Goal: Feedback & Contribution: Contribute content

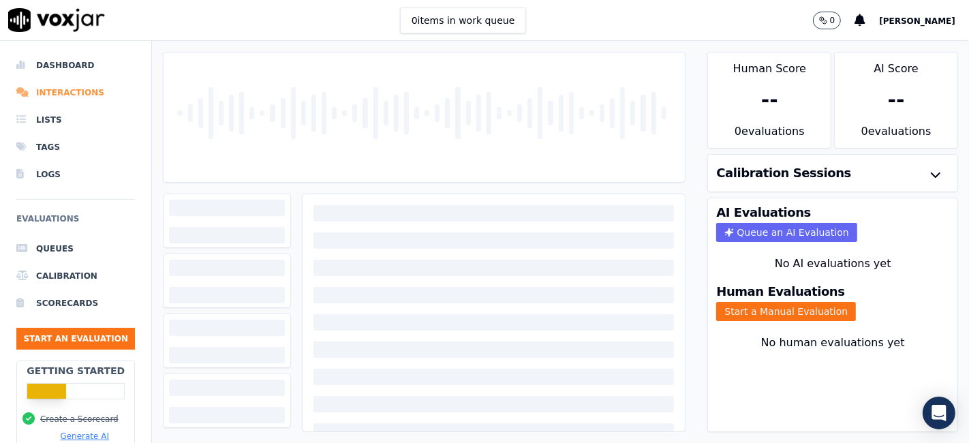
drag, startPoint x: 0, startPoint y: 0, endPoint x: 62, endPoint y: 94, distance: 112.6
click at [62, 94] on li "Interactions" at bounding box center [75, 92] width 119 height 27
click at [62, 93] on li "Interactions" at bounding box center [75, 92] width 119 height 27
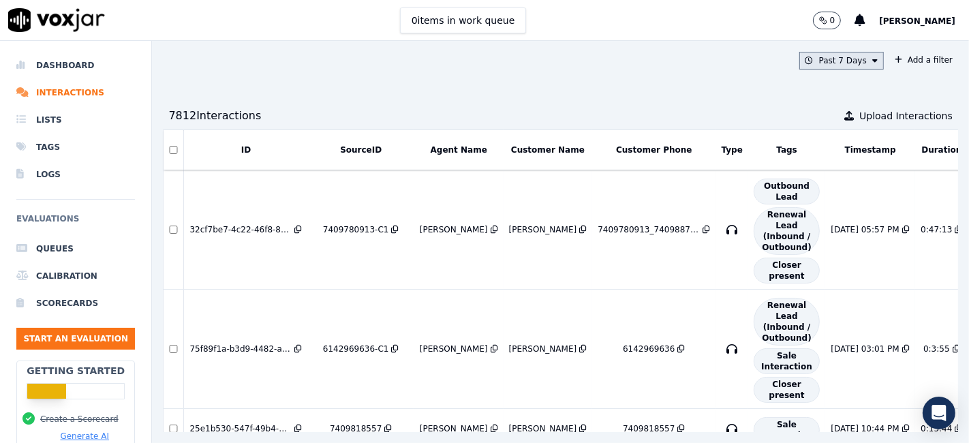
click at [803, 61] on button "Past 7 Days" at bounding box center [841, 61] width 85 height 18
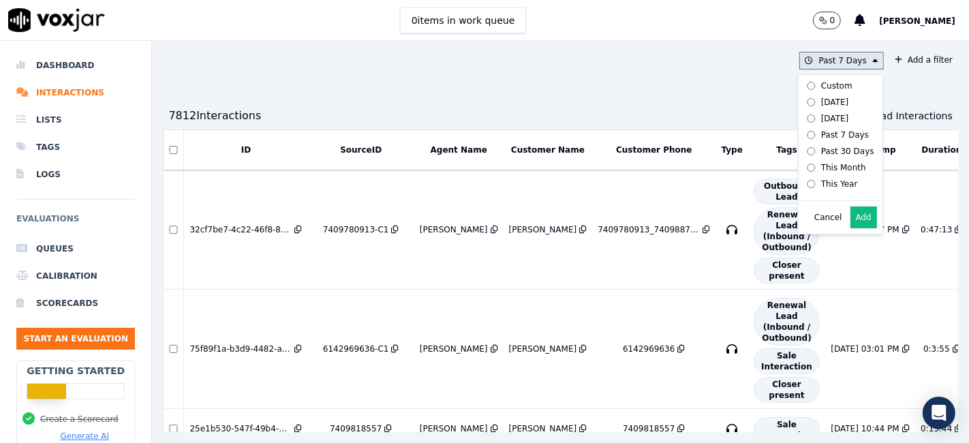
click at [821, 85] on div "Custom" at bounding box center [836, 85] width 31 height 11
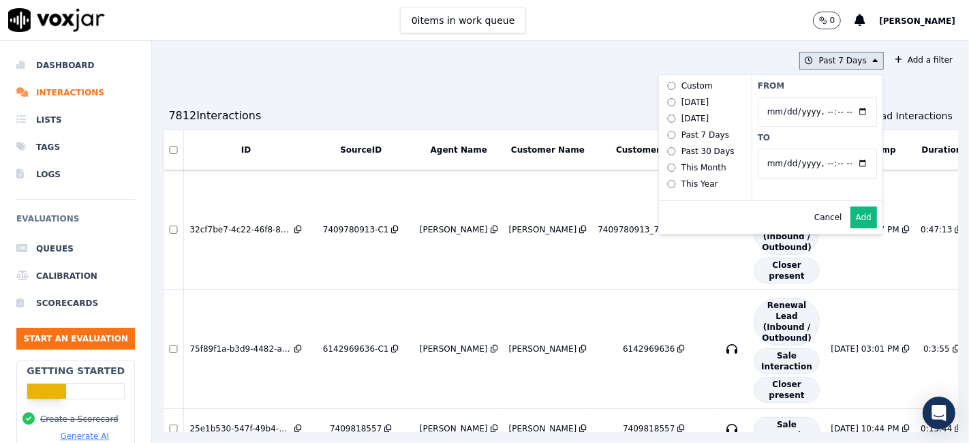
click at [836, 113] on input "From" at bounding box center [817, 112] width 119 height 30
type input "2025-05-01T00:00"
click at [808, 86] on label "From" at bounding box center [817, 85] width 119 height 11
click at [808, 97] on input "From" at bounding box center [817, 112] width 119 height 30
click at [835, 162] on input "To" at bounding box center [817, 164] width 119 height 30
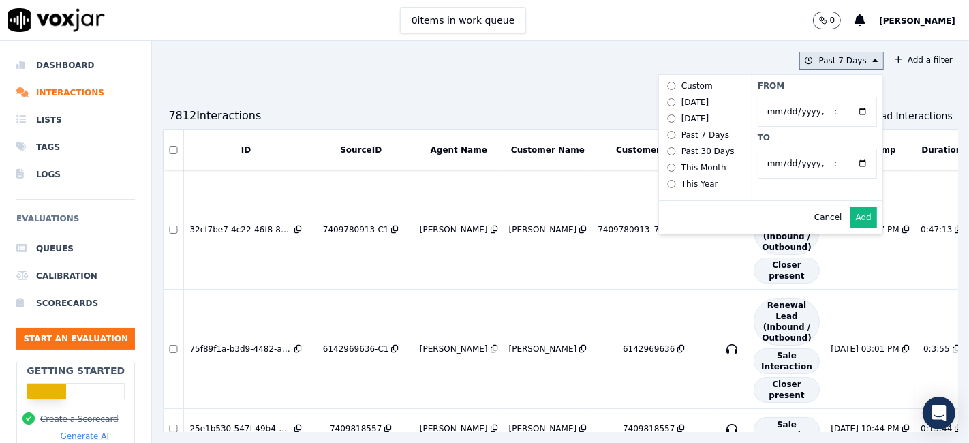
type input "2025-05-30T23:59"
click at [791, 135] on label "To" at bounding box center [817, 137] width 119 height 11
click at [791, 149] on input "To" at bounding box center [817, 164] width 119 height 30
click at [850, 228] on button "Add" at bounding box center [863, 217] width 27 height 22
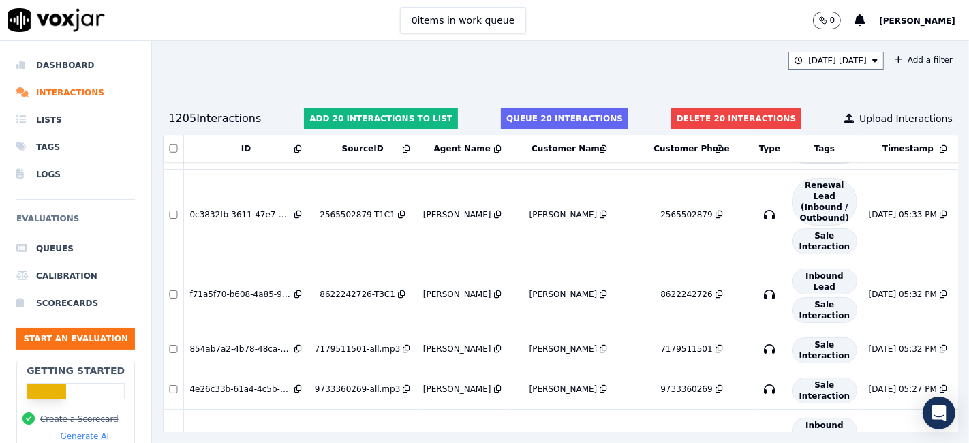
scroll to position [22850, 0]
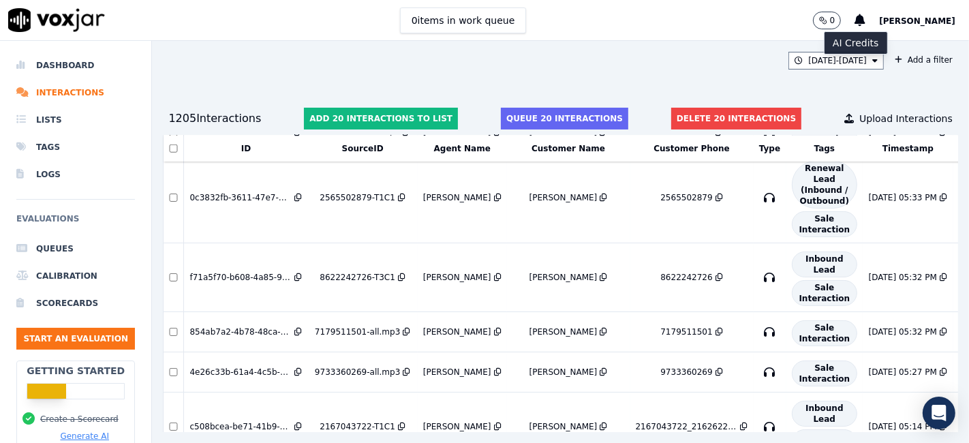
click at [835, 22] on p "0" at bounding box center [832, 20] width 5 height 11
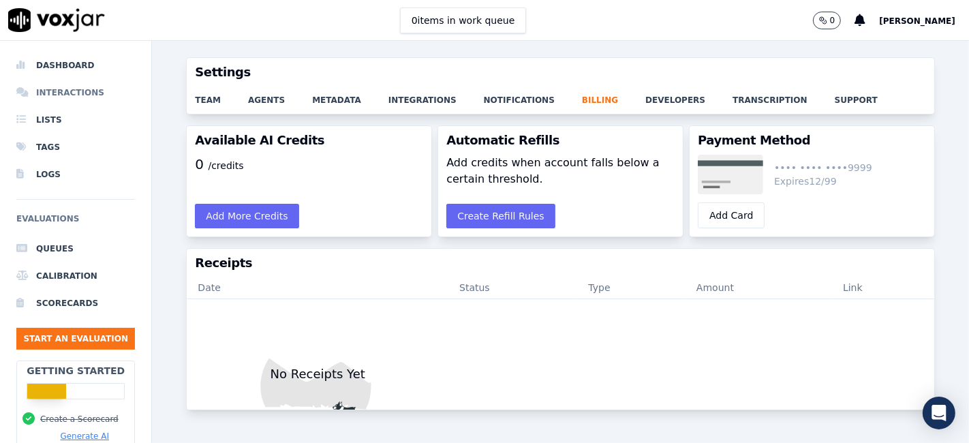
click at [76, 95] on li "Interactions" at bounding box center [75, 92] width 119 height 27
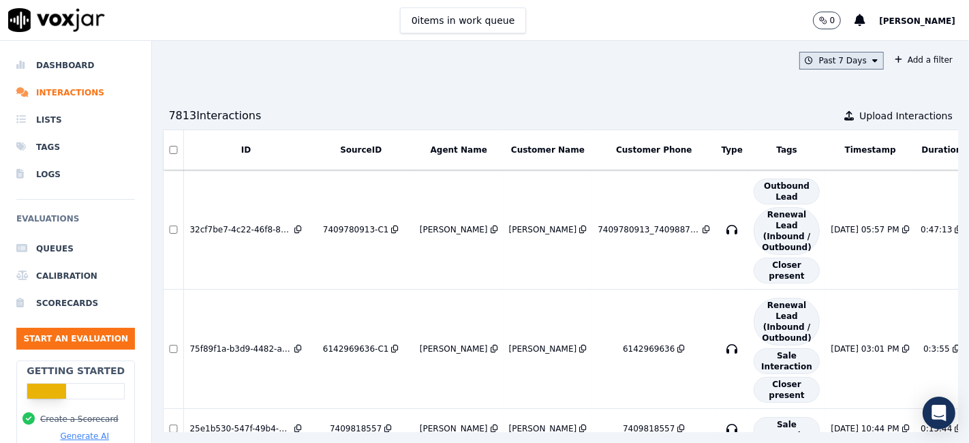
click at [819, 55] on button "Past 7 Days" at bounding box center [841, 61] width 85 height 18
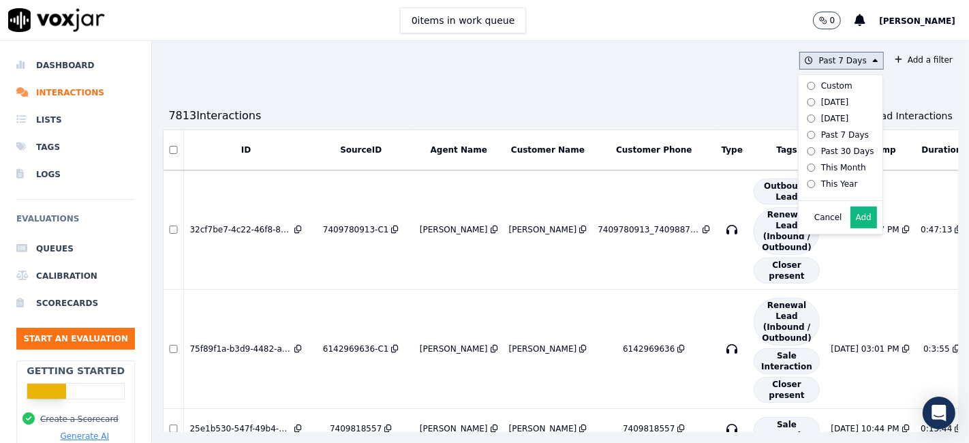
click at [821, 88] on div "Custom" at bounding box center [836, 85] width 31 height 11
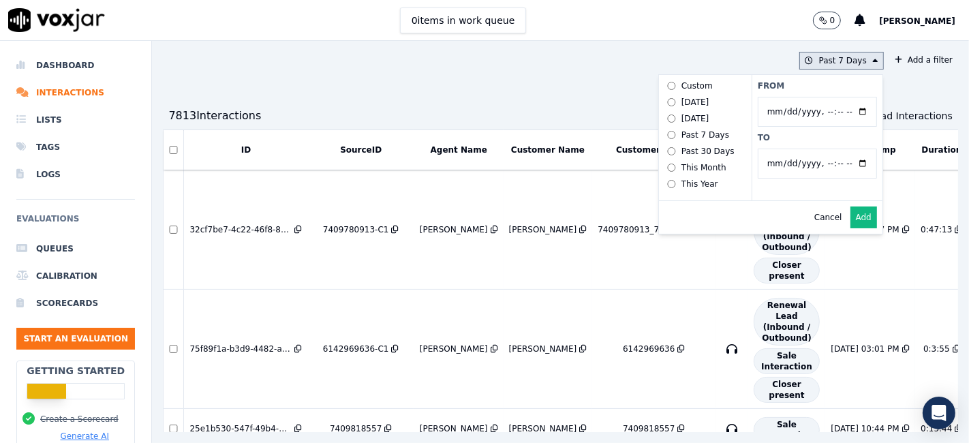
click at [832, 112] on input "From" at bounding box center [817, 112] width 119 height 30
type input "2025-05-01T00:00"
click at [808, 88] on label "From" at bounding box center [817, 85] width 119 height 11
click at [808, 97] on input "From" at bounding box center [817, 112] width 119 height 30
click at [833, 160] on input "To" at bounding box center [817, 164] width 119 height 30
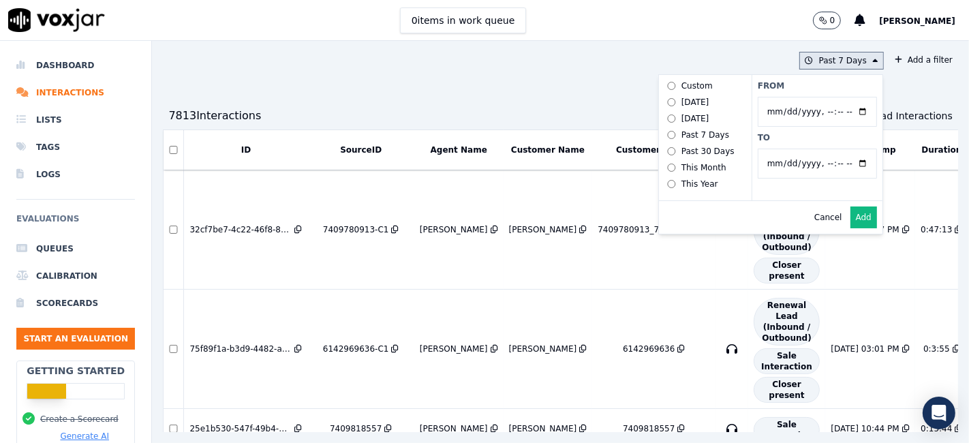
type input "2025-05-30T23:59"
click at [823, 135] on label "To" at bounding box center [817, 137] width 119 height 11
click at [823, 149] on input "To" at bounding box center [817, 164] width 119 height 30
click at [850, 228] on button "Add" at bounding box center [863, 217] width 27 height 22
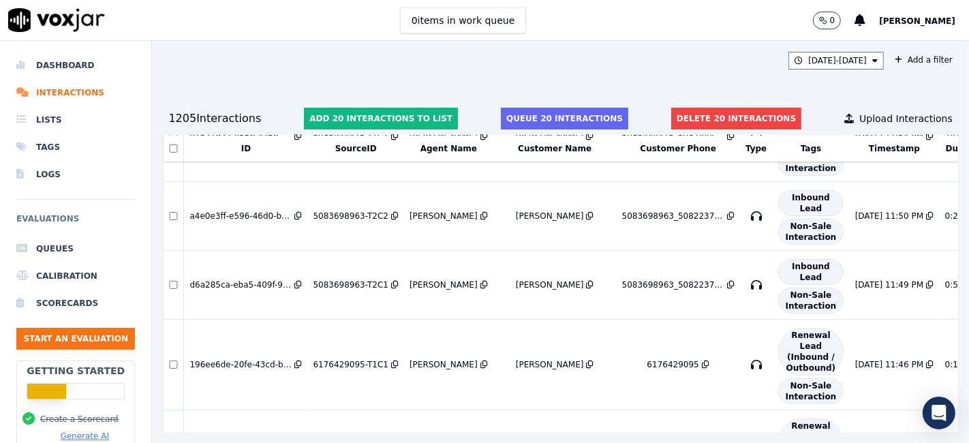
scroll to position [833, 0]
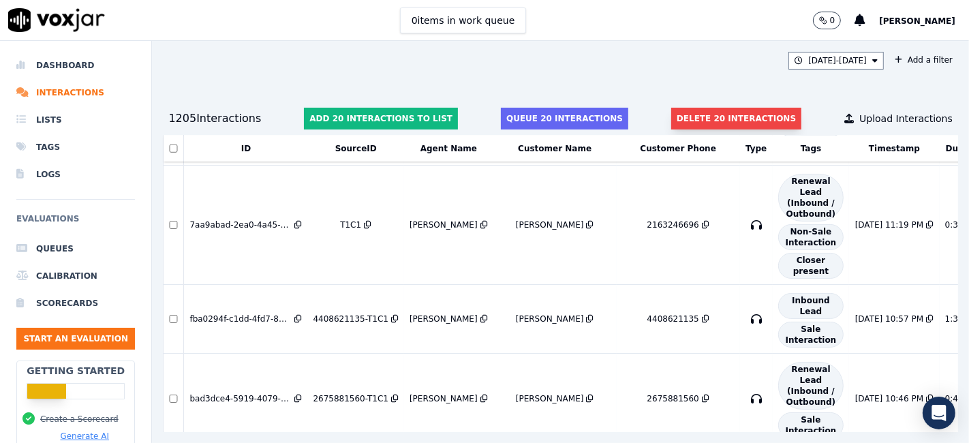
click at [702, 125] on button "Delete 20 interactions" at bounding box center [736, 119] width 130 height 22
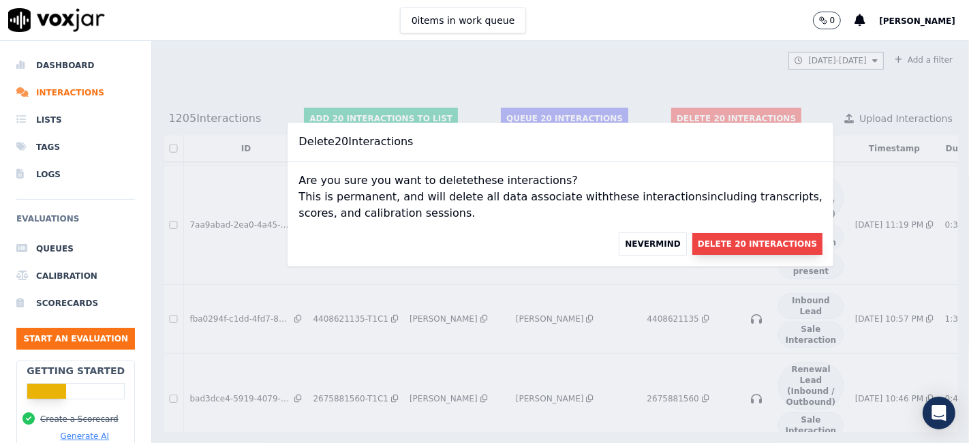
click at [724, 248] on button "Delete 20 Interactions" at bounding box center [757, 244] width 130 height 22
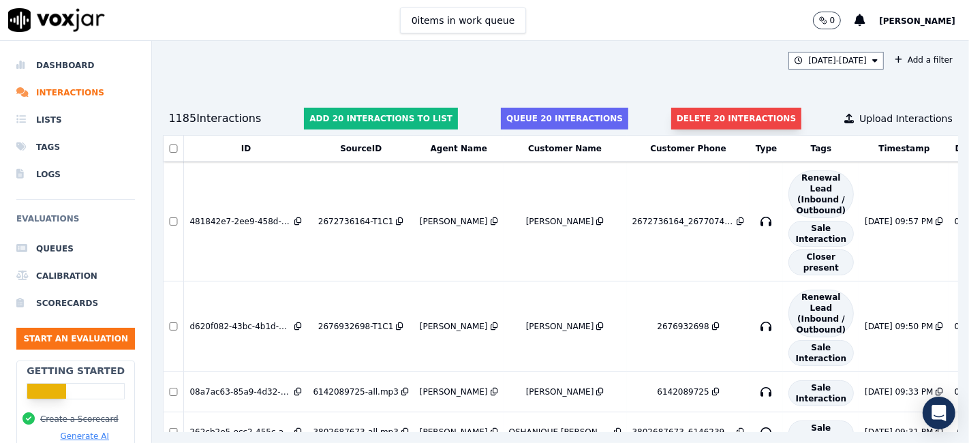
click at [715, 121] on button "Delete 20 interactions" at bounding box center [736, 119] width 130 height 22
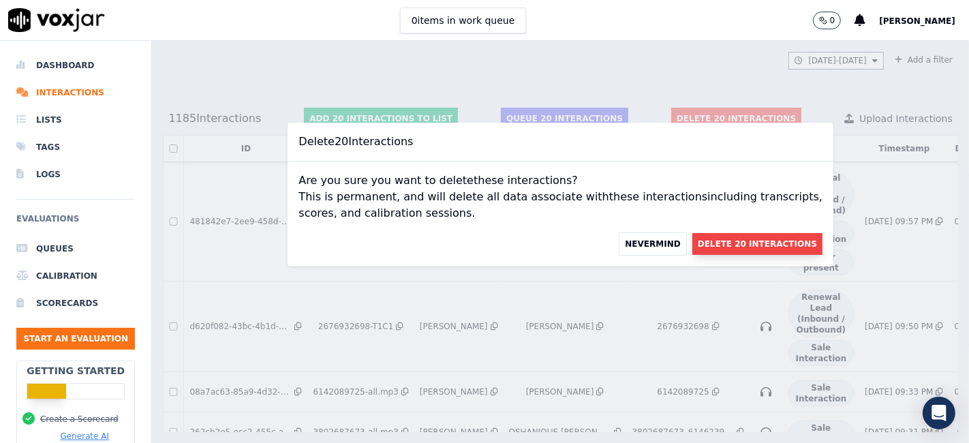
click at [724, 242] on button "Delete 20 Interactions" at bounding box center [757, 244] width 130 height 22
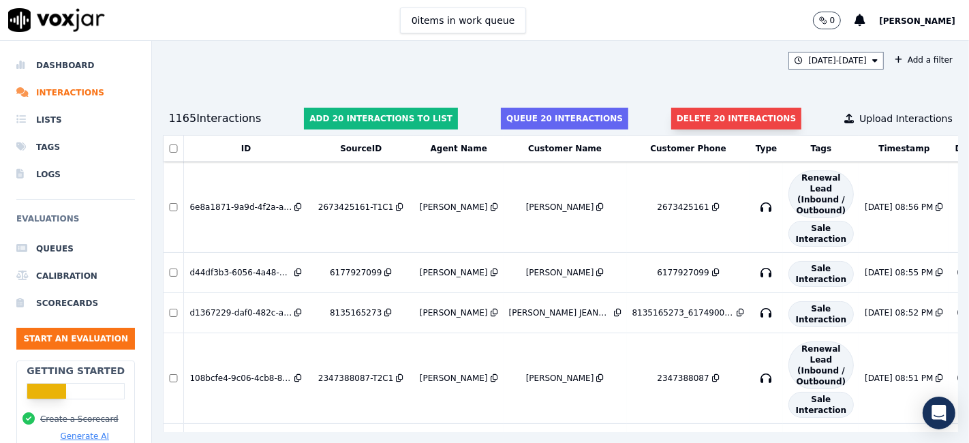
click at [686, 126] on button "Delete 20 interactions" at bounding box center [736, 119] width 130 height 22
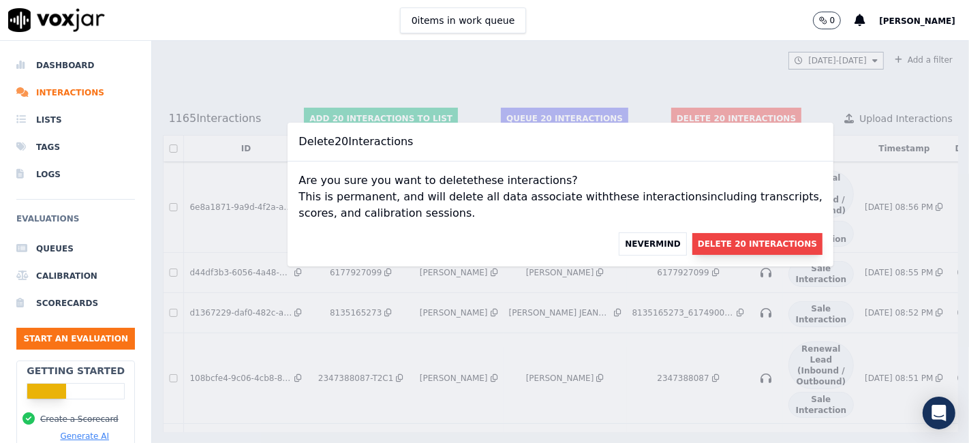
click at [720, 236] on button "Delete 20 Interactions" at bounding box center [757, 244] width 130 height 22
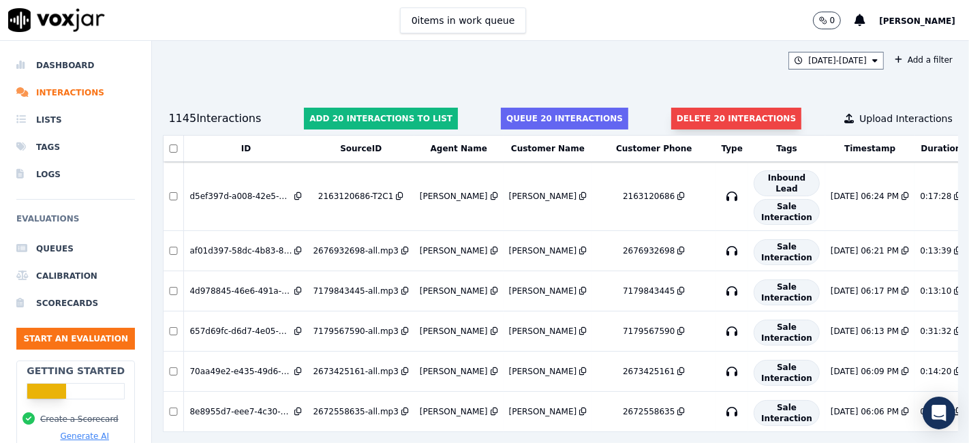
click at [687, 121] on button "Delete 20 interactions" at bounding box center [736, 119] width 130 height 22
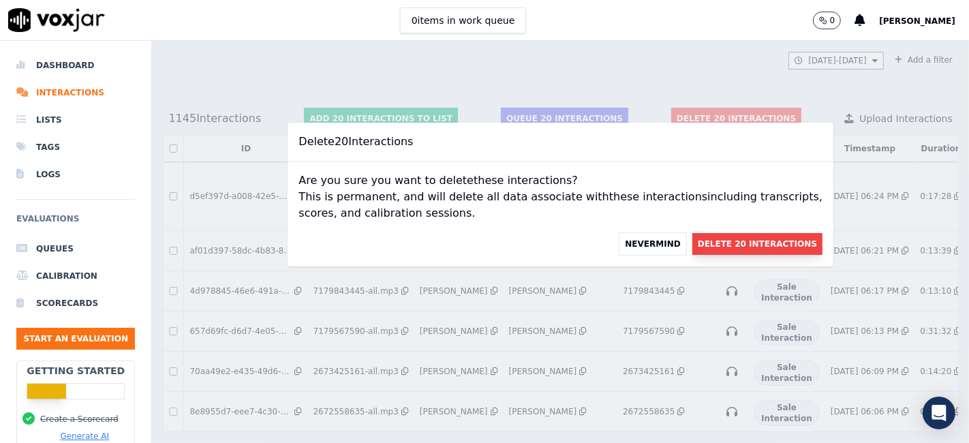
click at [737, 244] on button "Delete 20 Interactions" at bounding box center [757, 244] width 130 height 22
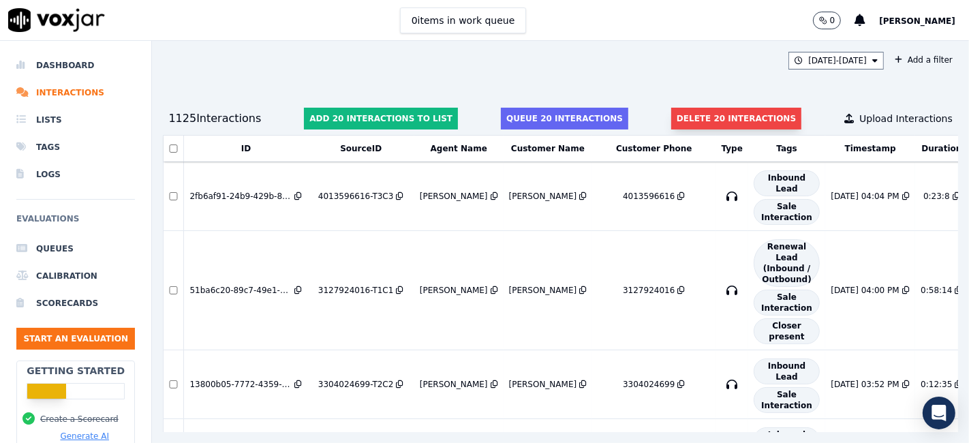
click at [696, 123] on button "Delete 20 interactions" at bounding box center [736, 119] width 130 height 22
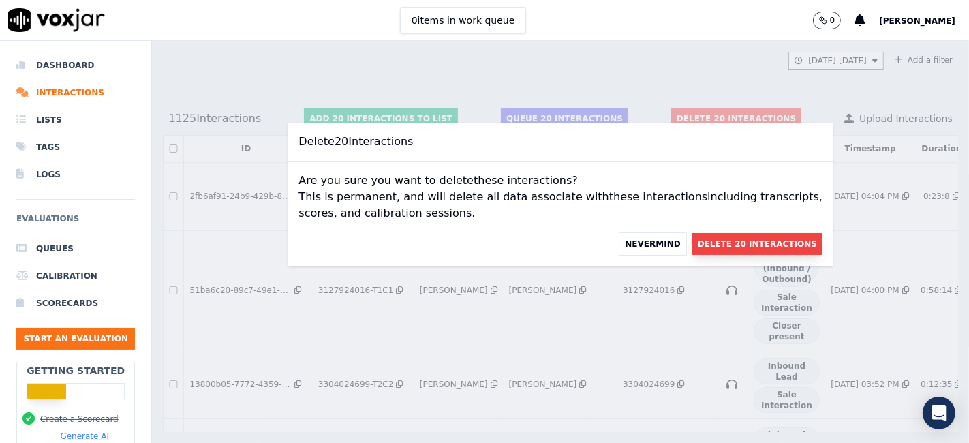
click at [720, 250] on button "Delete 20 Interactions" at bounding box center [757, 244] width 130 height 22
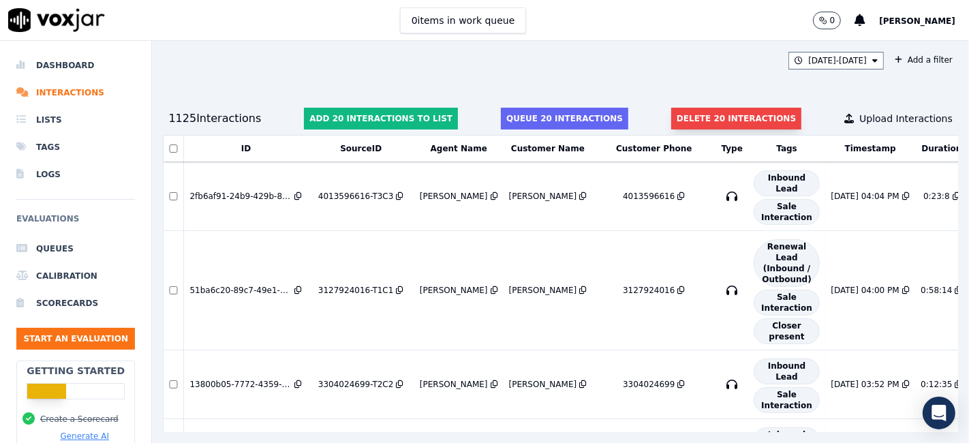
click at [681, 123] on button "Delete 20 interactions" at bounding box center [736, 119] width 130 height 22
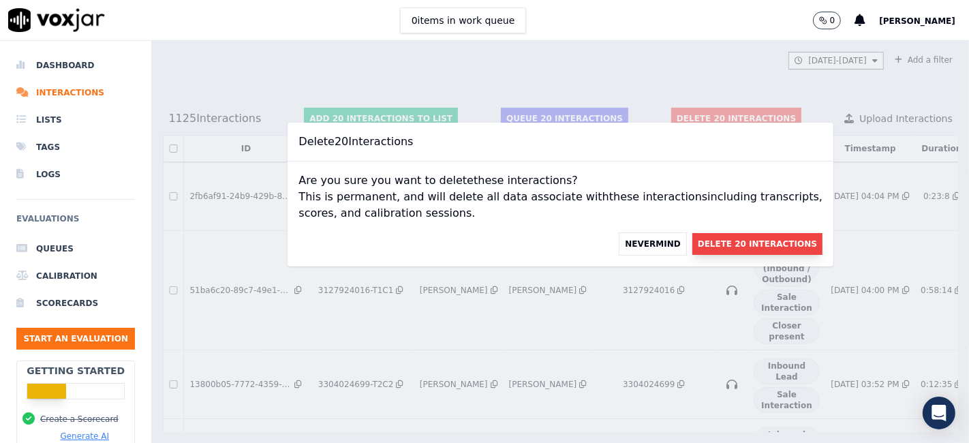
click at [707, 236] on button "Delete 20 Interactions" at bounding box center [757, 244] width 130 height 22
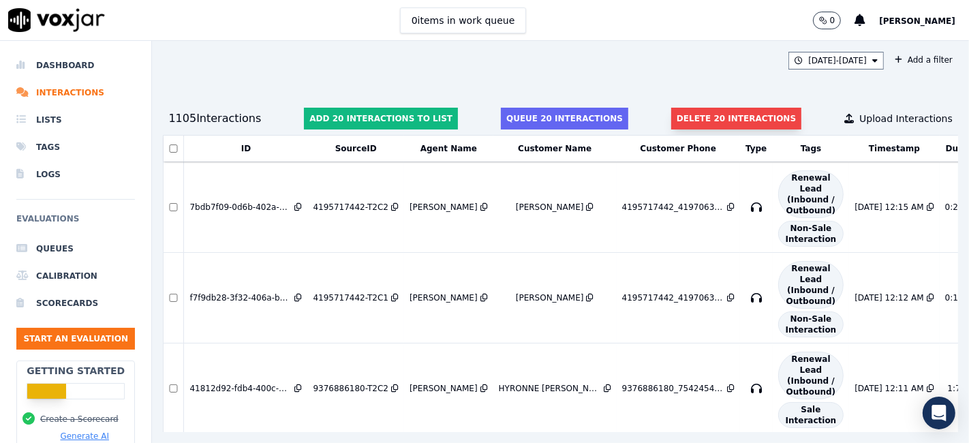
click at [723, 119] on button "Delete 20 interactions" at bounding box center [736, 119] width 130 height 22
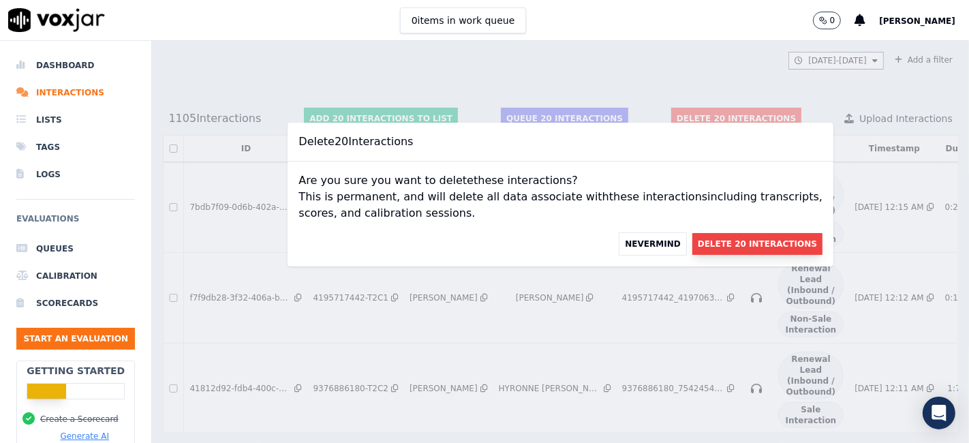
click at [706, 242] on button "Delete 20 Interactions" at bounding box center [757, 244] width 130 height 22
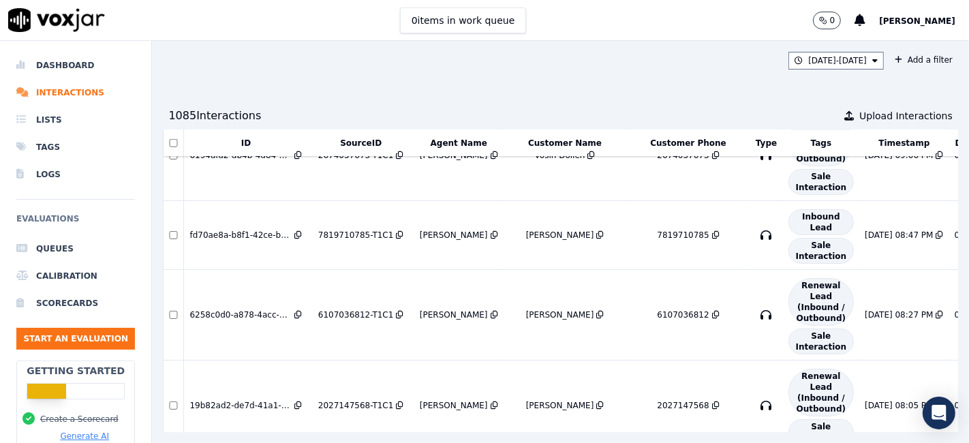
scroll to position [1135, 0]
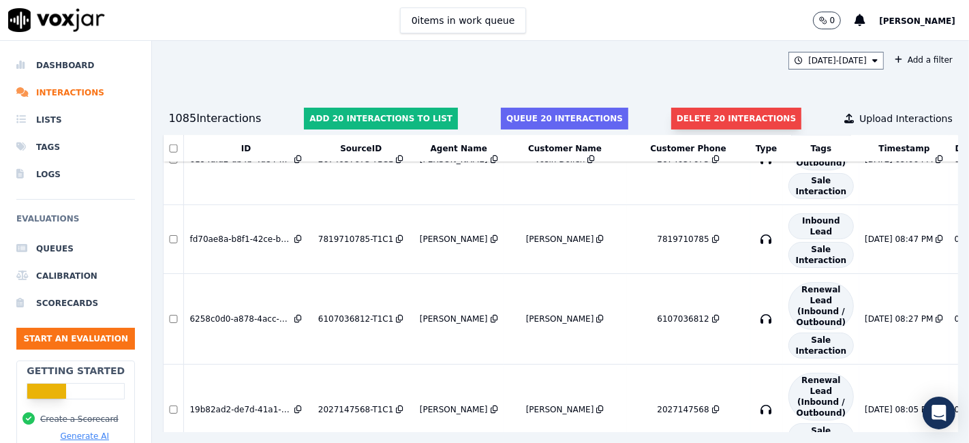
click at [699, 117] on button "Delete 20 interactions" at bounding box center [736, 119] width 130 height 22
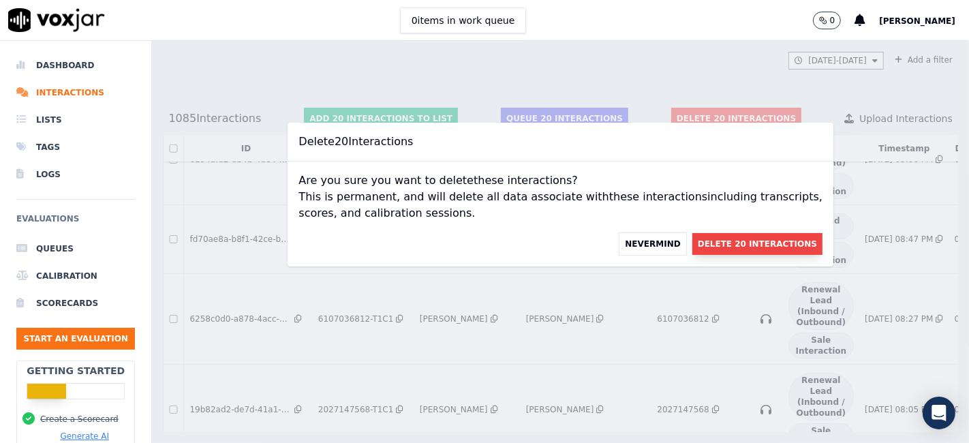
click at [732, 244] on button "Delete 20 Interactions" at bounding box center [757, 244] width 130 height 22
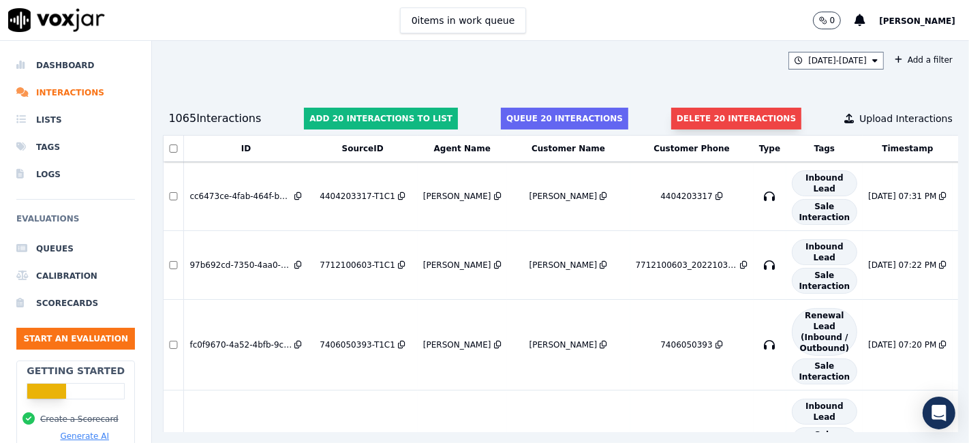
click at [730, 121] on button "Delete 20 interactions" at bounding box center [736, 119] width 130 height 22
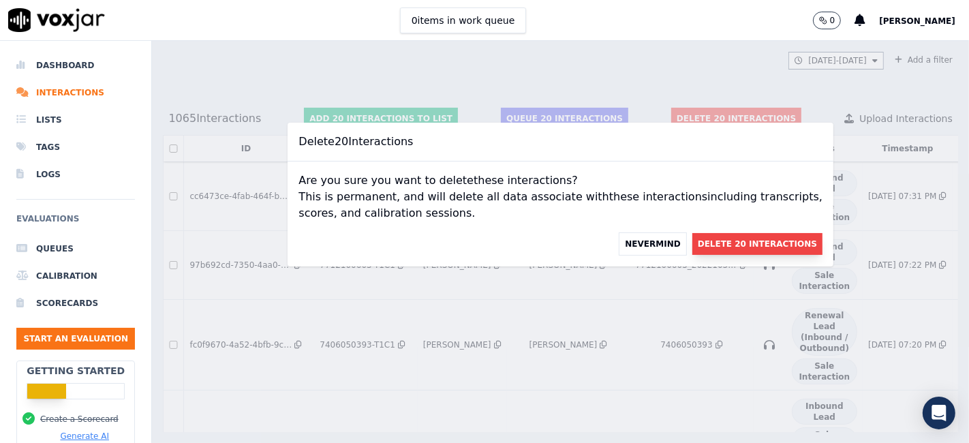
click at [748, 243] on button "Delete 20 Interactions" at bounding box center [757, 244] width 130 height 22
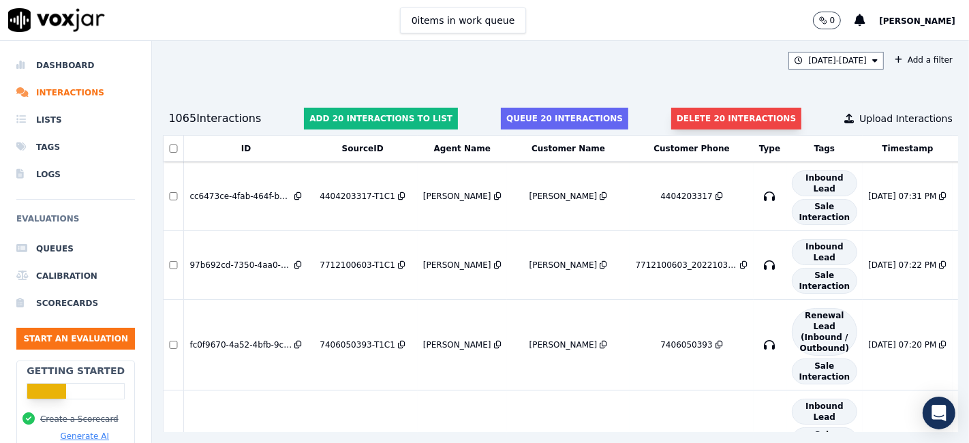
click at [691, 119] on button "Delete 20 interactions" at bounding box center [736, 119] width 130 height 22
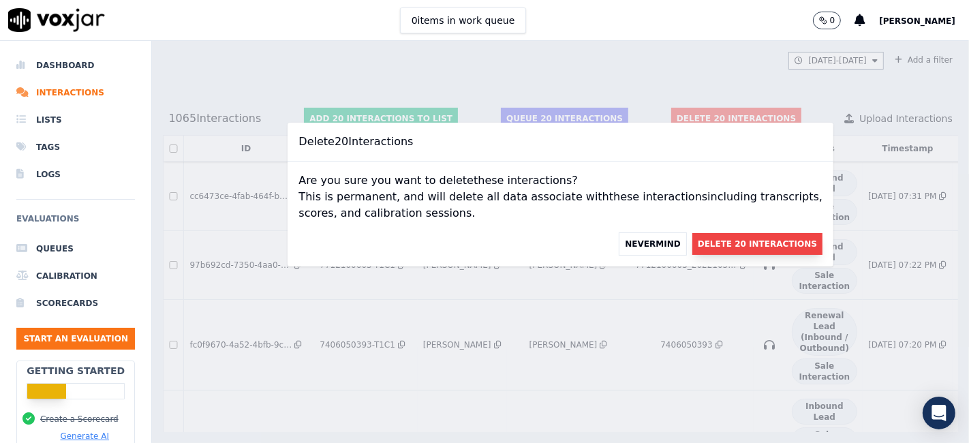
click at [720, 246] on button "Delete 20 Interactions" at bounding box center [757, 244] width 130 height 22
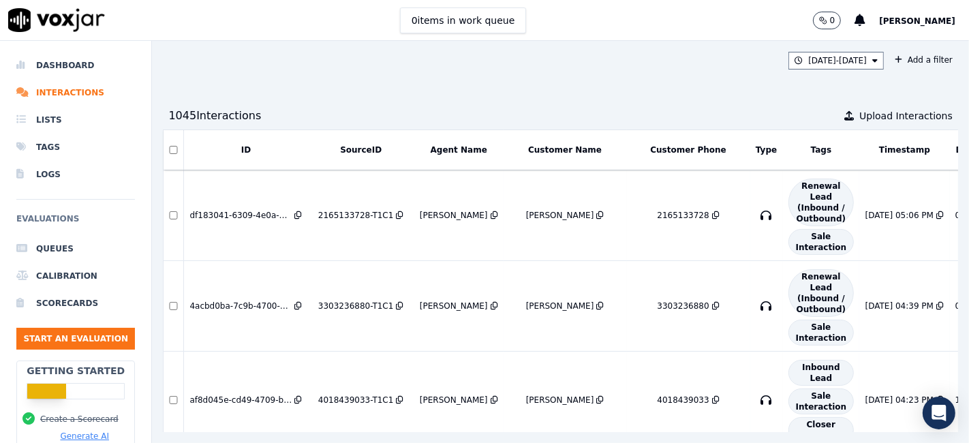
click at [167, 149] on th at bounding box center [174, 150] width 20 height 40
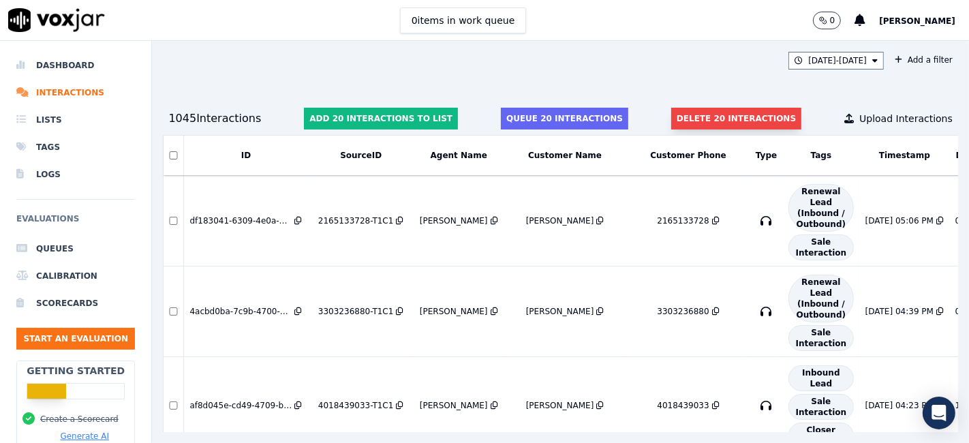
click at [693, 112] on button "Delete 20 interactions" at bounding box center [736, 119] width 130 height 22
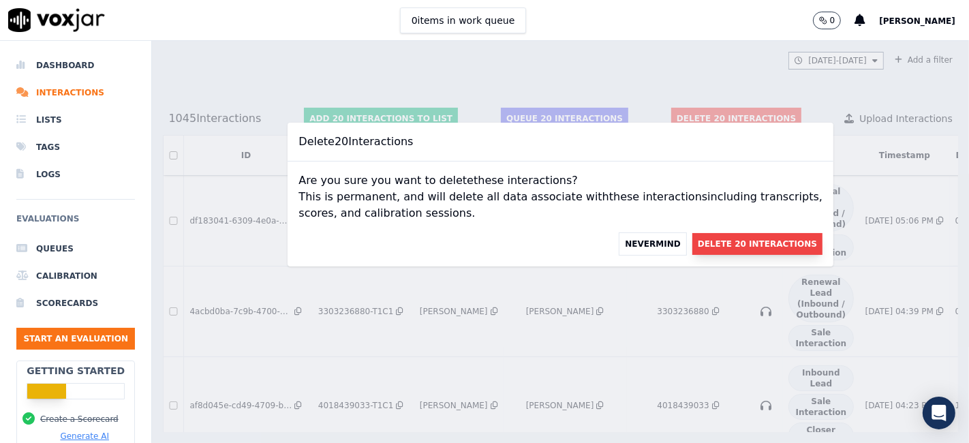
click at [713, 245] on button "Delete 20 Interactions" at bounding box center [757, 244] width 130 height 22
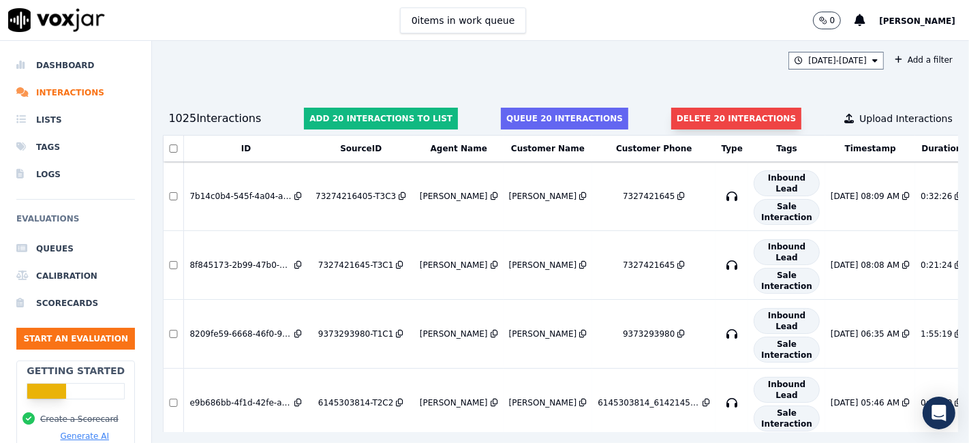
click at [695, 123] on button "Delete 20 interactions" at bounding box center [736, 119] width 130 height 22
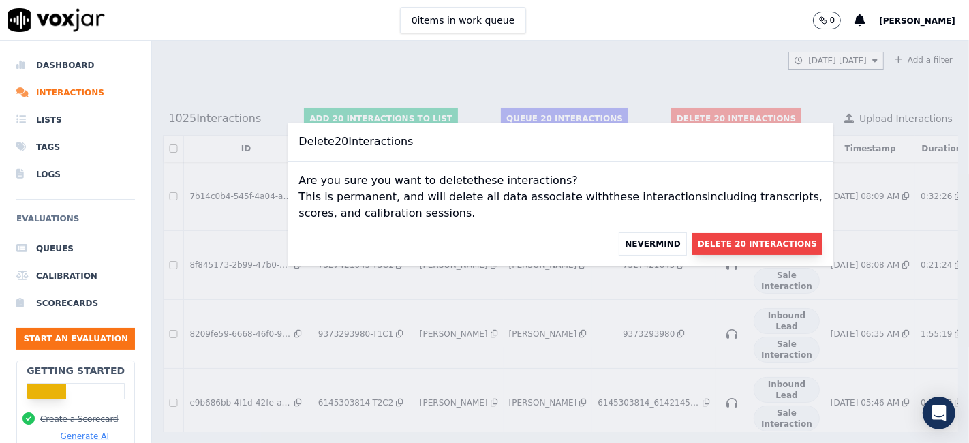
click at [712, 248] on button "Delete 20 Interactions" at bounding box center [757, 244] width 130 height 22
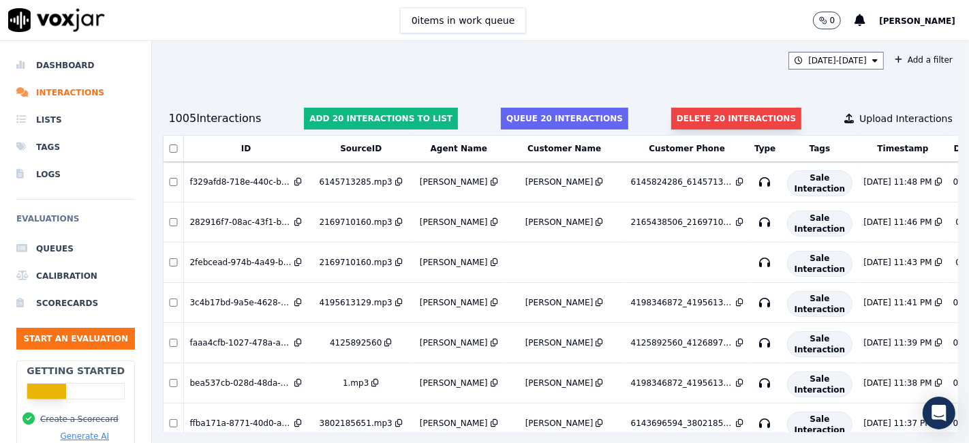
click at [696, 117] on button "Delete 20 interactions" at bounding box center [736, 119] width 130 height 22
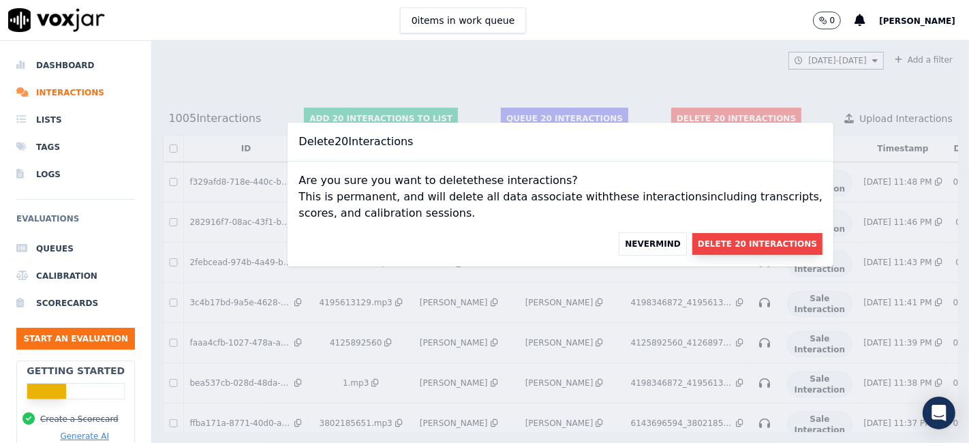
click at [722, 234] on button "Delete 20 Interactions" at bounding box center [757, 244] width 130 height 22
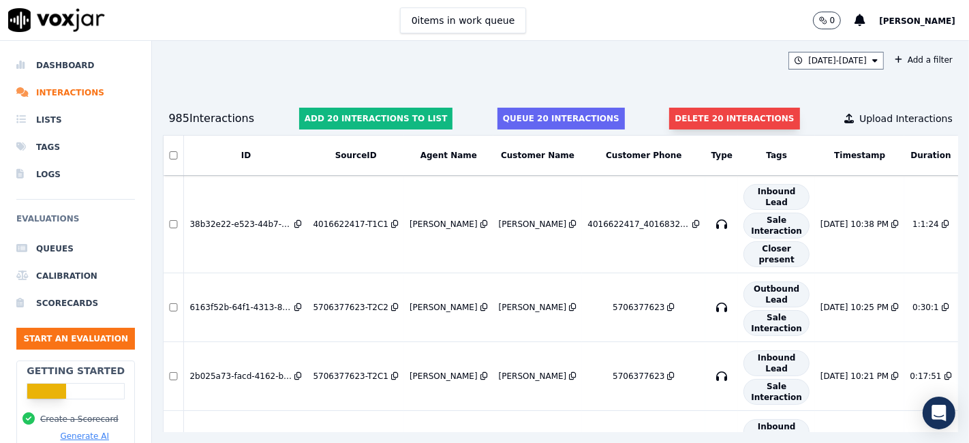
click at [737, 122] on button "Delete 20 interactions" at bounding box center [734, 119] width 130 height 22
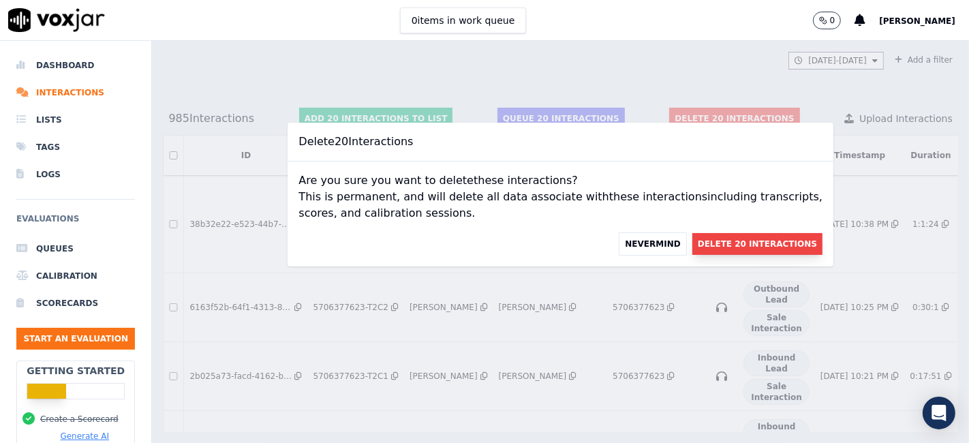
click at [740, 246] on button "Delete 20 Interactions" at bounding box center [757, 244] width 130 height 22
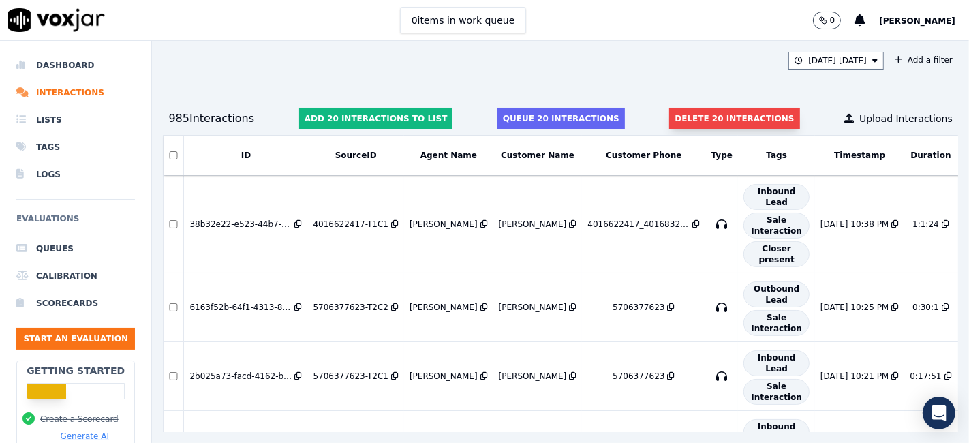
click at [701, 123] on button "Delete 20 interactions" at bounding box center [734, 119] width 130 height 22
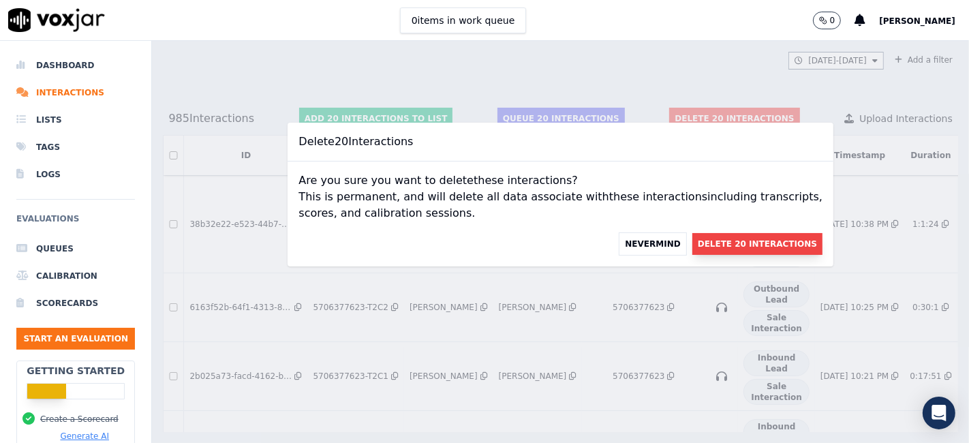
click at [720, 248] on button "Delete 20 Interactions" at bounding box center [757, 244] width 130 height 22
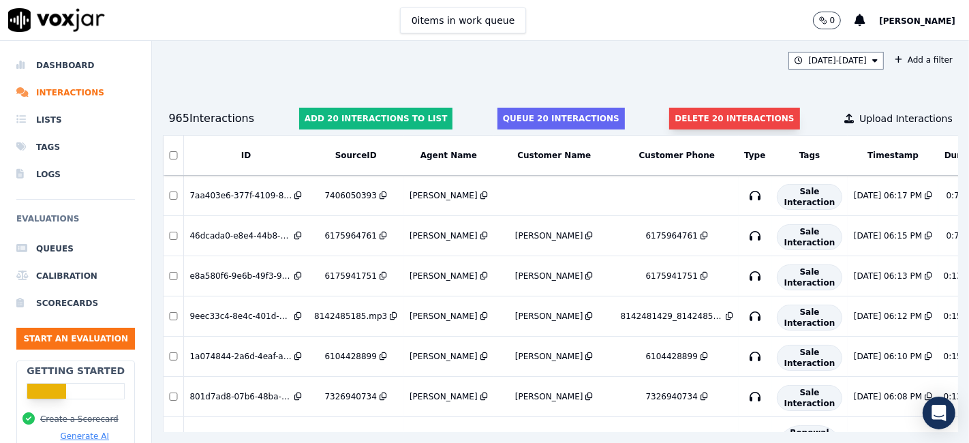
click at [703, 122] on button "Delete 20 interactions" at bounding box center [734, 119] width 130 height 22
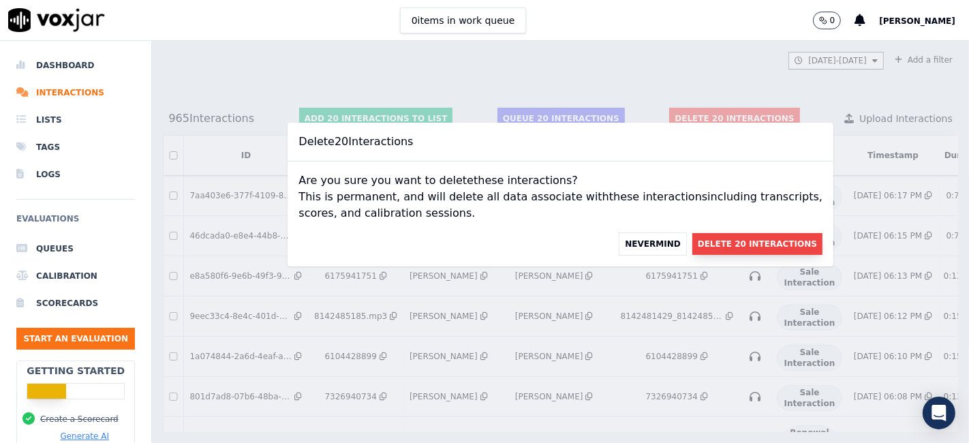
click at [748, 247] on button "Delete 20 Interactions" at bounding box center [757, 244] width 130 height 22
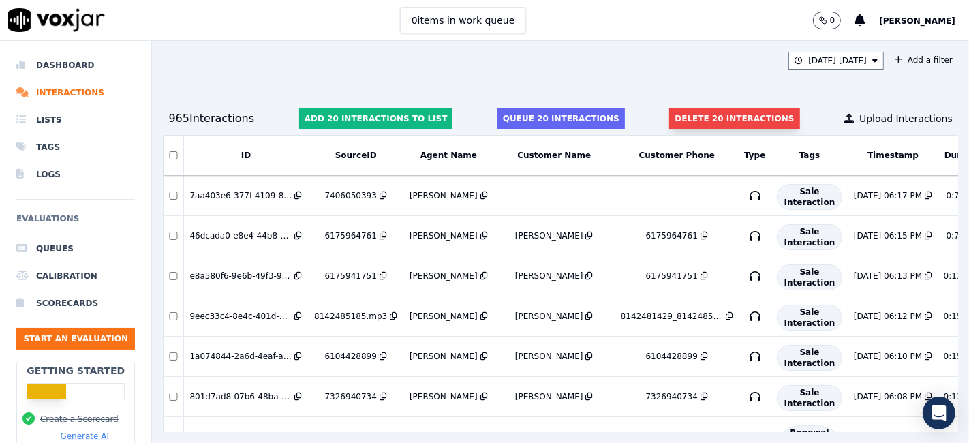
click at [728, 114] on button "Delete 20 interactions" at bounding box center [734, 119] width 130 height 22
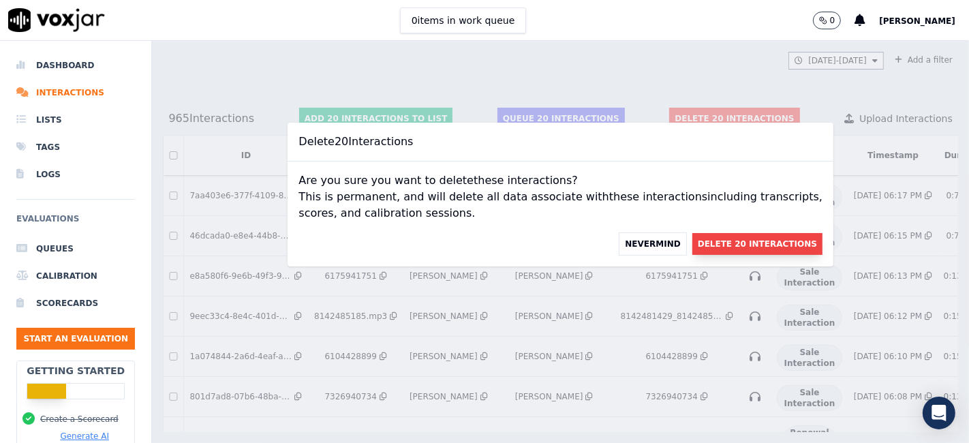
click at [735, 238] on button "Delete 20 Interactions" at bounding box center [757, 244] width 130 height 22
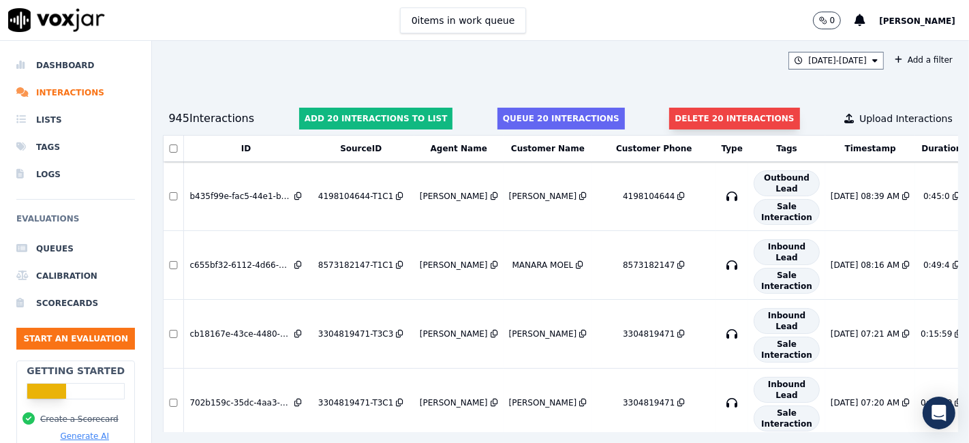
click at [716, 119] on button "Delete 20 interactions" at bounding box center [734, 119] width 130 height 22
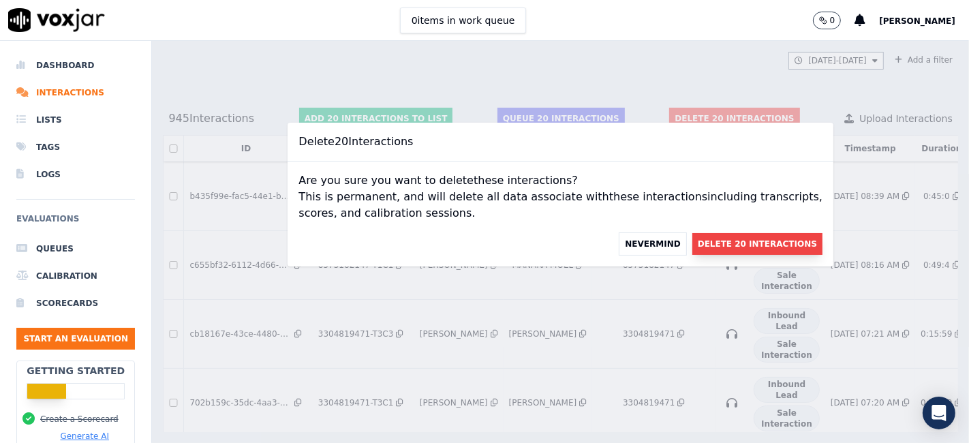
click at [722, 239] on button "Delete 20 Interactions" at bounding box center [757, 244] width 130 height 22
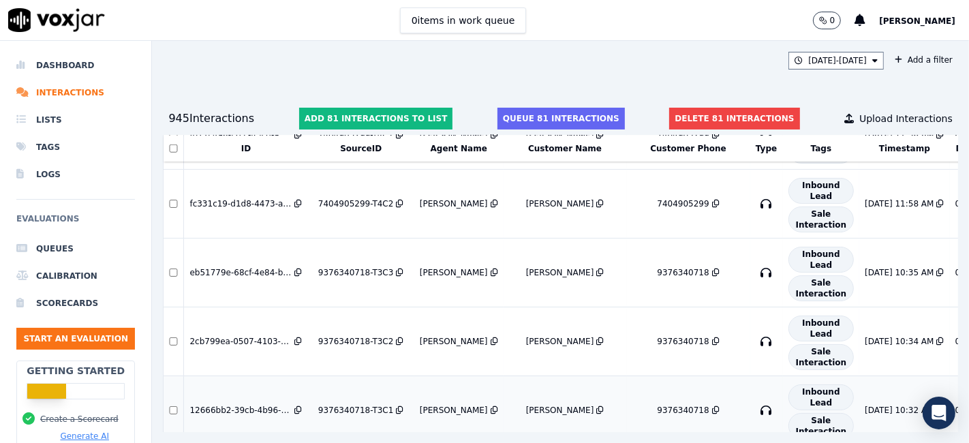
scroll to position [5623, 0]
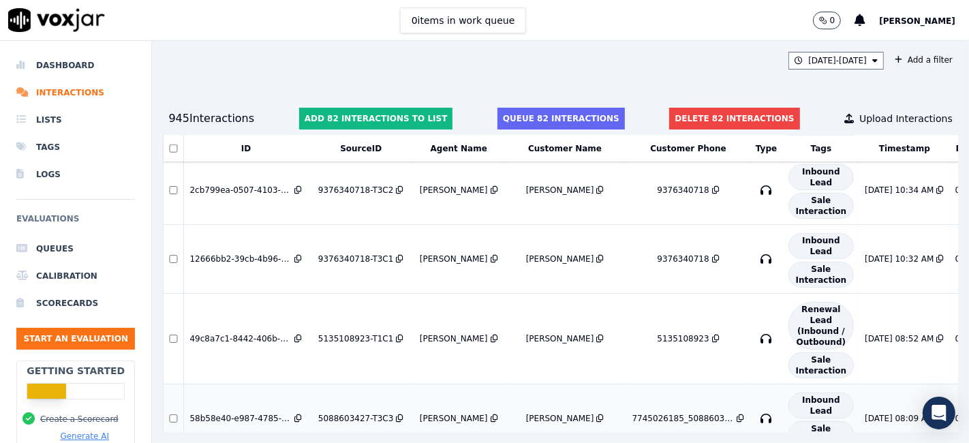
click at [180, 384] on td at bounding box center [174, 418] width 20 height 69
click at [177, 384] on td at bounding box center [174, 418] width 20 height 69
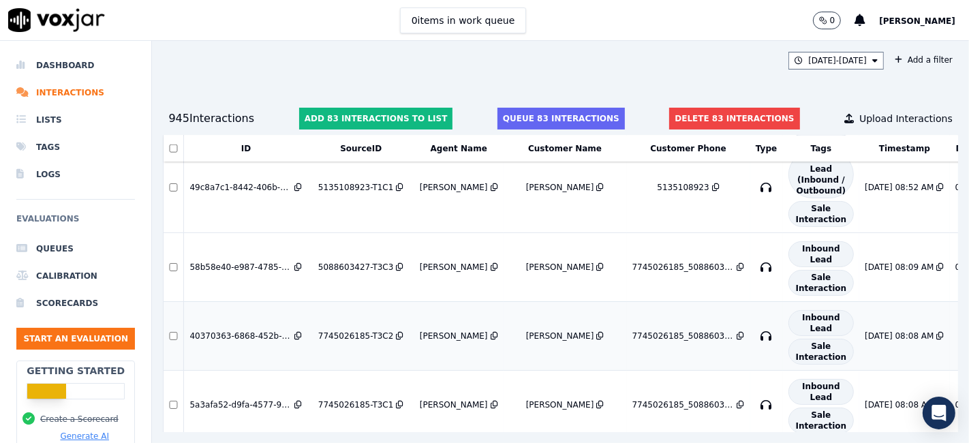
click at [173, 302] on td at bounding box center [174, 336] width 20 height 69
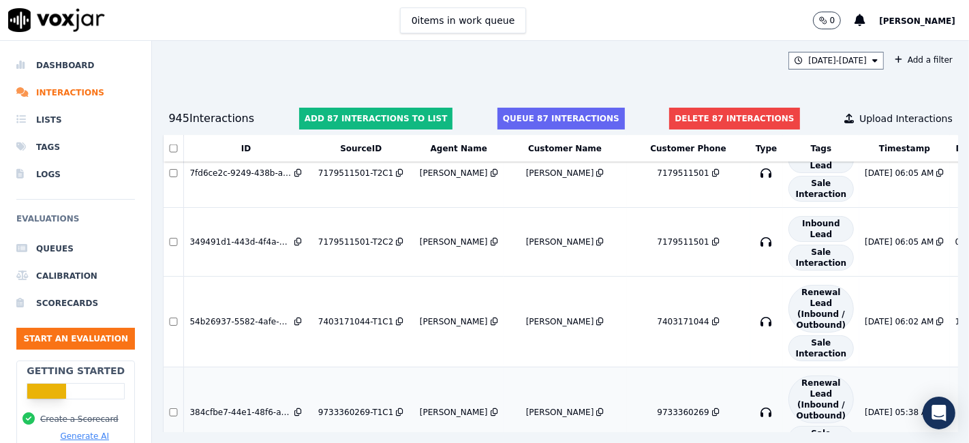
scroll to position [6078, 0]
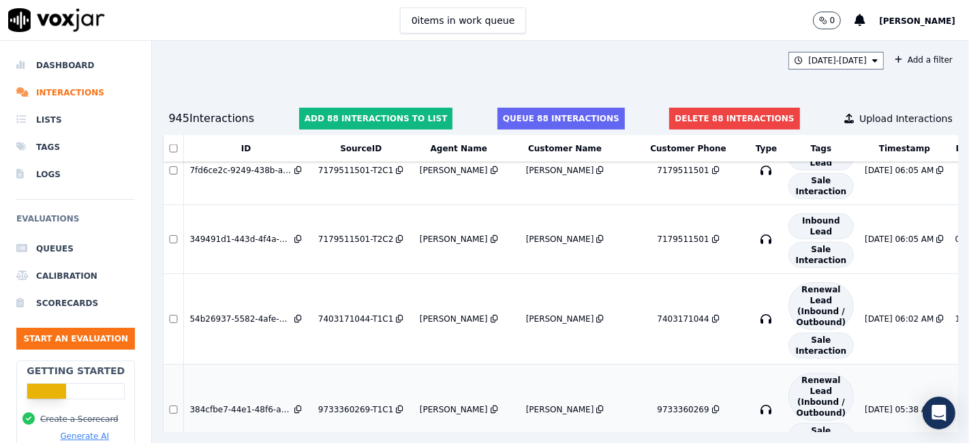
click at [168, 405] on div at bounding box center [173, 409] width 18 height 9
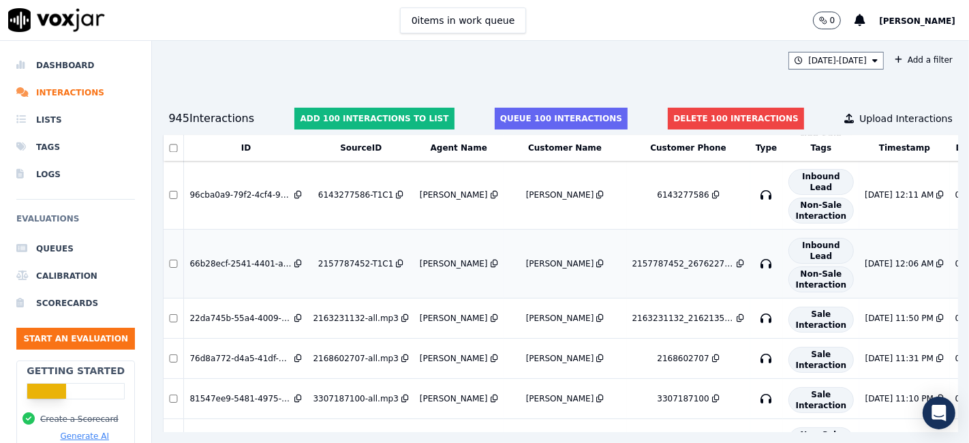
scroll to position [7017, 0]
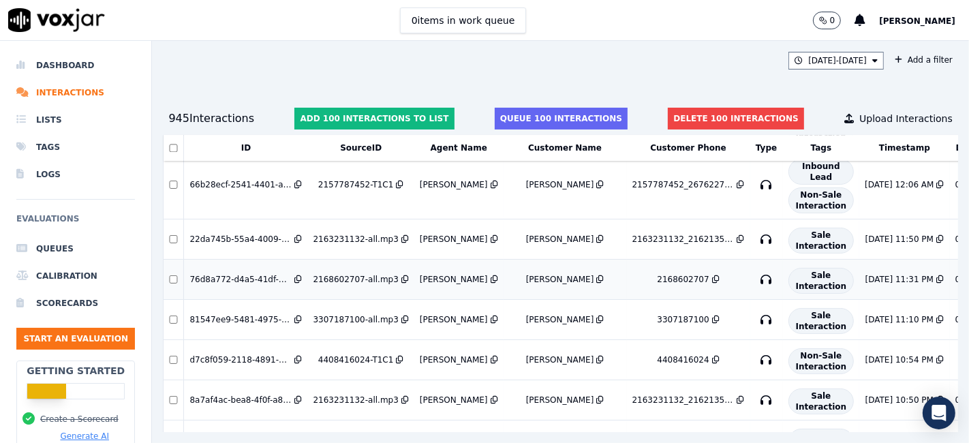
click at [173, 260] on td at bounding box center [174, 280] width 20 height 40
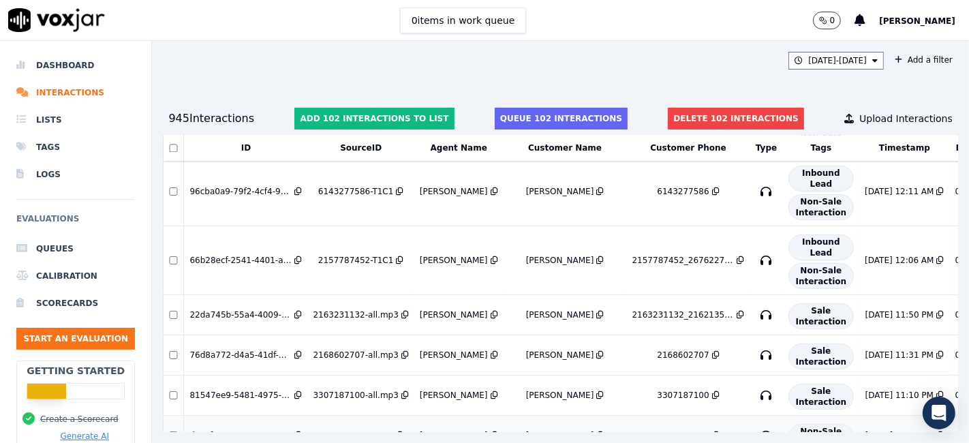
click at [168, 431] on div at bounding box center [173, 435] width 18 height 9
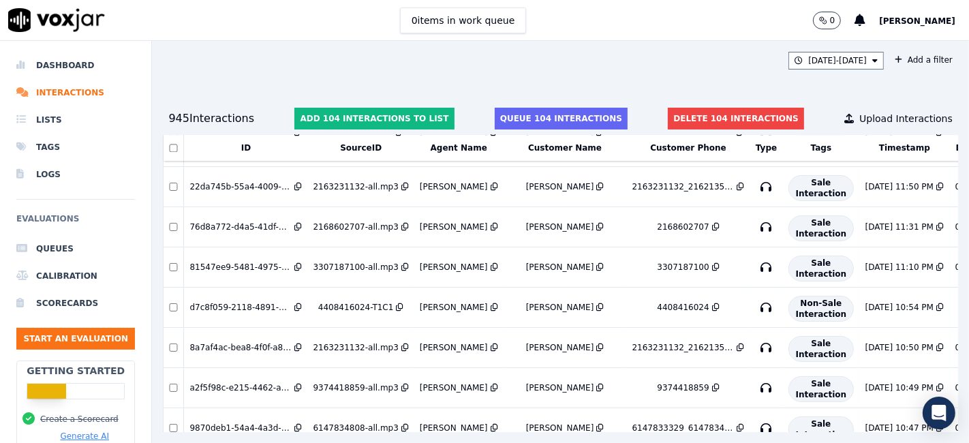
scroll to position [7093, 0]
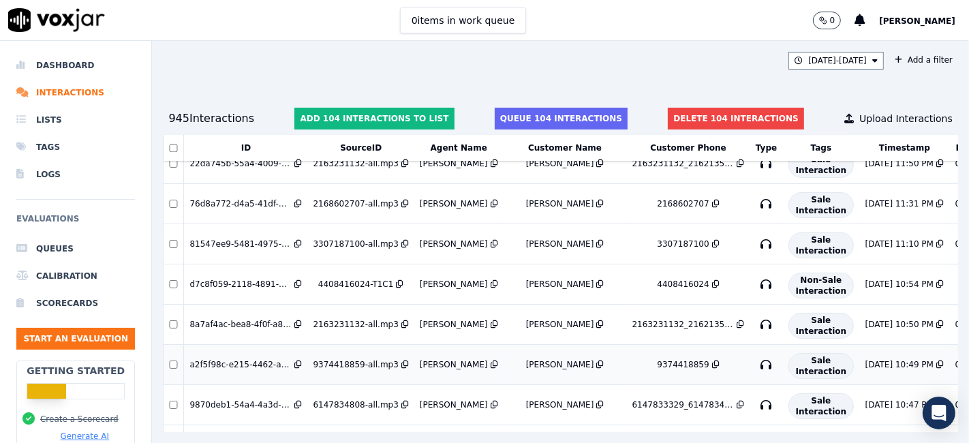
click at [171, 345] on td at bounding box center [174, 365] width 20 height 40
click at [172, 345] on td at bounding box center [174, 365] width 20 height 40
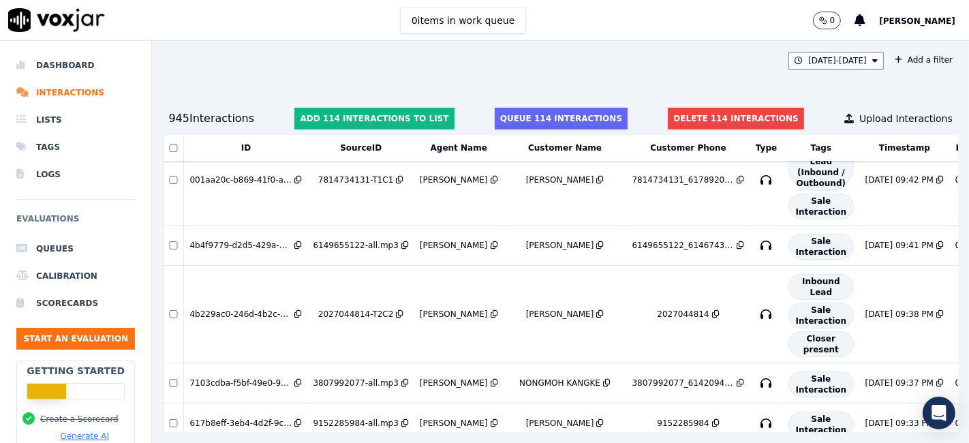
scroll to position [7698, 0]
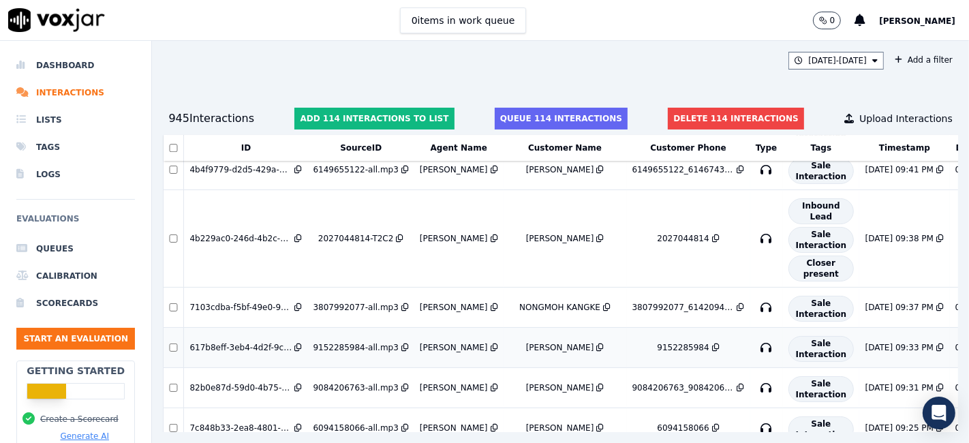
click at [169, 328] on td at bounding box center [174, 348] width 20 height 40
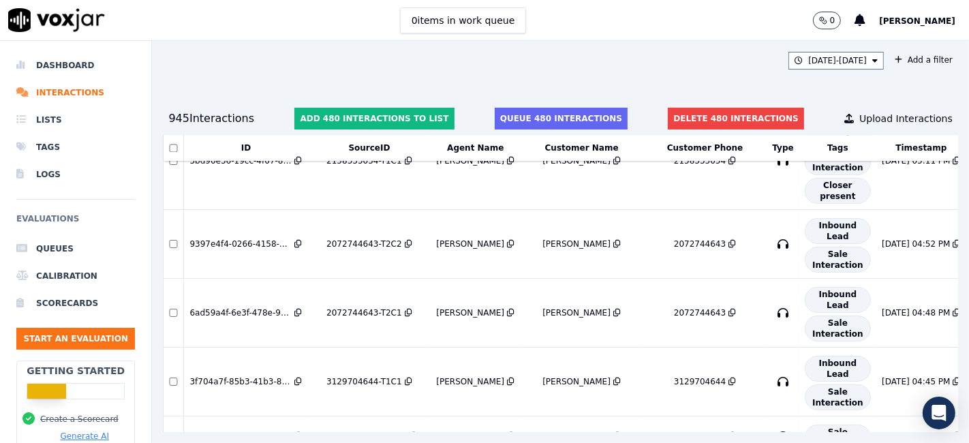
scroll to position [32982, 0]
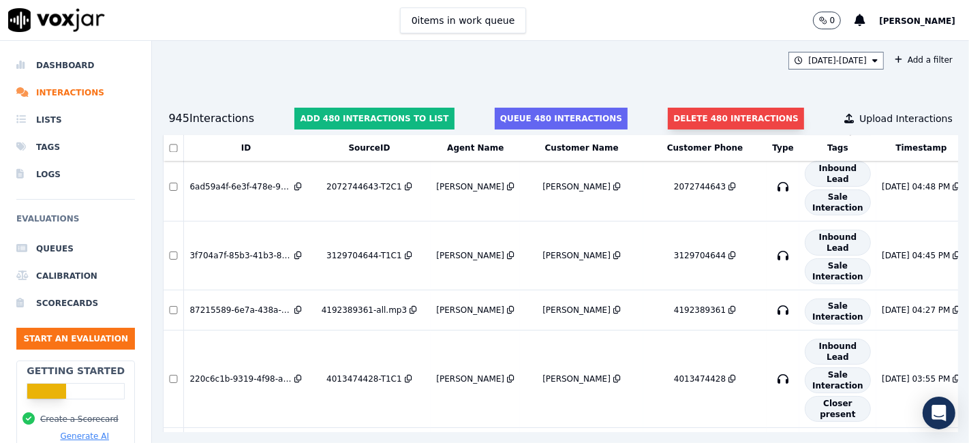
click at [715, 112] on button "Delete 480 interactions" at bounding box center [736, 119] width 136 height 22
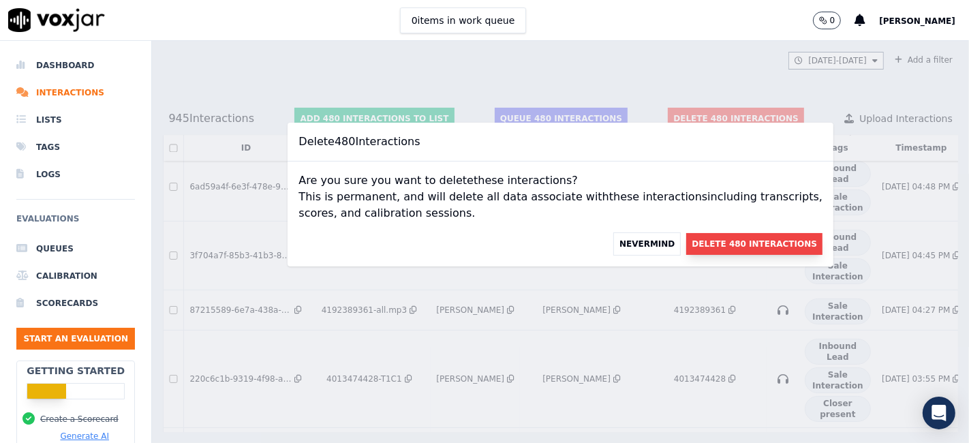
click at [716, 234] on button "Delete 480 Interactions" at bounding box center [754, 244] width 136 height 22
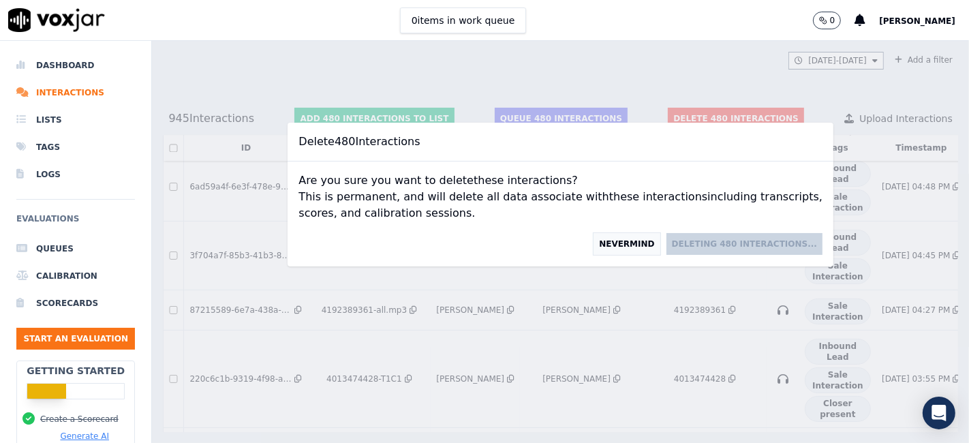
click at [593, 243] on button "Nevermind" at bounding box center [626, 243] width 67 height 23
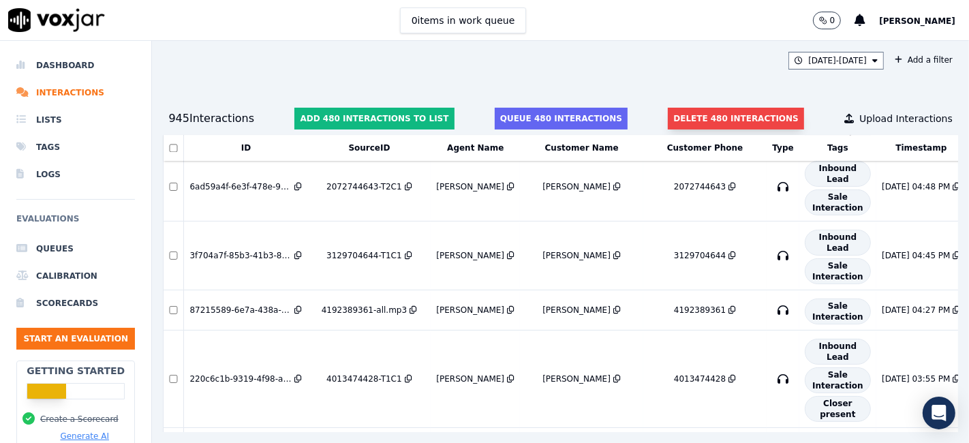
click at [712, 116] on button "Delete 480 interactions" at bounding box center [736, 119] width 136 height 22
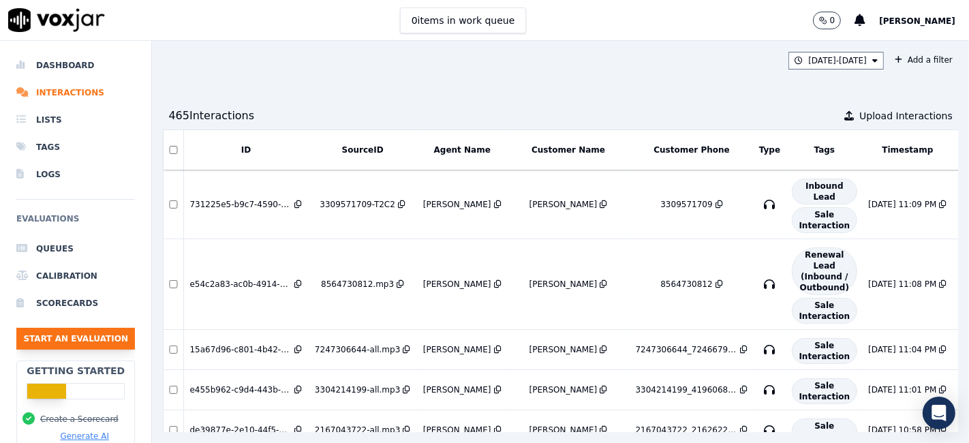
click at [75, 335] on button "Start an Evaluation" at bounding box center [75, 339] width 119 height 22
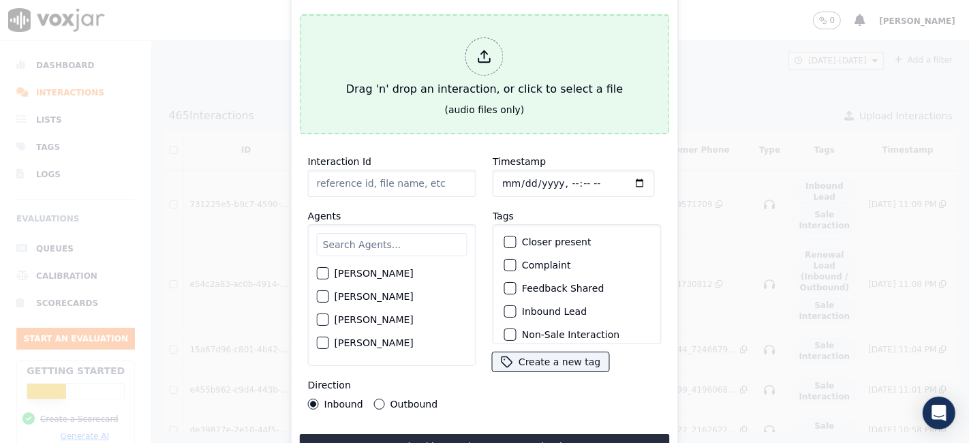
click at [482, 50] on icon at bounding box center [484, 56] width 15 height 15
type input "08292025_18447978453_2072907543_2077324891_1.mp3"
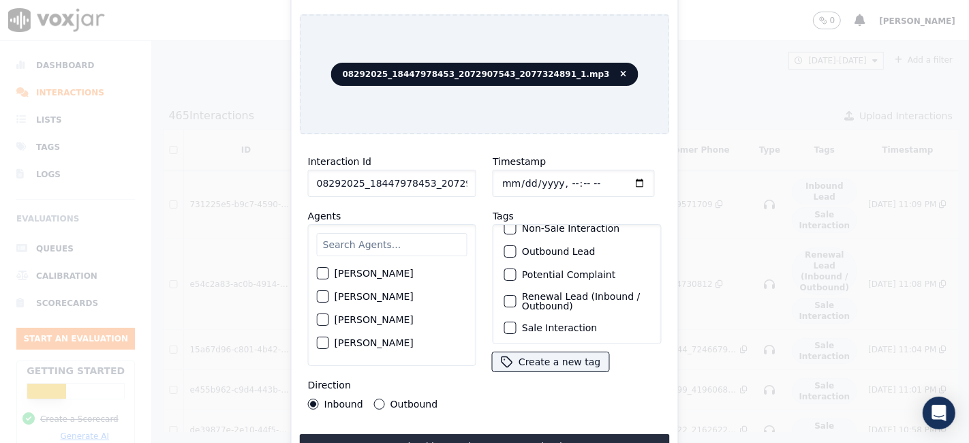
scroll to position [116, 0]
click at [551, 434] on button "Upload interaction to start evaluation" at bounding box center [485, 446] width 370 height 25
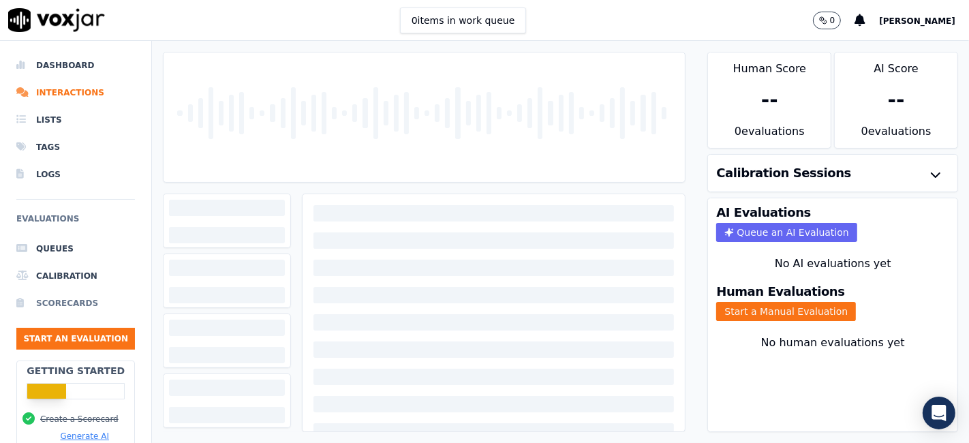
click at [58, 301] on li "Scorecards" at bounding box center [75, 303] width 119 height 27
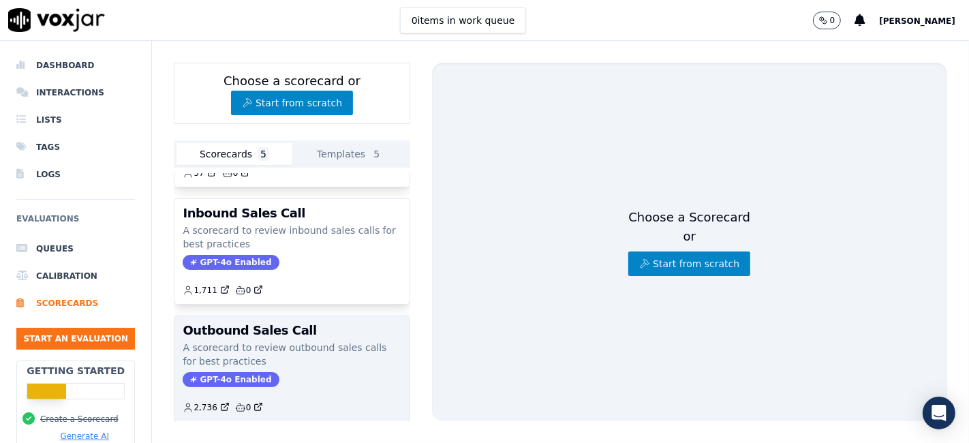
scroll to position [76, 0]
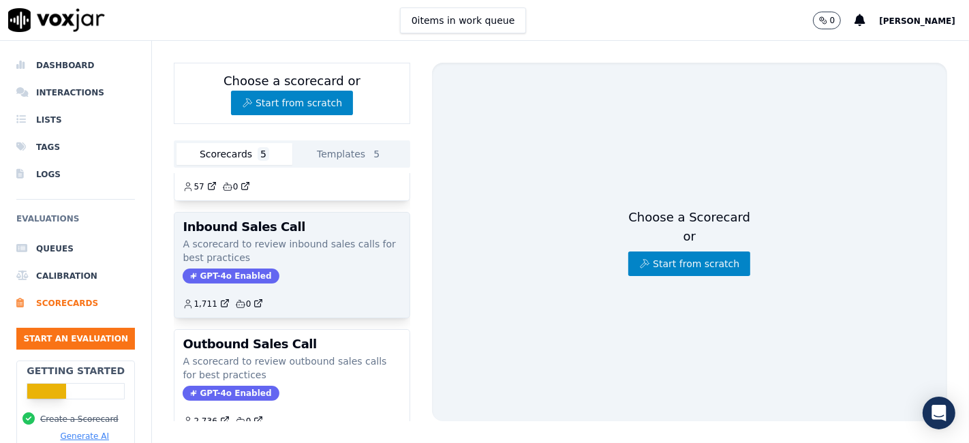
click at [237, 228] on h3 "Inbound Sales Call" at bounding box center [292, 227] width 218 height 12
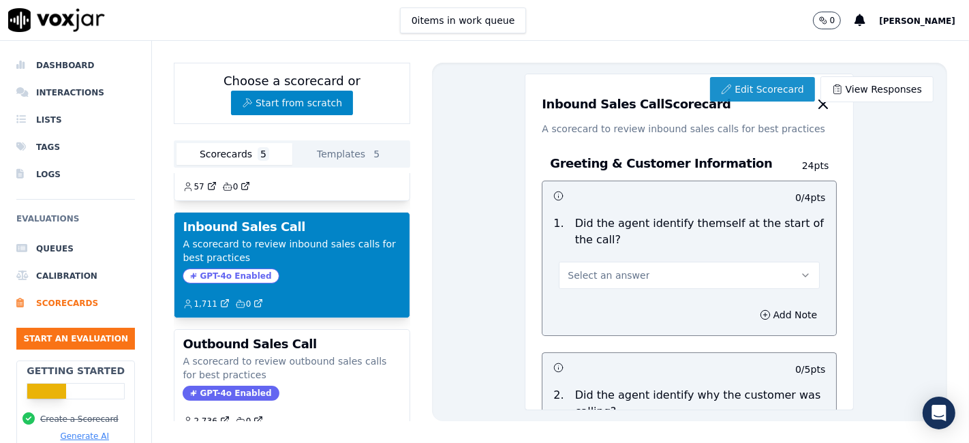
click at [751, 87] on link "Edit Scorecard" at bounding box center [762, 89] width 104 height 25
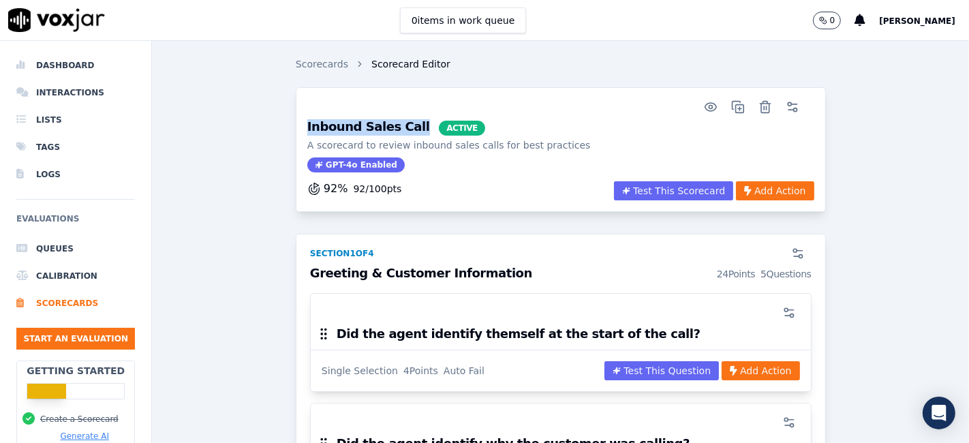
drag, startPoint x: 300, startPoint y: 127, endPoint x: 397, endPoint y: 126, distance: 96.8
click at [397, 126] on div "Inbound Sales Call ACTIVE A scorecard to review inbound sales calls for best pr…" at bounding box center [560, 151] width 523 height 60
click at [435, 160] on div "Inbound Sales Call ACTIVE A scorecard to review inbound sales calls for best pr…" at bounding box center [448, 147] width 283 height 52
drag, startPoint x: 398, startPoint y: 125, endPoint x: 298, endPoint y: 130, distance: 99.6
click at [299, 130] on div "Inbound Sales Call ACTIVE A scorecard to review inbound sales calls for best pr…" at bounding box center [560, 151] width 523 height 60
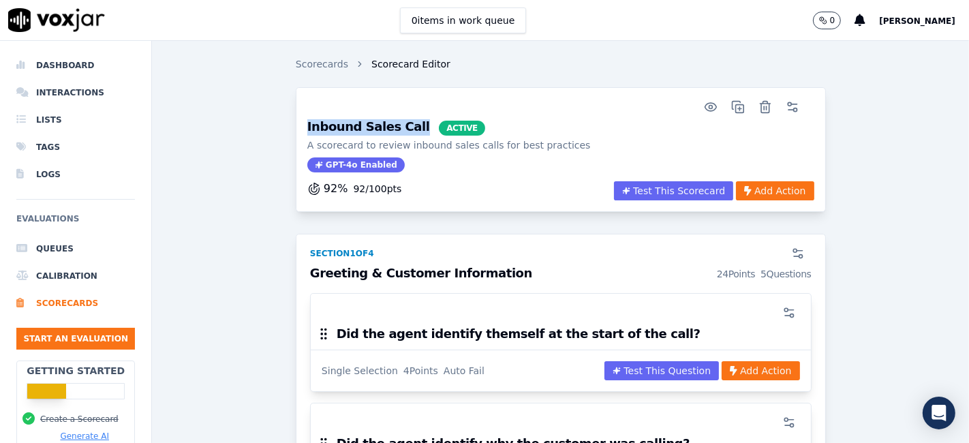
copy h3 "Inbound Sales Call"
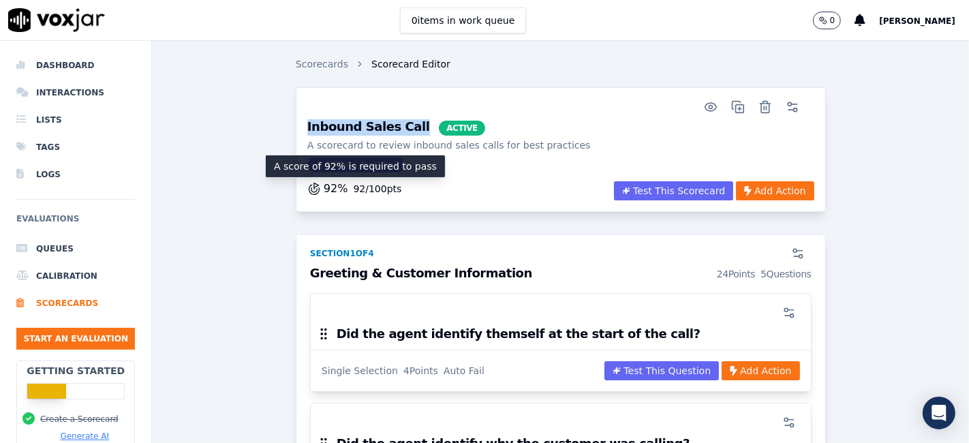
drag, startPoint x: 389, startPoint y: 187, endPoint x: 313, endPoint y: 185, distance: 75.7
click at [313, 185] on div "92 % 92 / 100 pts Test This Scorecard Add Action" at bounding box center [560, 195] width 523 height 28
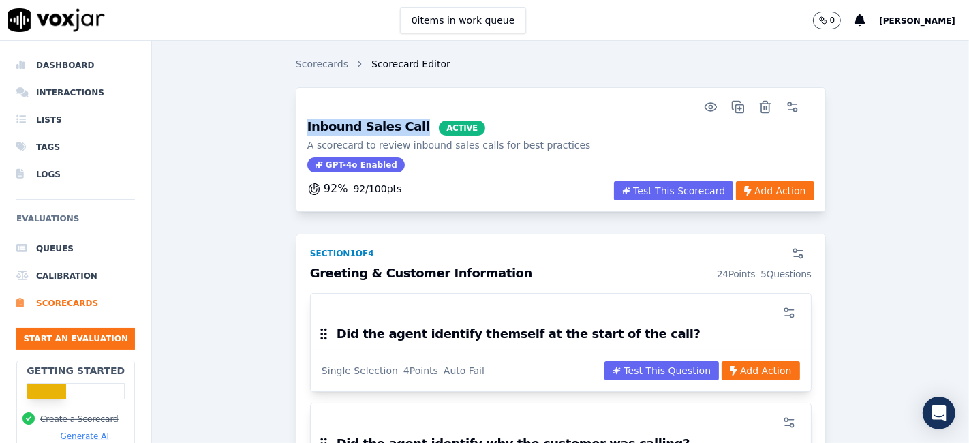
copy div "92 % 92 / 100 pts"
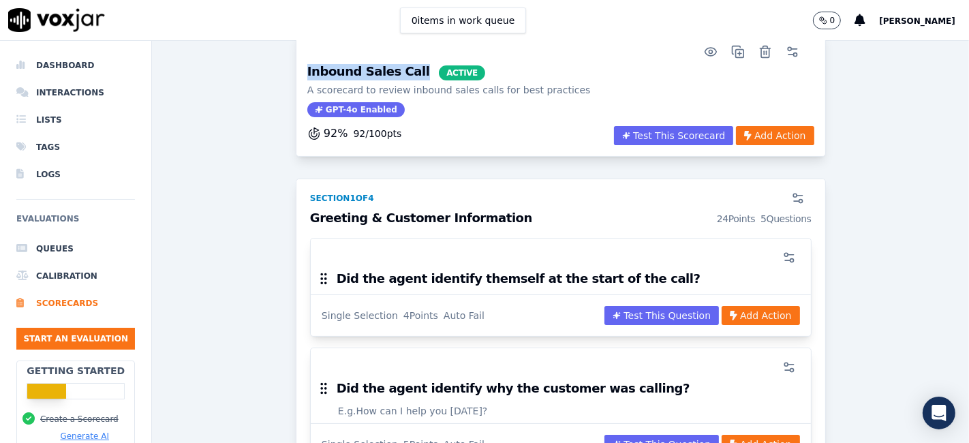
scroll to position [76, 0]
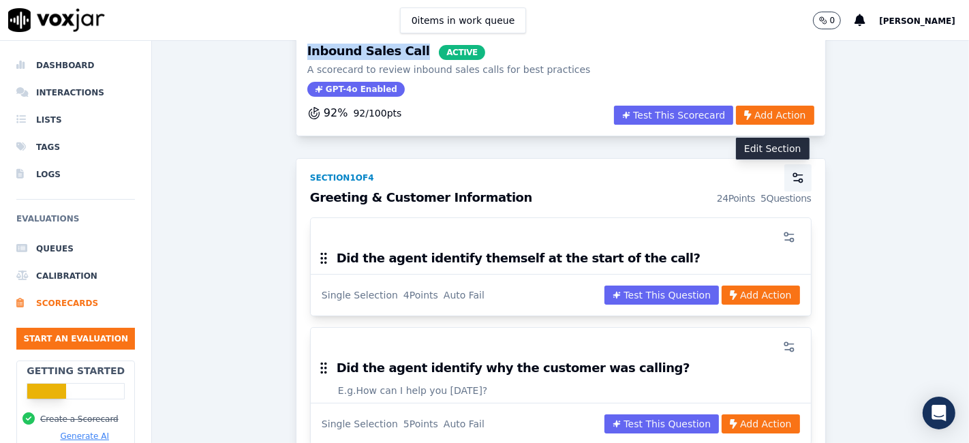
click at [794, 181] on icon "button" at bounding box center [796, 181] width 5 height 0
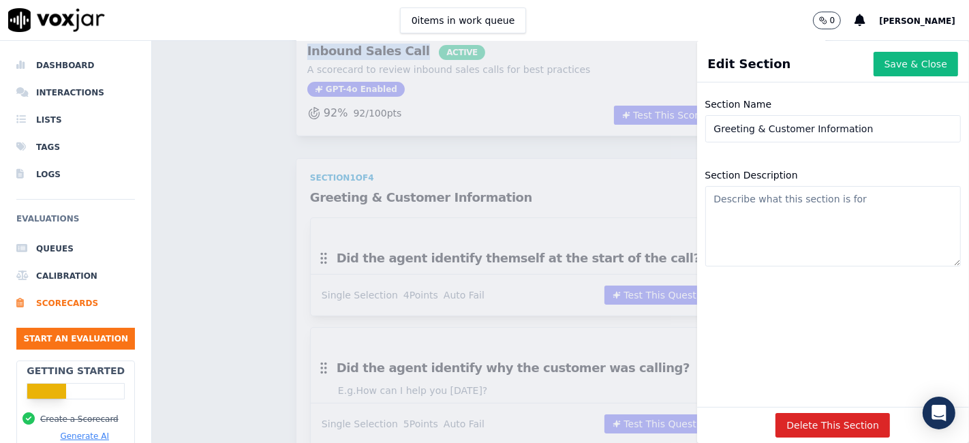
click at [541, 97] on div "Scorecards Scorecard Editor Inbound Sales Call ACTIVE A scorecard to review inb…" at bounding box center [560, 242] width 817 height 402
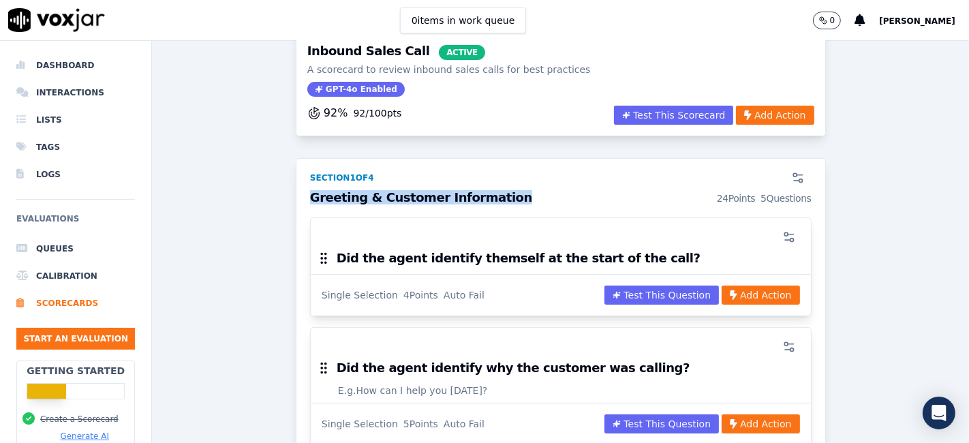
drag, startPoint x: 485, startPoint y: 194, endPoint x: 303, endPoint y: 197, distance: 182.0
click at [303, 197] on div "Greeting & Customer Information 24 Points 5 Questions" at bounding box center [561, 204] width 518 height 26
copy h3 "Greeting & Customer Information"
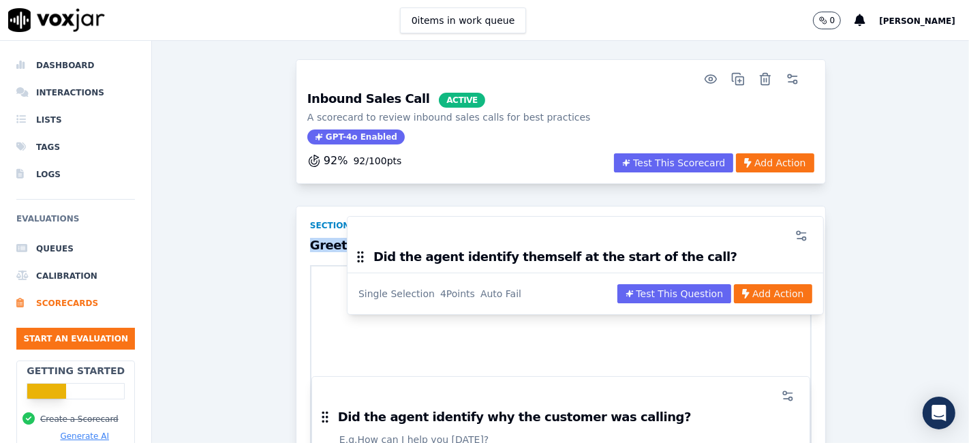
scroll to position [0, 0]
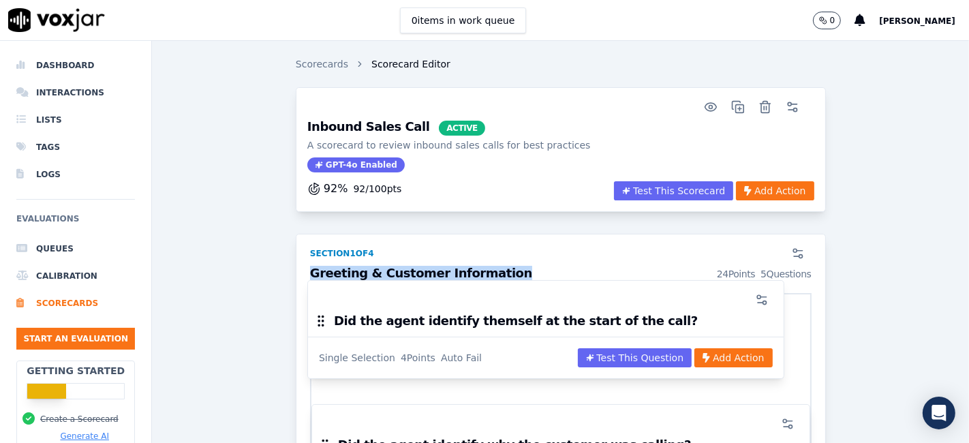
drag, startPoint x: 333, startPoint y: 256, endPoint x: 335, endPoint y: 320, distance: 64.8
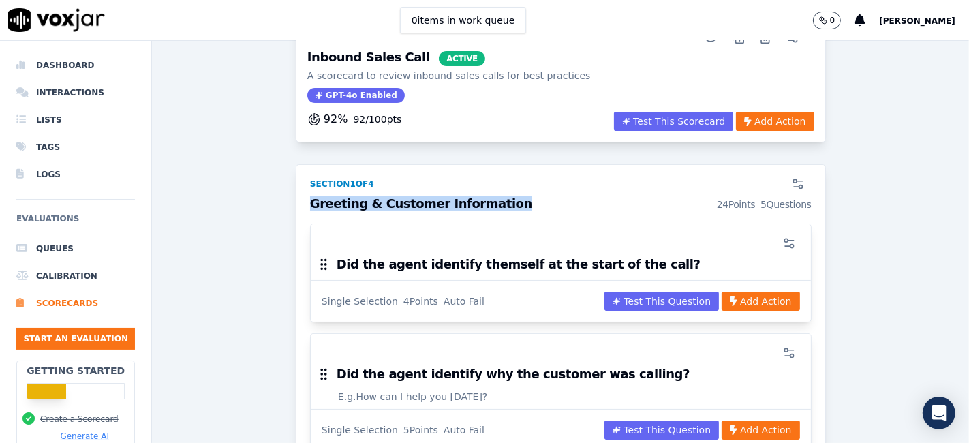
scroll to position [151, 0]
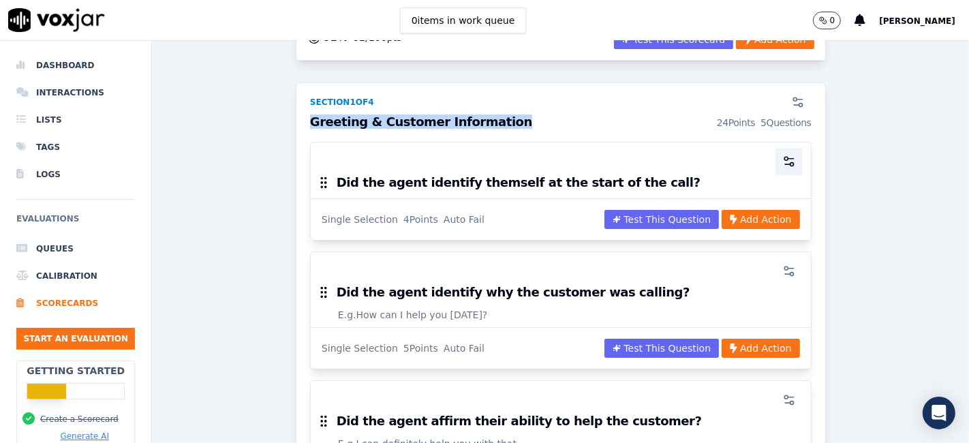
click at [782, 159] on icon "button" at bounding box center [789, 162] width 14 height 14
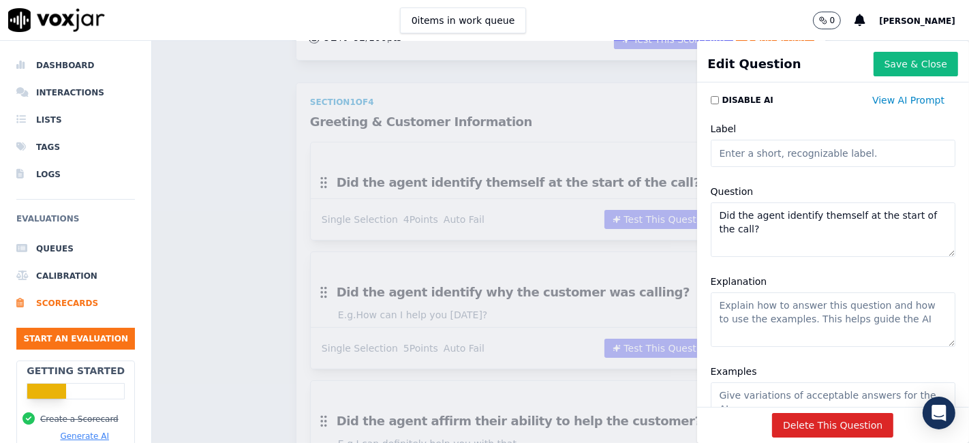
drag, startPoint x: 746, startPoint y: 232, endPoint x: 701, endPoint y: 213, distance: 48.6
click at [711, 213] on textarea "Did the agent identify themself at the start of the call?" at bounding box center [833, 229] width 245 height 55
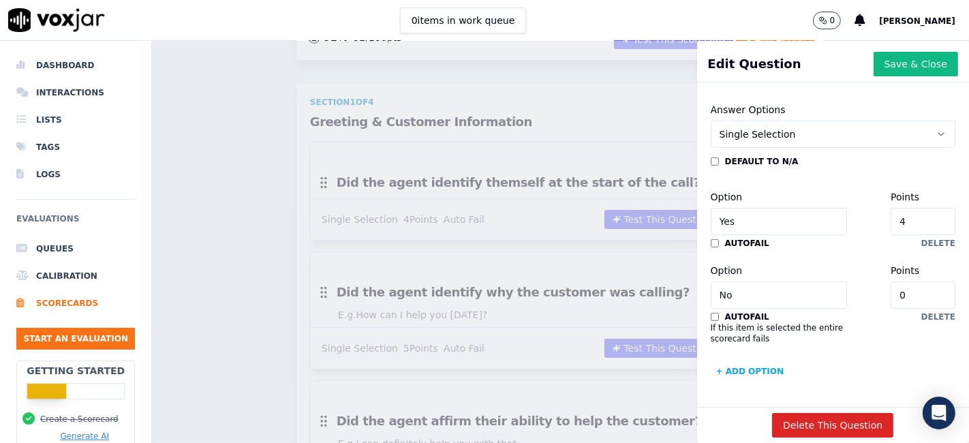
scroll to position [397, 0]
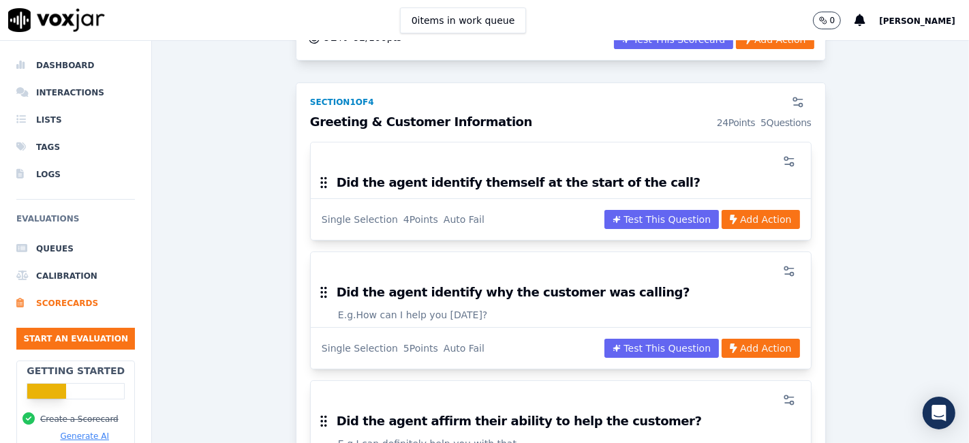
click at [253, 137] on div "Scorecards Scorecard Editor Inbound Sales Call ACTIVE A scorecard to review inb…" at bounding box center [560, 242] width 817 height 402
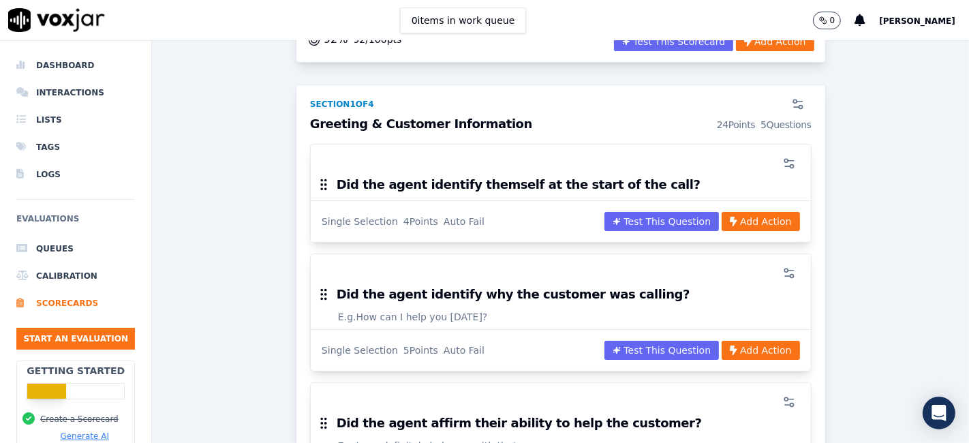
scroll to position [151, 0]
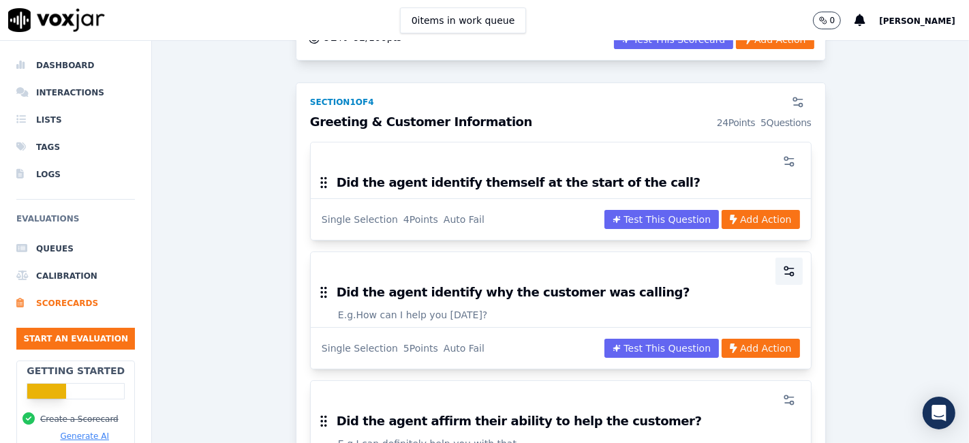
click at [782, 267] on icon "button" at bounding box center [789, 271] width 14 height 14
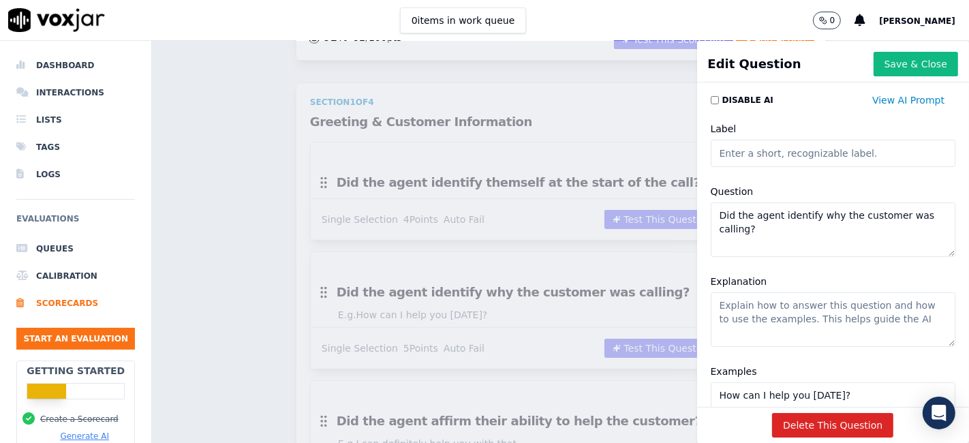
drag, startPoint x: 747, startPoint y: 229, endPoint x: 692, endPoint y: 215, distance: 56.4
click at [703, 215] on div "Question Did the agent identify why the customer was calling?" at bounding box center [834, 220] width 262 height 90
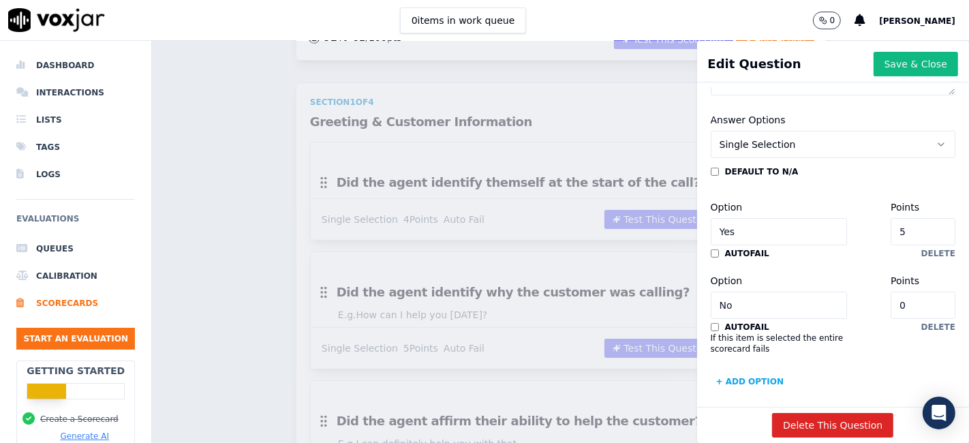
scroll to position [378, 0]
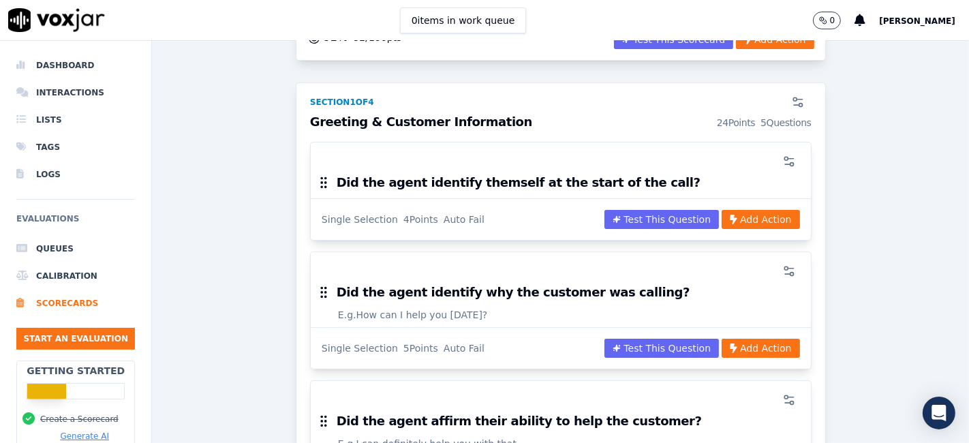
click at [251, 98] on div "Scorecards Scorecard Editor Inbound Sales Call ACTIVE A scorecard to review inb…" at bounding box center [560, 242] width 817 height 402
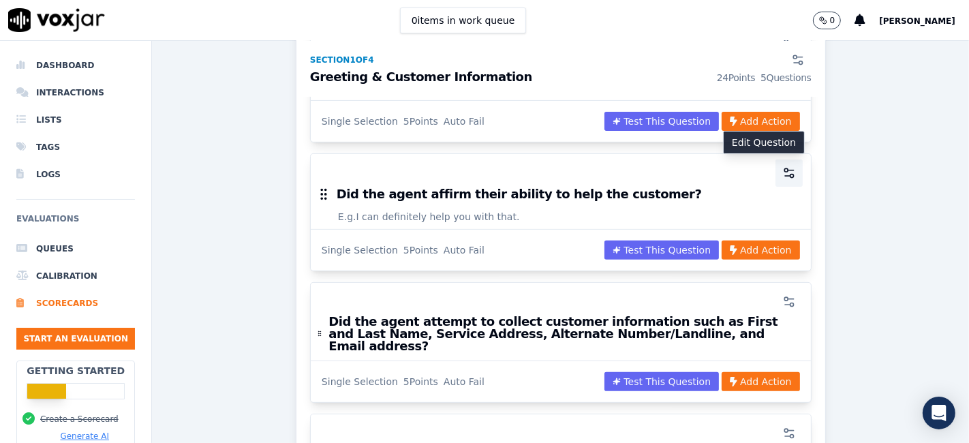
click at [782, 173] on icon "button" at bounding box center [789, 173] width 14 height 14
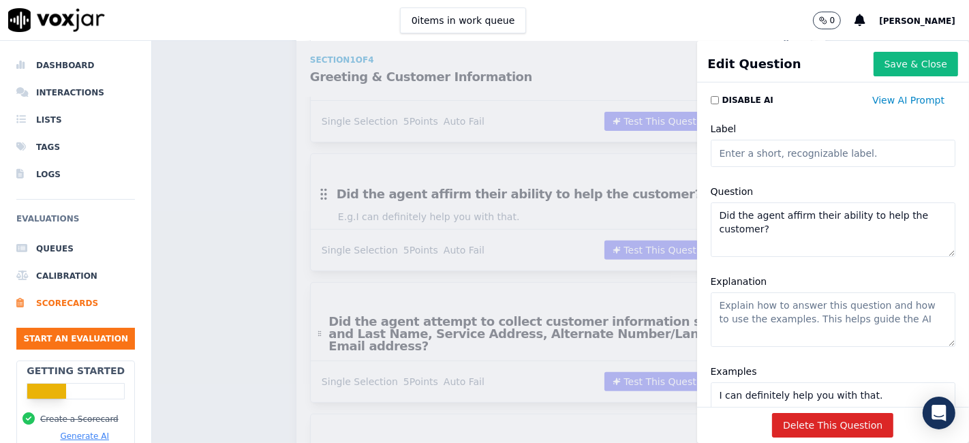
drag, startPoint x: 753, startPoint y: 230, endPoint x: 696, endPoint y: 217, distance: 58.2
click at [711, 217] on textarea "Did the agent affirm their ability to help the customer?" at bounding box center [833, 229] width 245 height 55
click at [645, 61] on div "Scorecards Scorecard Editor Inbound Sales Call ACTIVE A scorecard to review inb…" at bounding box center [560, 242] width 817 height 402
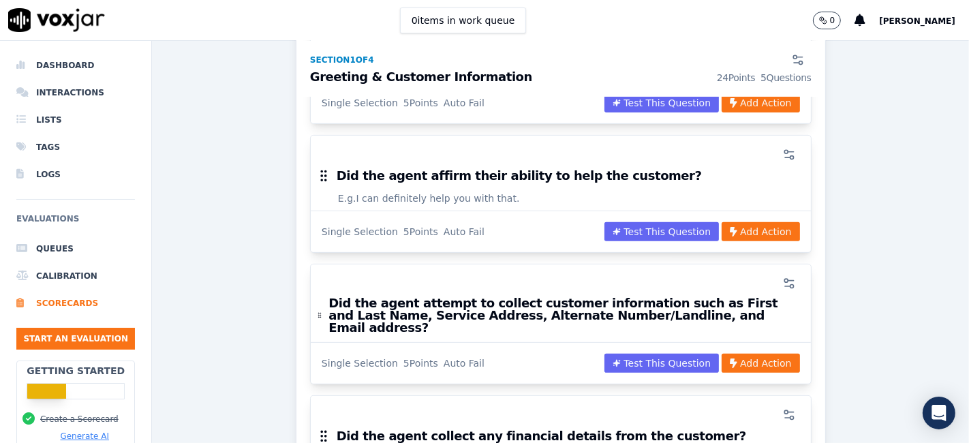
scroll to position [454, 0]
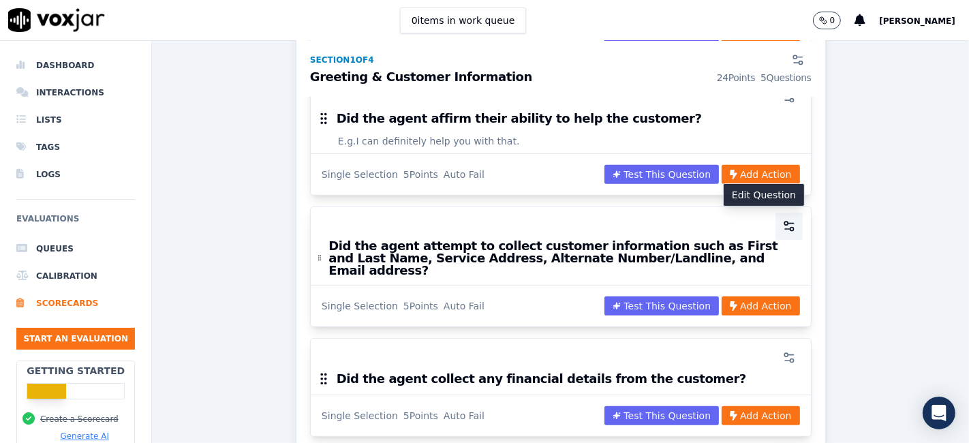
click at [782, 225] on icon "button" at bounding box center [789, 226] width 14 height 14
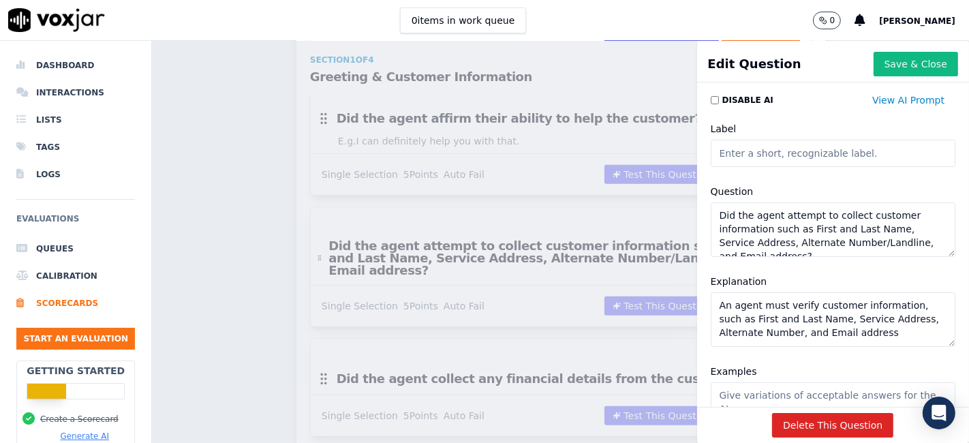
scroll to position [12, 0]
drag, startPoint x: 703, startPoint y: 211, endPoint x: 875, endPoint y: 269, distance: 181.2
click at [875, 269] on div "Label Question Did the agent attempt to collect customer information such as Fi…" at bounding box center [834, 278] width 262 height 333
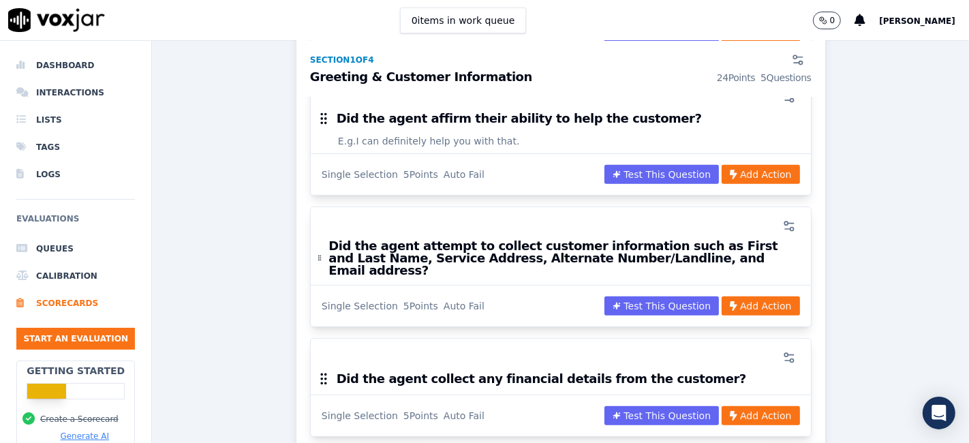
click at [202, 151] on div "Scorecards Scorecard Editor Inbound Sales Call ACTIVE A scorecard to review inb…" at bounding box center [560, 242] width 817 height 402
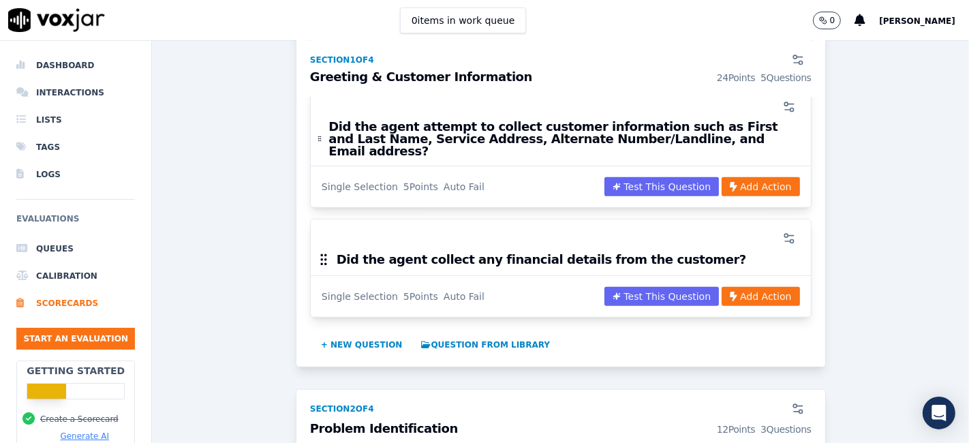
scroll to position [605, 0]
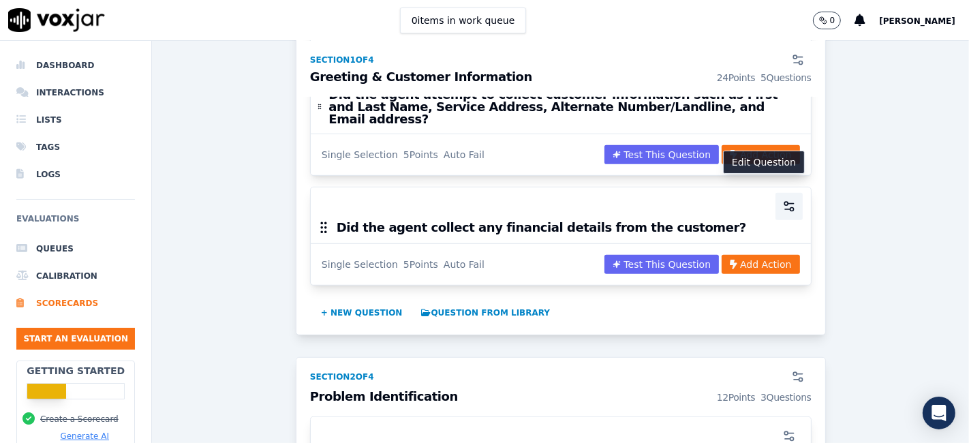
click at [790, 208] on circle "button" at bounding box center [791, 209] width 3 height 3
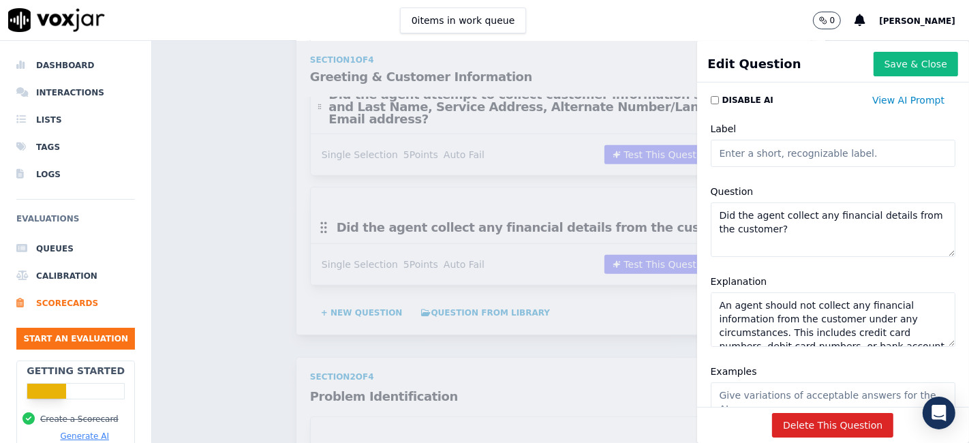
drag, startPoint x: 769, startPoint y: 230, endPoint x: 696, endPoint y: 212, distance: 74.4
click at [711, 212] on textarea "Did the agent collect any financial details from the customer?" at bounding box center [833, 229] width 245 height 55
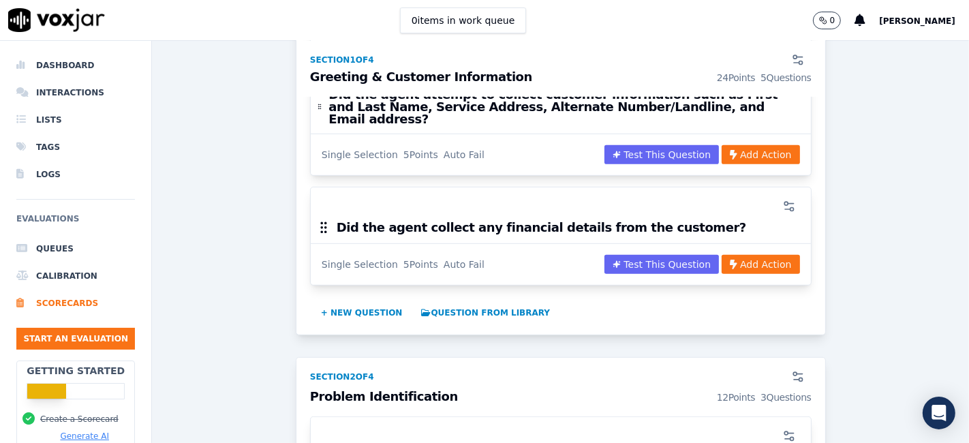
click at [224, 264] on div "Scorecards Scorecard Editor Inbound Sales Call ACTIVE A scorecard to review inb…" at bounding box center [560, 242] width 817 height 402
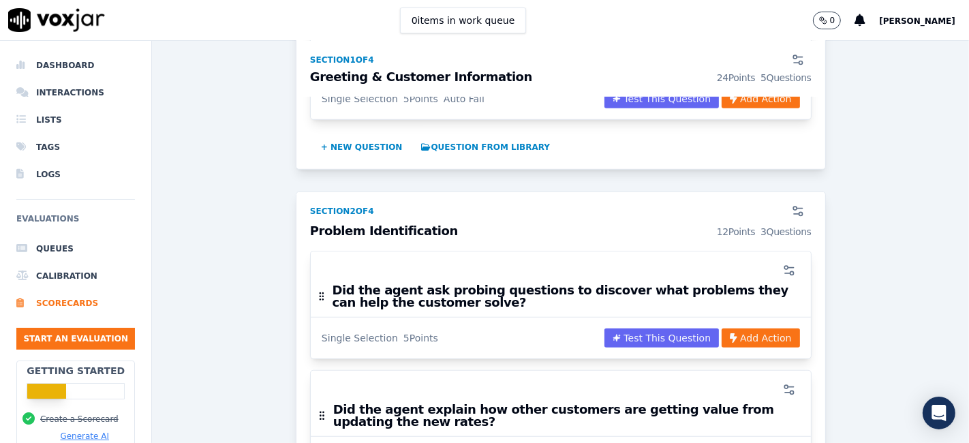
scroll to position [833, 0]
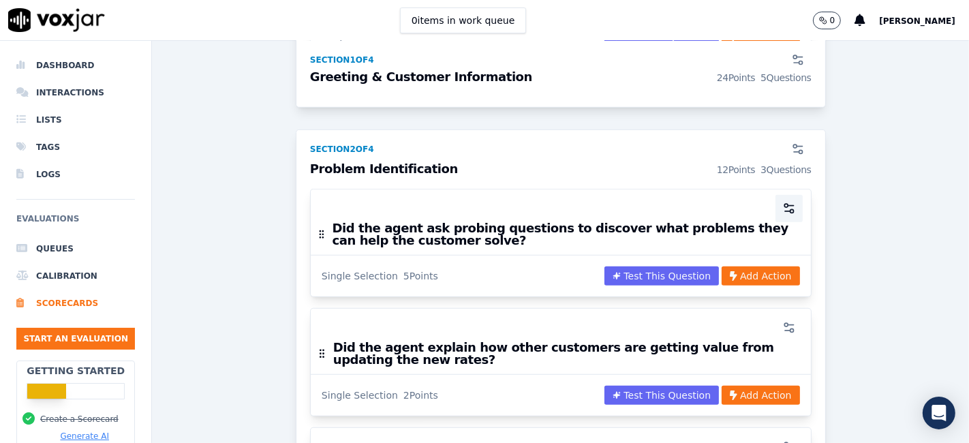
click at [788, 206] on icon "button" at bounding box center [790, 206] width 5 height 0
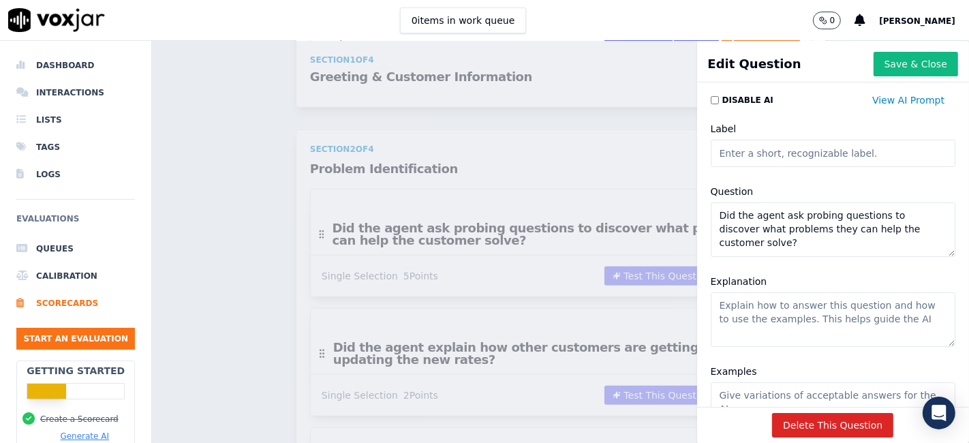
drag, startPoint x: 706, startPoint y: 213, endPoint x: 803, endPoint y: 250, distance: 104.4
click at [803, 250] on textarea "Did the agent ask probing questions to discover what problems they can help the…" at bounding box center [833, 229] width 245 height 55
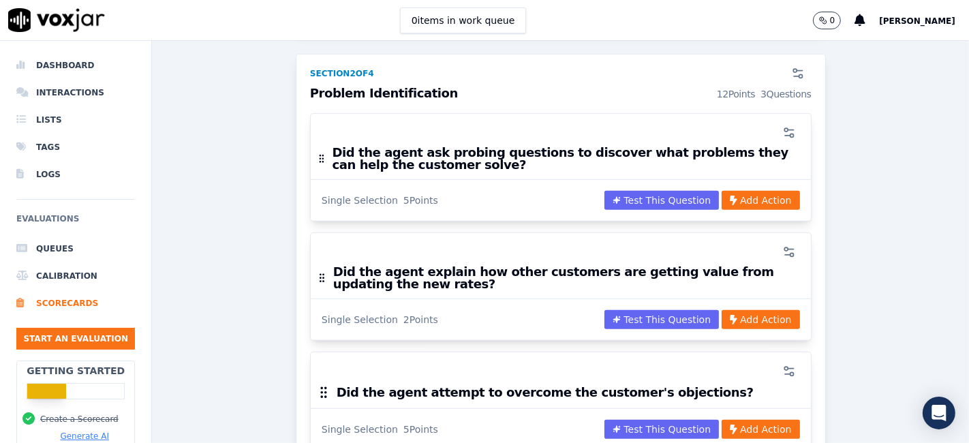
scroll to position [984, 0]
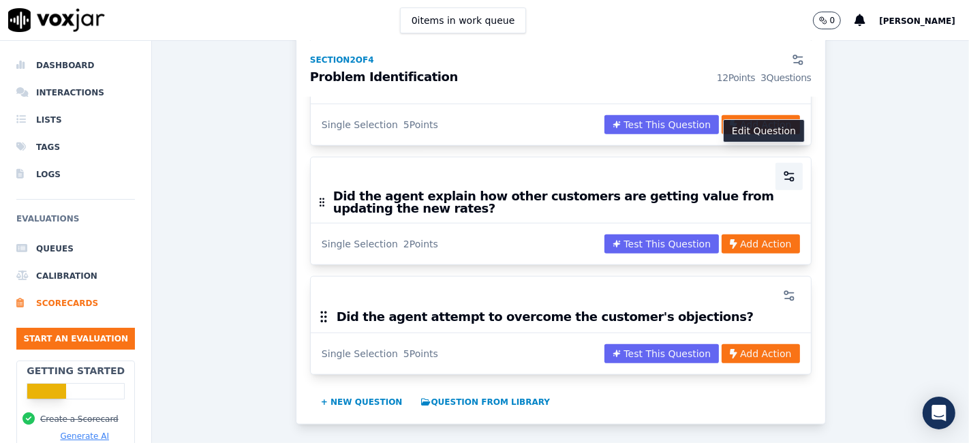
click at [782, 170] on icon "button" at bounding box center [789, 177] width 14 height 14
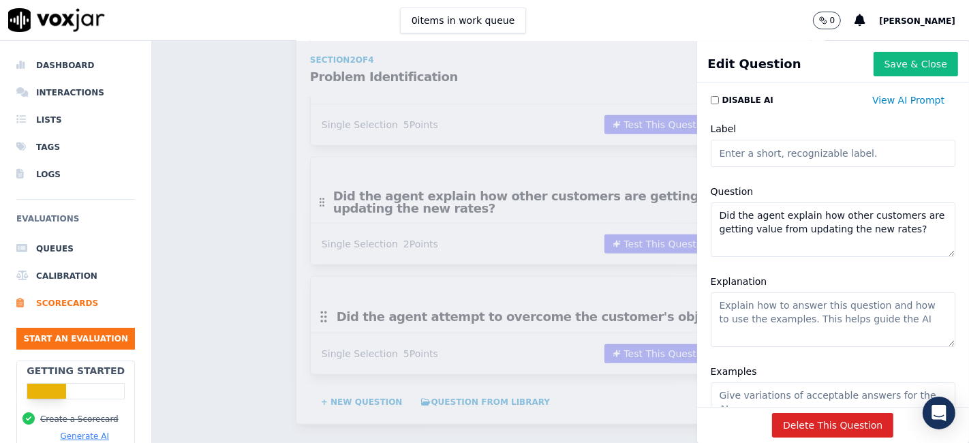
drag, startPoint x: 730, startPoint y: 242, endPoint x: 697, endPoint y: 213, distance: 43.9
click at [711, 213] on textarea "Did the agent explain how other customers are getting value from updating the n…" at bounding box center [833, 229] width 245 height 55
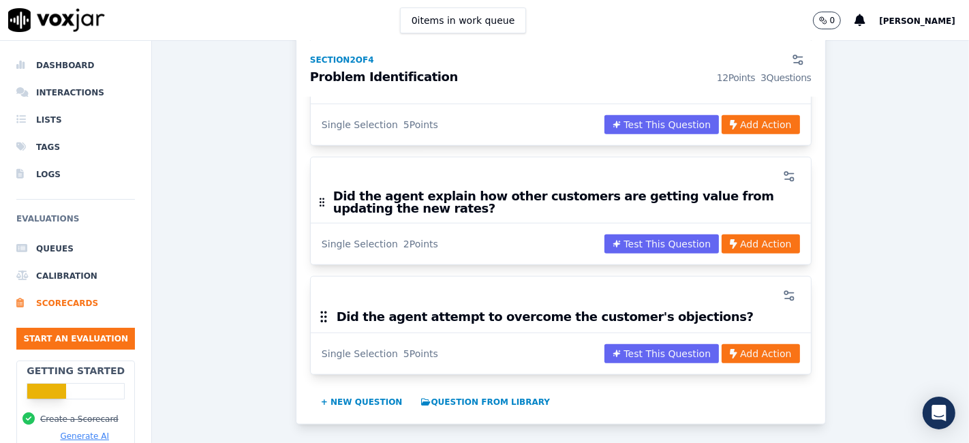
click at [457, 148] on div "Scorecards Scorecard Editor Inbound Sales Call ACTIVE A scorecard to review inb…" at bounding box center [560, 242] width 817 height 402
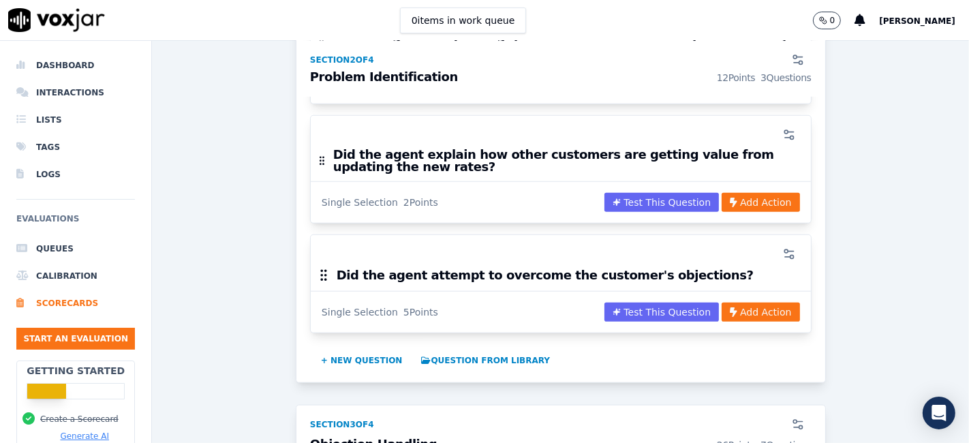
scroll to position [1060, 0]
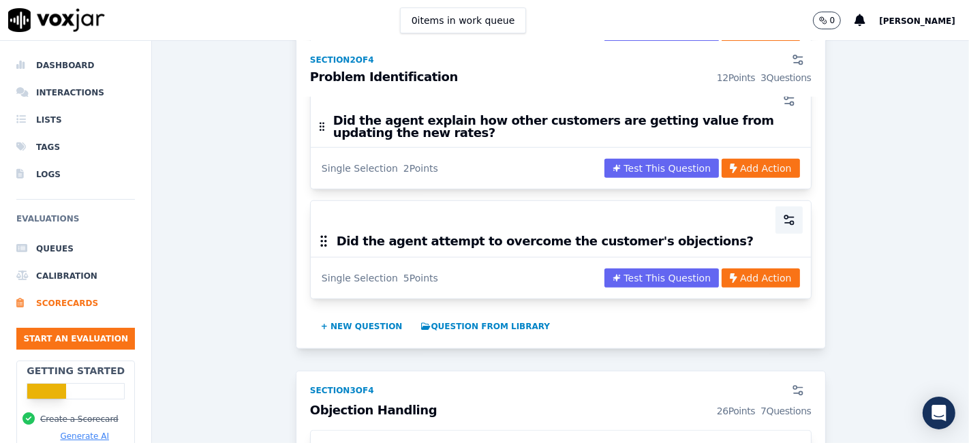
click at [782, 213] on icon "button" at bounding box center [789, 220] width 14 height 14
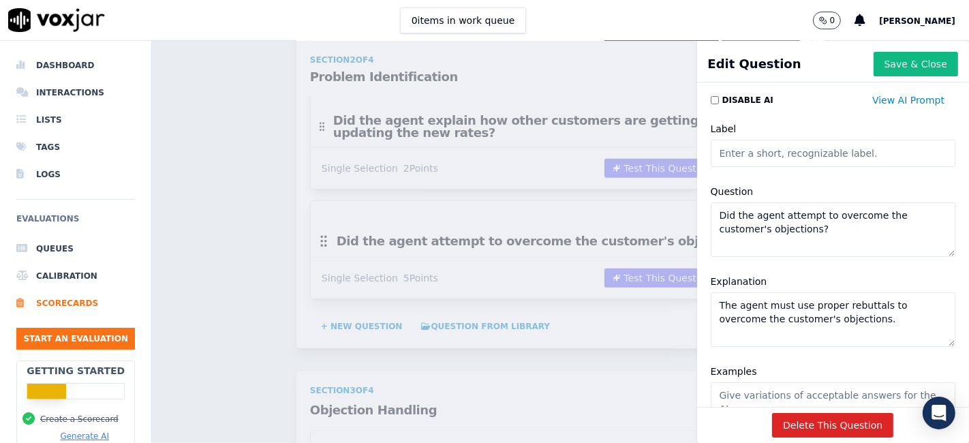
drag, startPoint x: 811, startPoint y: 229, endPoint x: 705, endPoint y: 211, distance: 107.8
click at [711, 211] on textarea "Did the agent attempt to overcome the customer's objections?" at bounding box center [833, 229] width 245 height 55
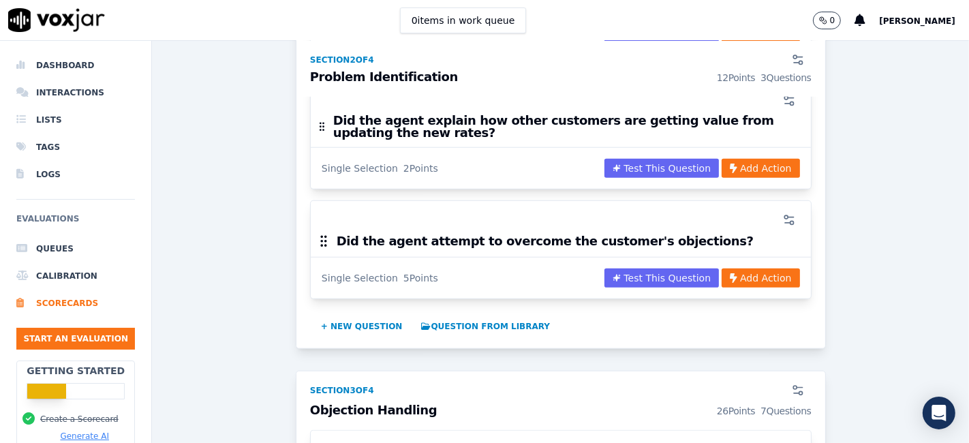
click at [645, 57] on div "Scorecards Scorecard Editor Inbound Sales Call ACTIVE A scorecard to review inb…" at bounding box center [560, 242] width 817 height 402
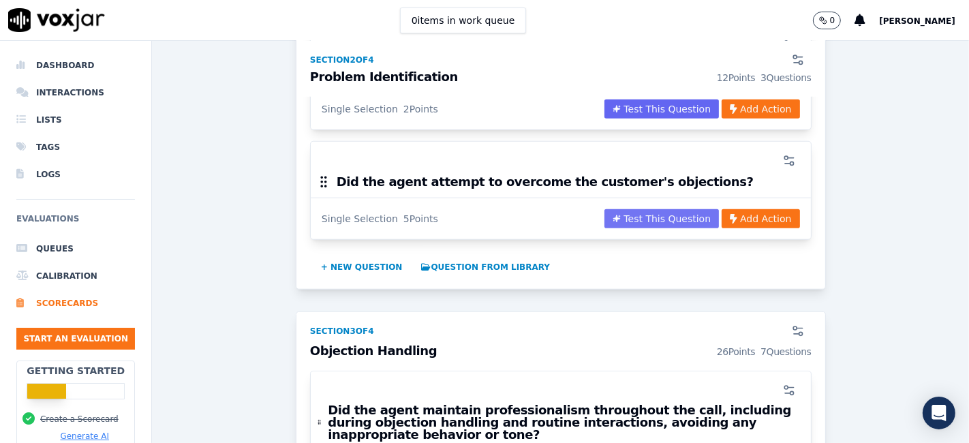
scroll to position [1287, 0]
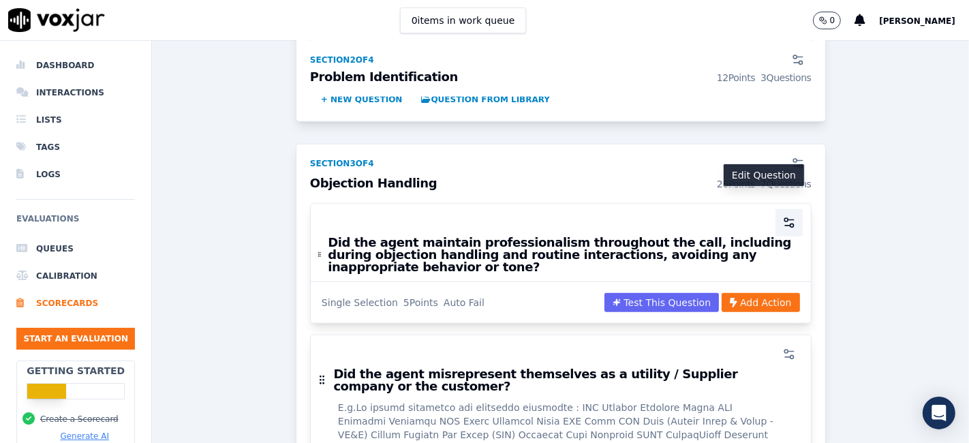
click at [782, 216] on icon "button" at bounding box center [789, 223] width 14 height 14
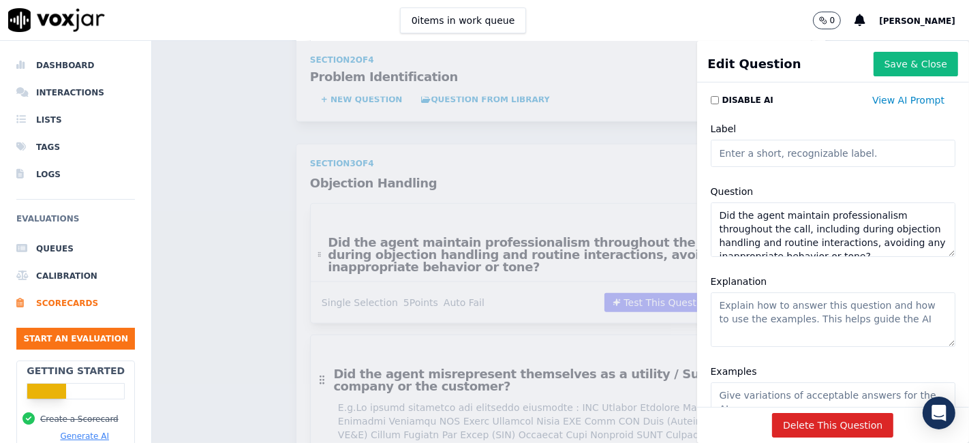
scroll to position [25, 0]
drag, startPoint x: 702, startPoint y: 212, endPoint x: 846, endPoint y: 269, distance: 155.4
click at [846, 269] on div "Label Question Did the agent maintain professionalism throughout the call, incl…" at bounding box center [834, 278] width 262 height 333
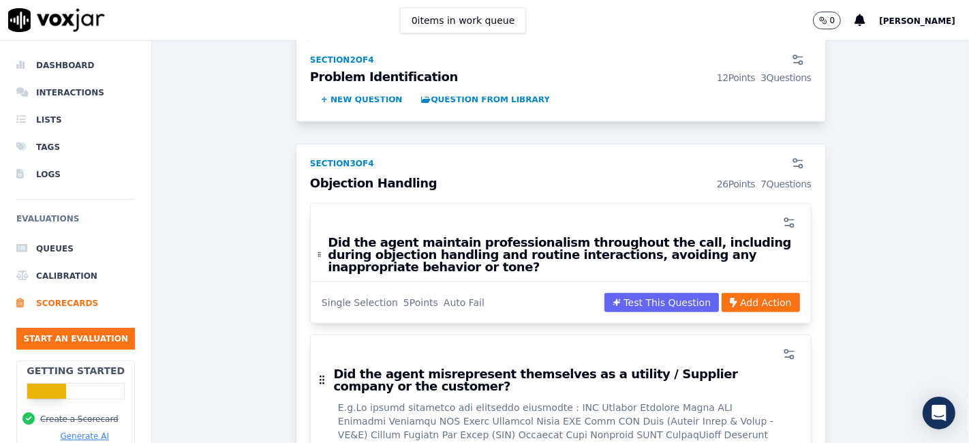
click at [581, 167] on div "Scorecards Scorecard Editor Inbound Sales Call ACTIVE A scorecard to review inb…" at bounding box center [560, 242] width 817 height 402
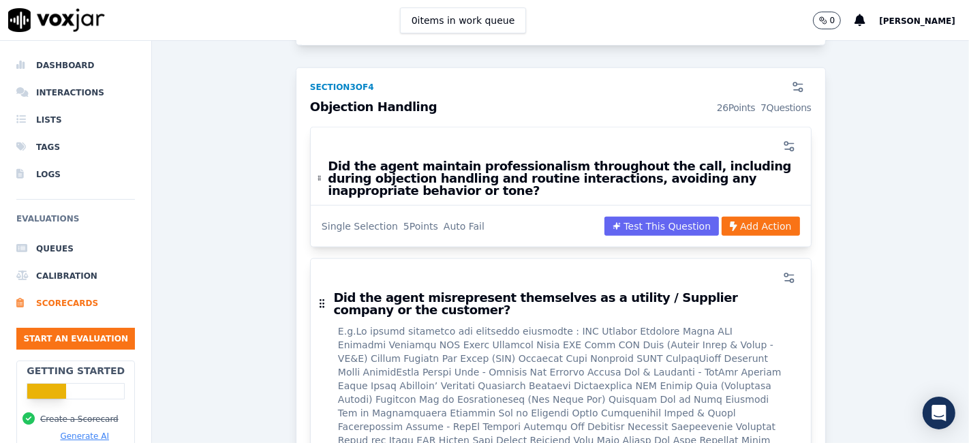
scroll to position [1439, 0]
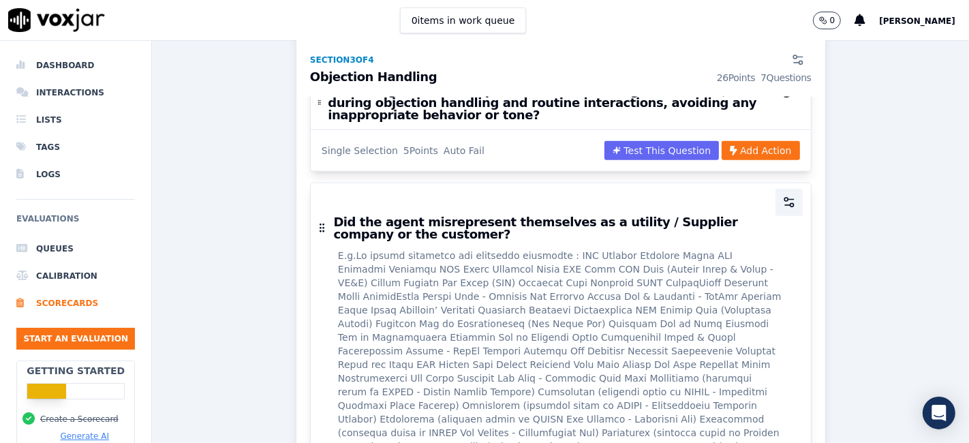
click at [782, 196] on icon "button" at bounding box center [789, 203] width 14 height 14
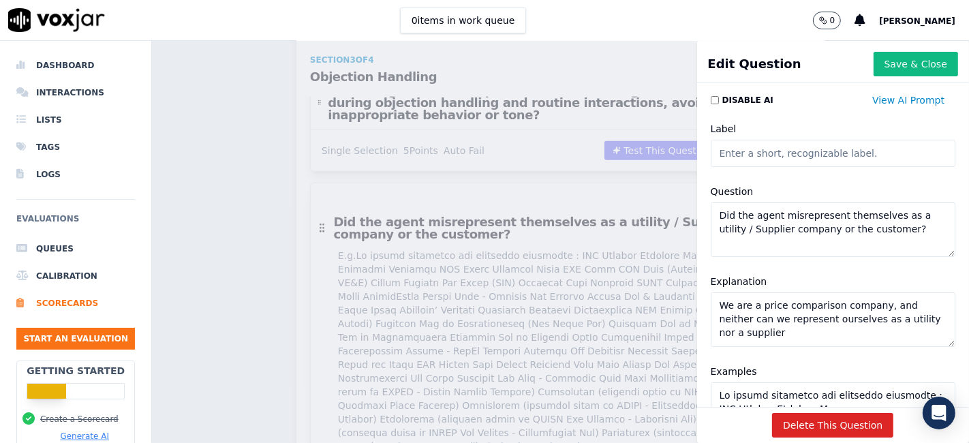
click at [808, 223] on textarea "Did the agent misrepresent themselves as a utility / Supplier company or the cu…" at bounding box center [833, 229] width 245 height 55
drag, startPoint x: 705, startPoint y: 213, endPoint x: 908, endPoint y: 238, distance: 204.6
click at [908, 238] on textarea "Did the agent misrepresent themselves as a utility / Supplier company or the cu…" at bounding box center [833, 229] width 245 height 55
click at [616, 87] on div "Scorecards Scorecard Editor Inbound Sales Call ACTIVE A scorecard to review inb…" at bounding box center [560, 242] width 817 height 402
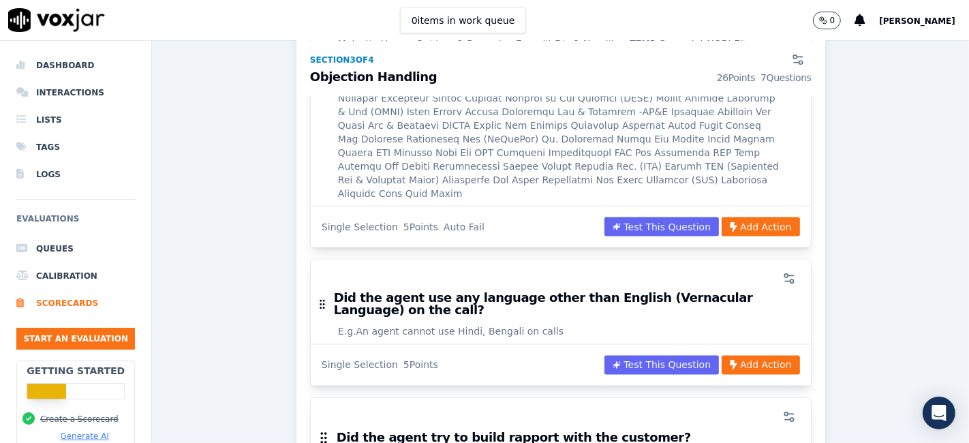
scroll to position [1968, 0]
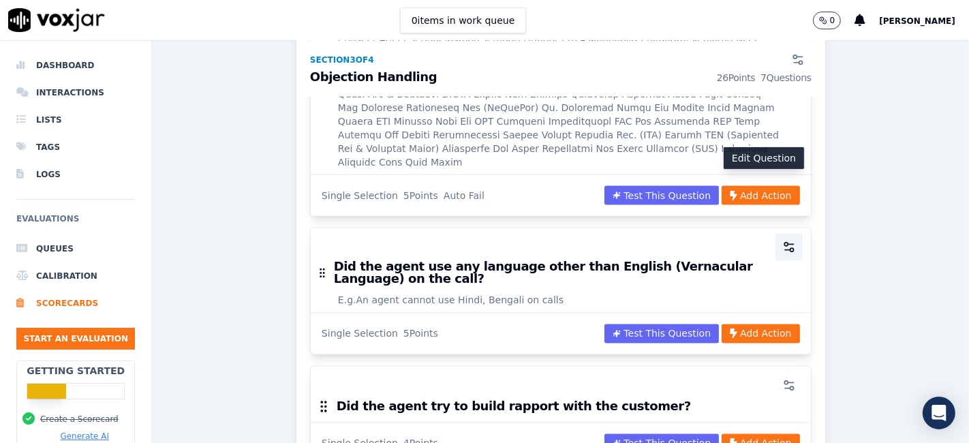
click at [782, 241] on icon "button" at bounding box center [789, 248] width 14 height 14
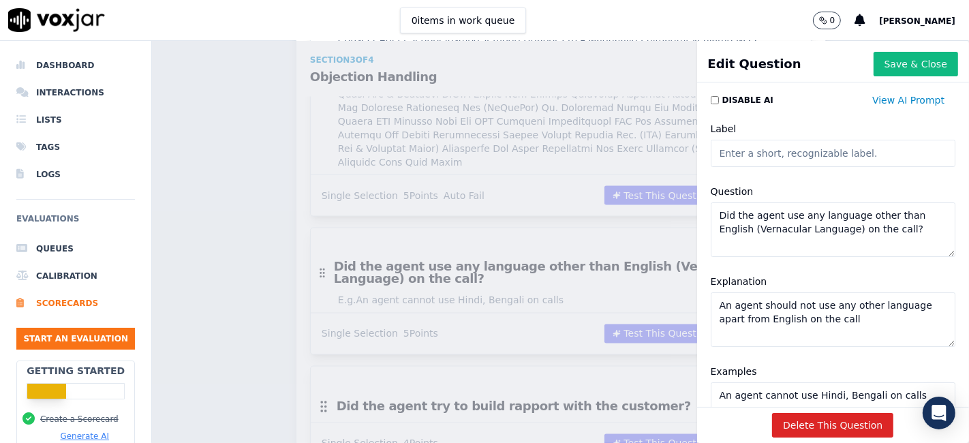
drag, startPoint x: 704, startPoint y: 215, endPoint x: 894, endPoint y: 232, distance: 190.8
click at [894, 232] on textarea "Did the agent use any language other than English (Vernacular Language) on the …" at bounding box center [833, 229] width 245 height 55
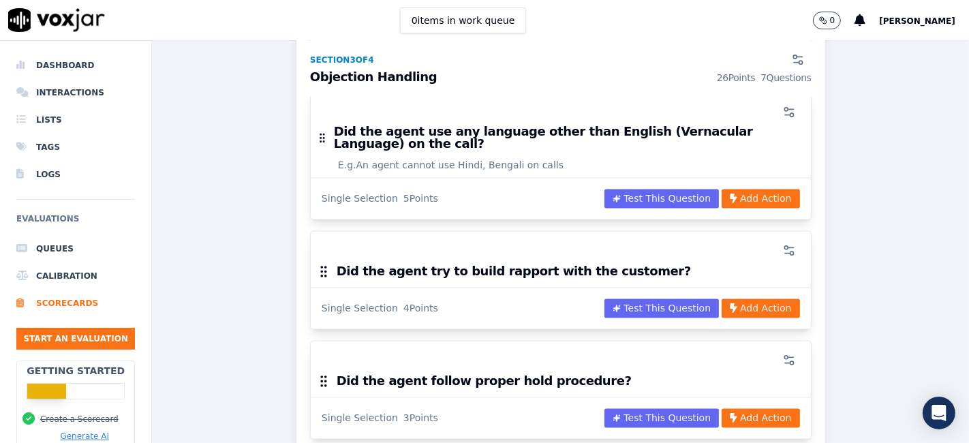
scroll to position [2196, 0]
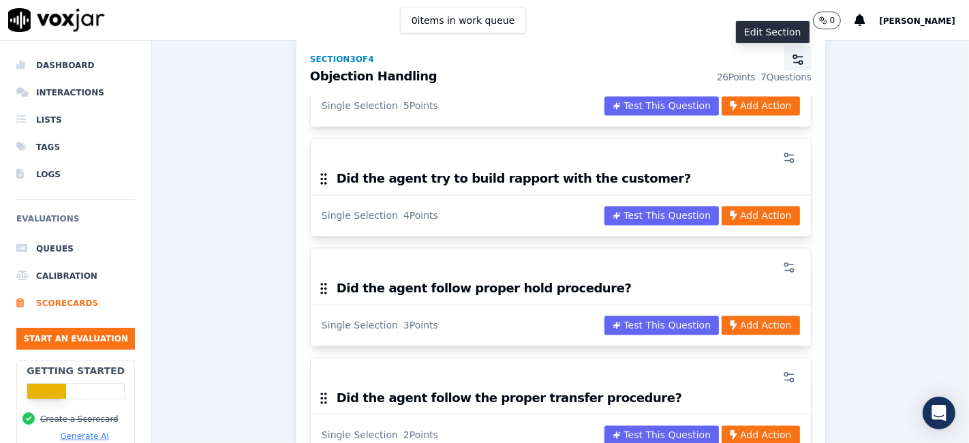
click at [794, 63] on icon "button" at bounding box center [796, 63] width 5 height 0
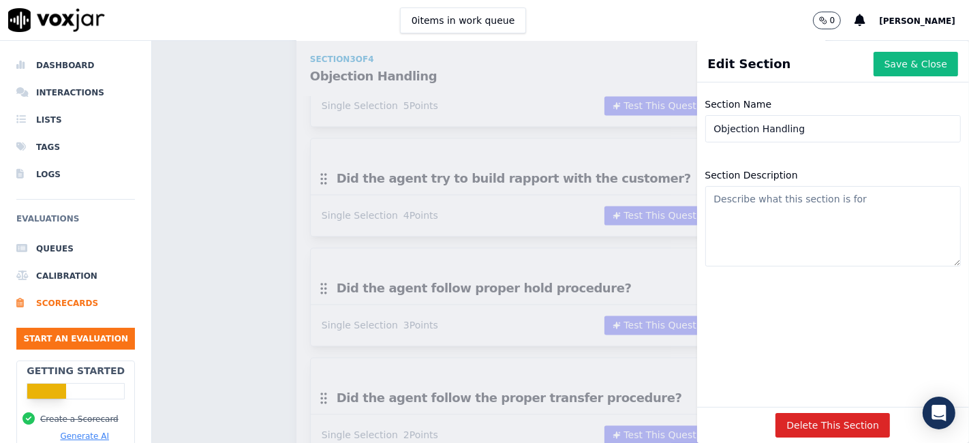
click at [247, 193] on div "Scorecards Scorecard Editor Inbound Sales Call ACTIVE A scorecard to review inb…" at bounding box center [560, 242] width 817 height 402
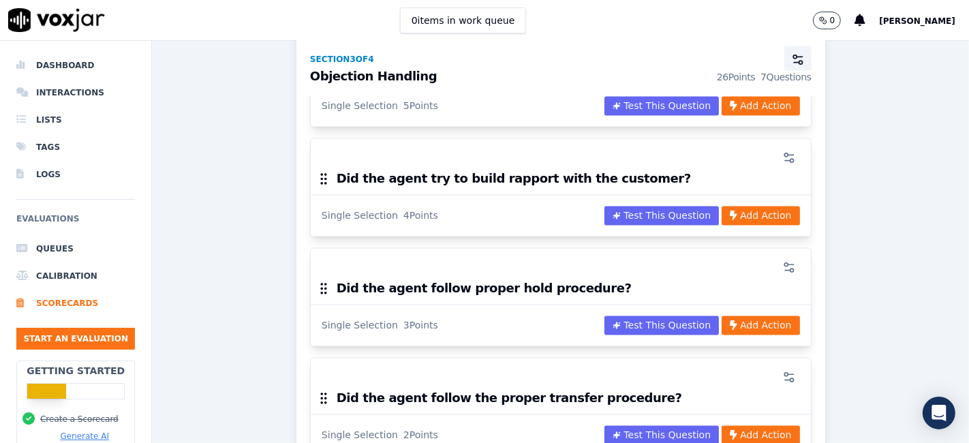
click at [784, 67] on button "button" at bounding box center [797, 59] width 27 height 27
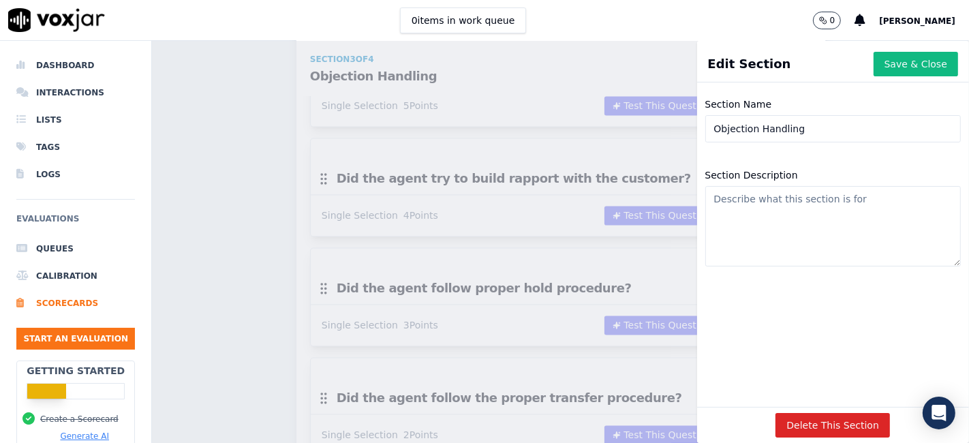
click at [279, 236] on div "Scorecards Scorecard Editor Inbound Sales Call ACTIVE A scorecard to review inb…" at bounding box center [560, 242] width 817 height 402
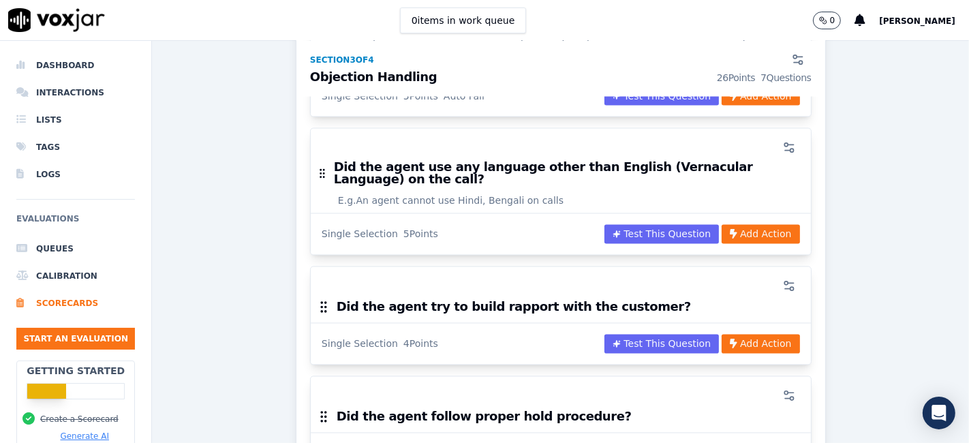
scroll to position [2044, 0]
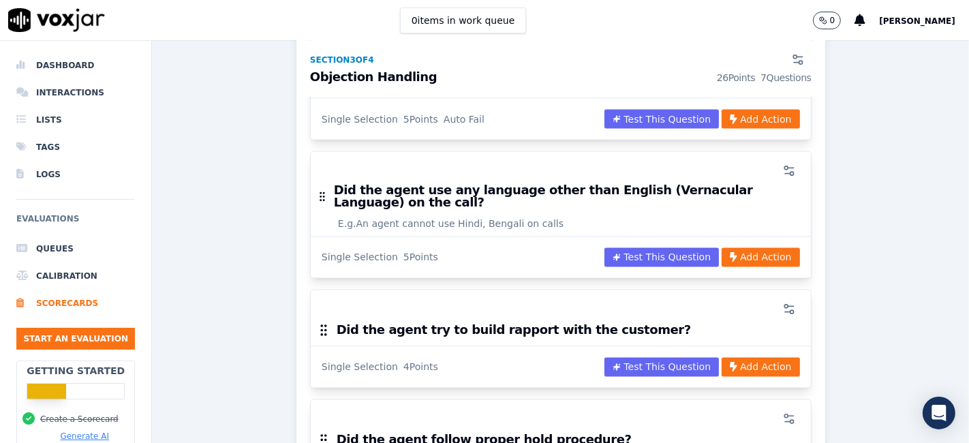
click at [459, 324] on h3 "Did the agent try to build rapport with the customer?" at bounding box center [514, 330] width 354 height 12
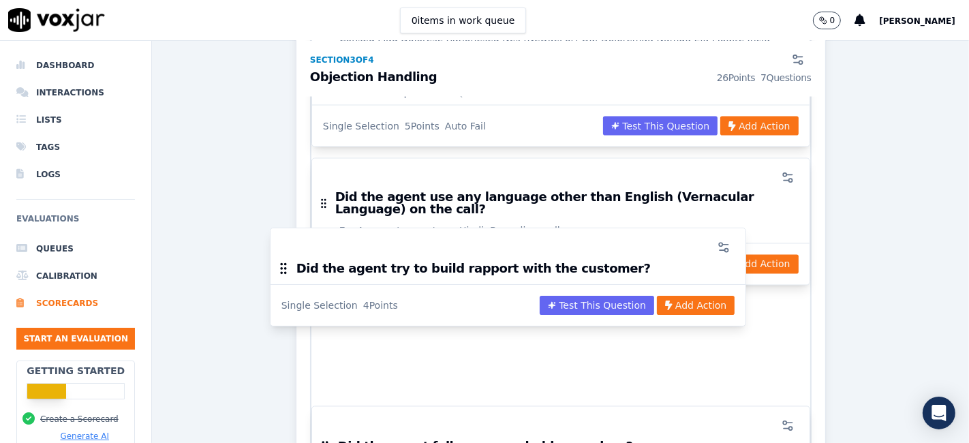
scroll to position [2049, 0]
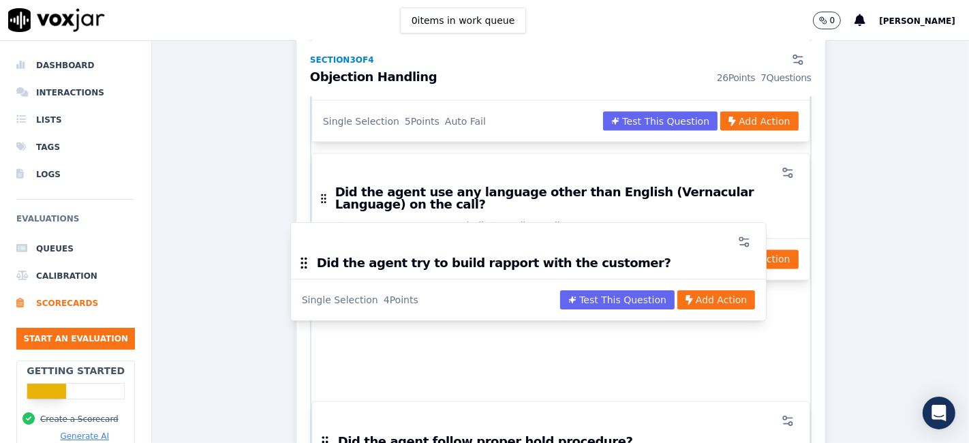
drag, startPoint x: 628, startPoint y: 270, endPoint x: 613, endPoint y: 264, distance: 16.0
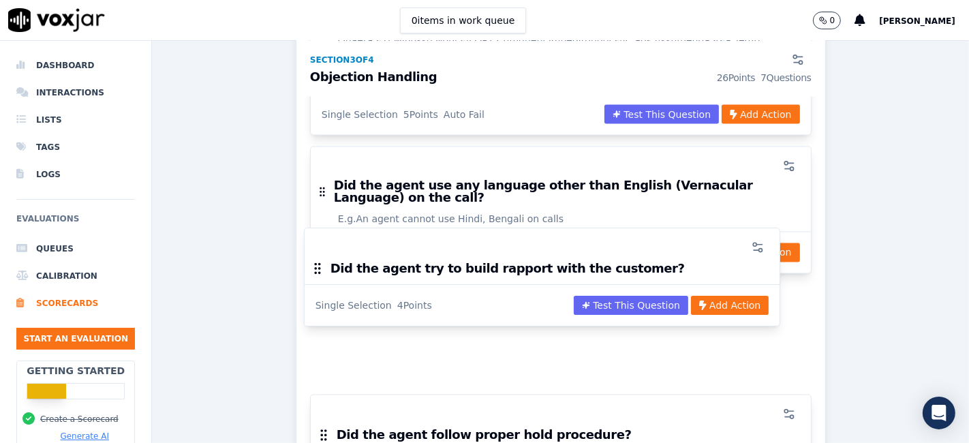
scroll to position [2044, 0]
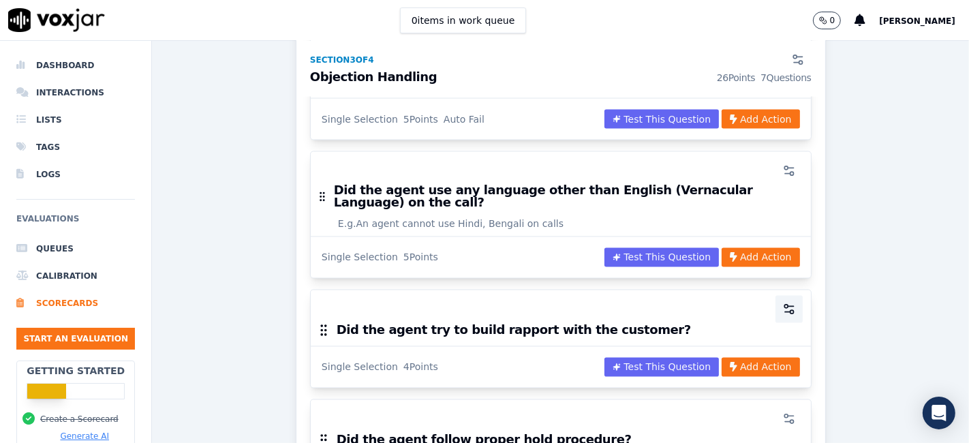
click at [785, 312] on icon "button" at bounding box center [787, 312] width 5 height 0
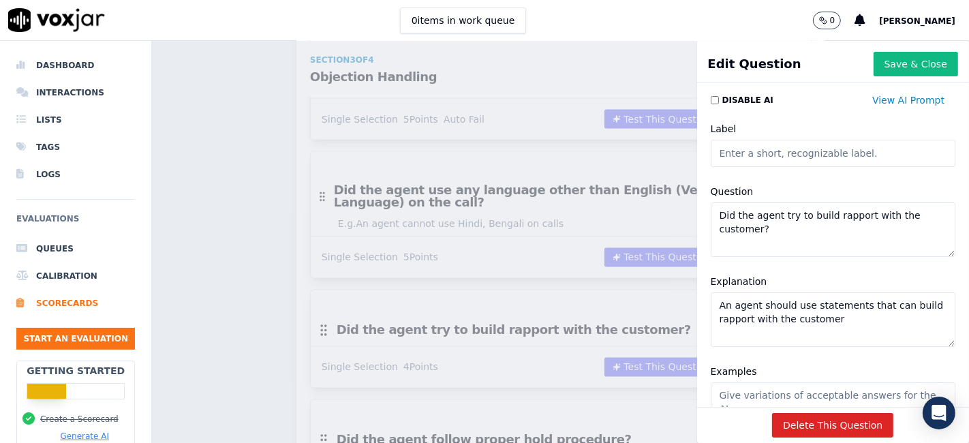
drag, startPoint x: 753, startPoint y: 234, endPoint x: 688, endPoint y: 213, distance: 69.0
click at [703, 213] on div "Question Did the agent try to build rapport with the customer?" at bounding box center [834, 220] width 262 height 90
click at [264, 214] on div "Scorecards Scorecard Editor Inbound Sales Call ACTIVE A scorecard to review inb…" at bounding box center [560, 242] width 817 height 402
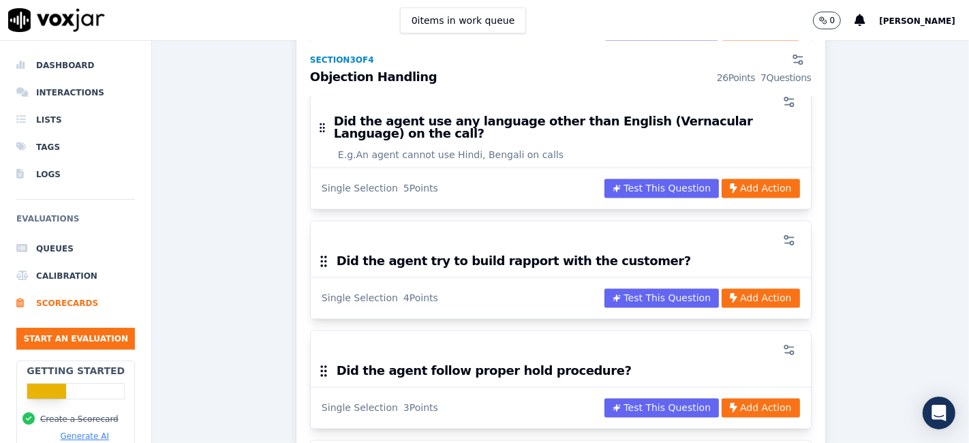
scroll to position [2196, 0]
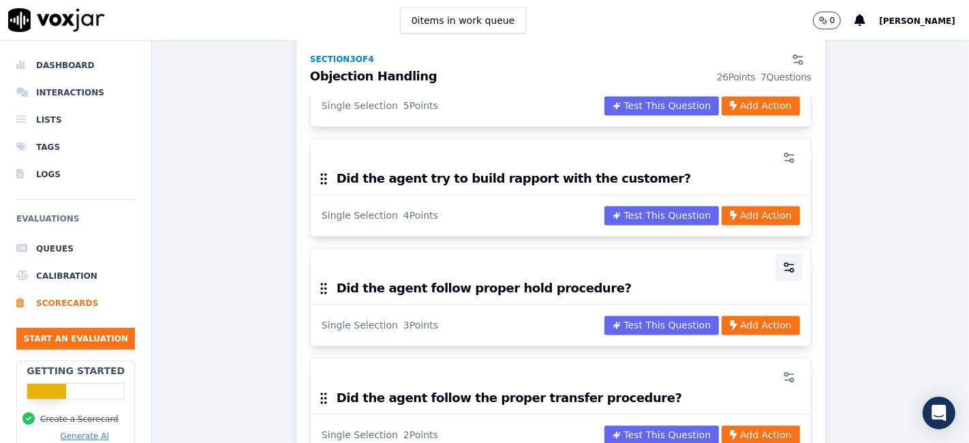
click at [782, 261] on icon "button" at bounding box center [789, 268] width 14 height 14
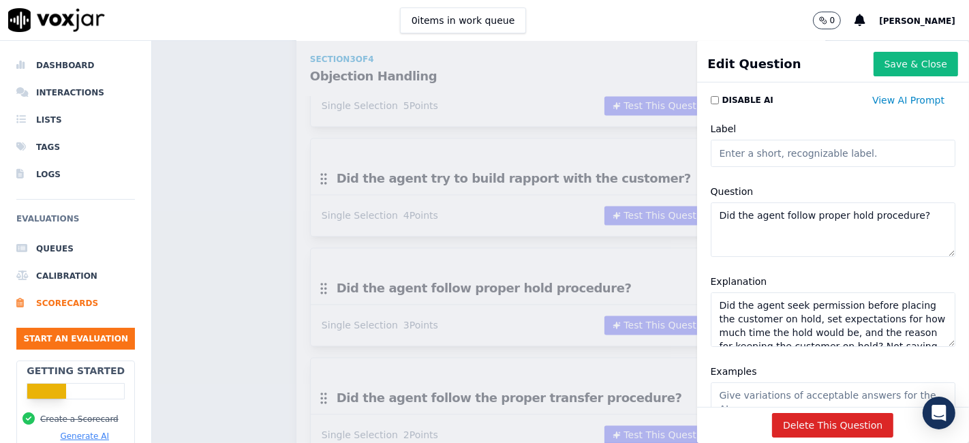
drag, startPoint x: 897, startPoint y: 217, endPoint x: 691, endPoint y: 214, distance: 205.8
click at [703, 214] on div "Question Did the agent follow proper hold procedure?" at bounding box center [834, 220] width 262 height 90
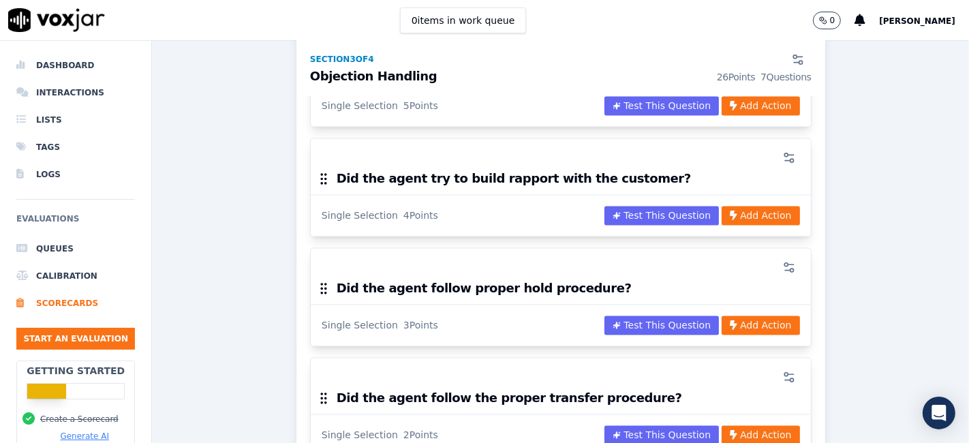
click at [534, 187] on div "Scorecards Scorecard Editor Inbound Sales Call ACTIVE A scorecard to review inb…" at bounding box center [560, 242] width 817 height 402
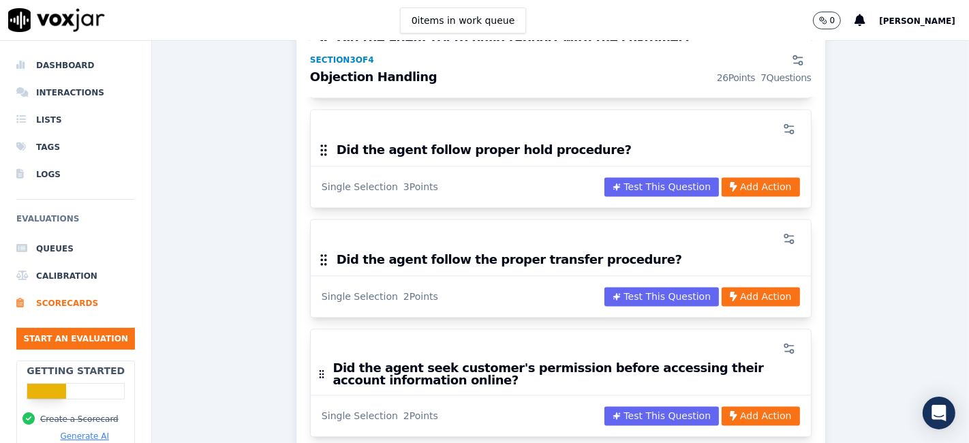
scroll to position [2347, 0]
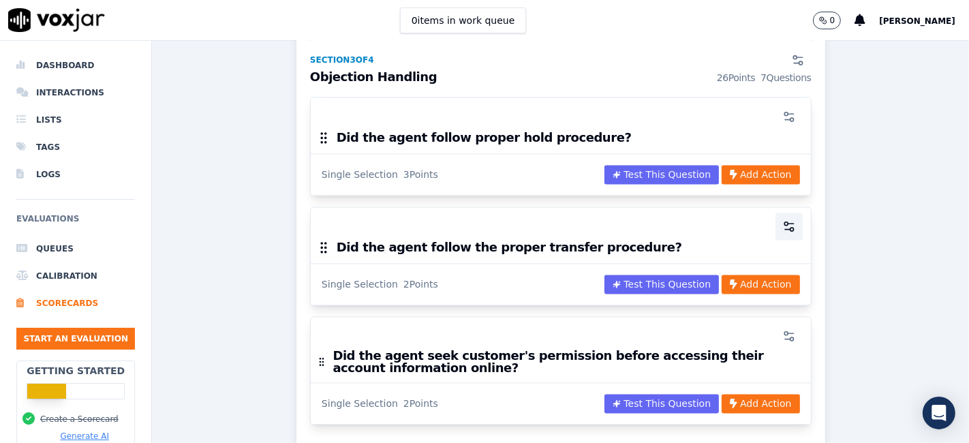
click at [782, 219] on icon "button" at bounding box center [789, 226] width 14 height 14
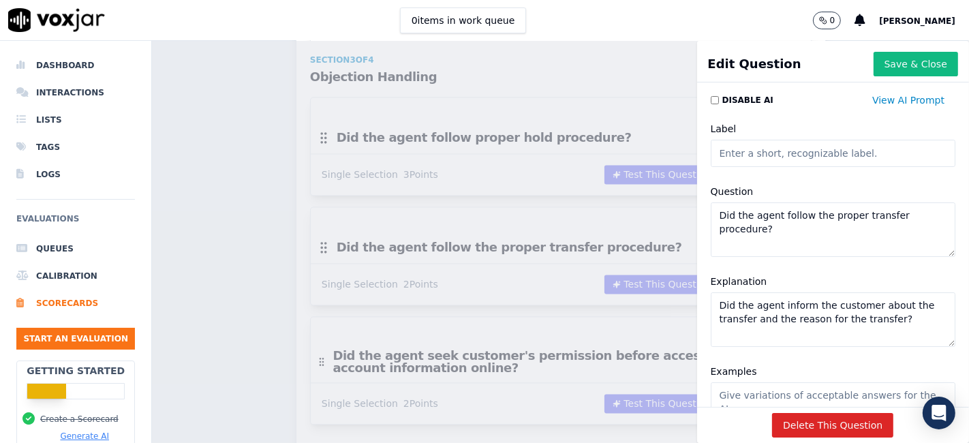
drag, startPoint x: 758, startPoint y: 228, endPoint x: 701, endPoint y: 217, distance: 59.1
click at [711, 217] on textarea "Did the agent follow the proper transfer procedure?" at bounding box center [833, 229] width 245 height 55
click at [271, 221] on div "Scorecards Scorecard Editor Inbound Sales Call ACTIVE A scorecard to review inb…" at bounding box center [560, 242] width 817 height 402
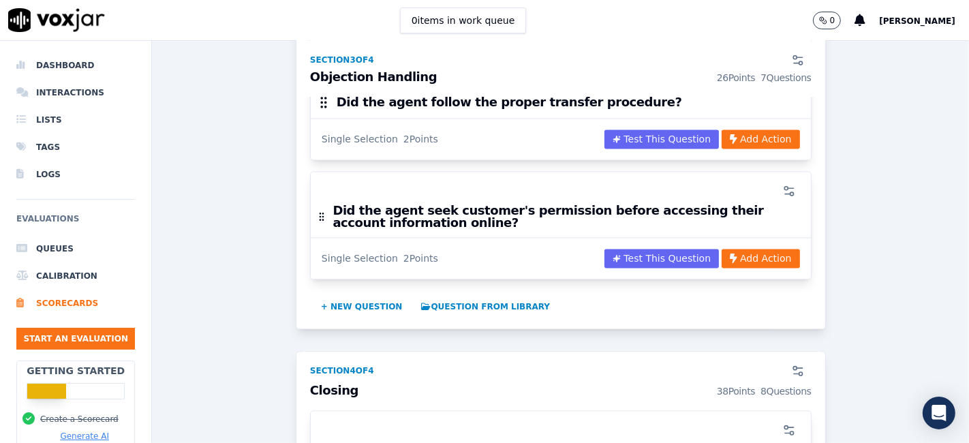
scroll to position [2498, 0]
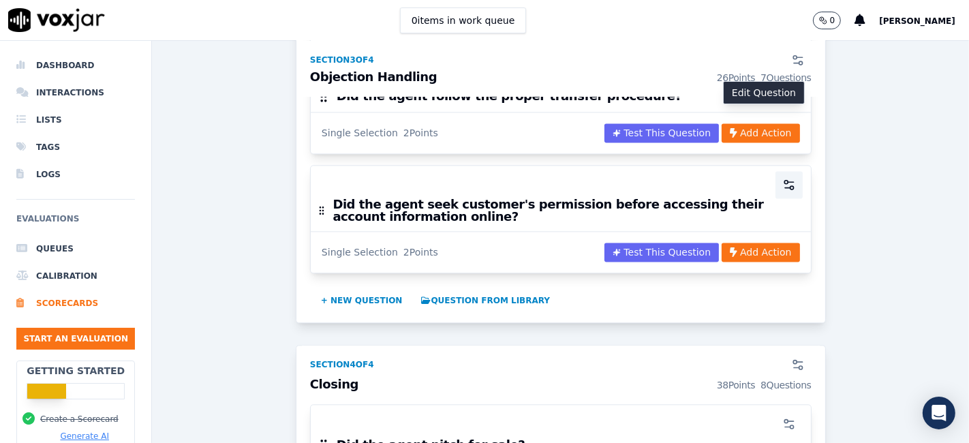
click at [790, 186] on circle "button" at bounding box center [791, 187] width 3 height 3
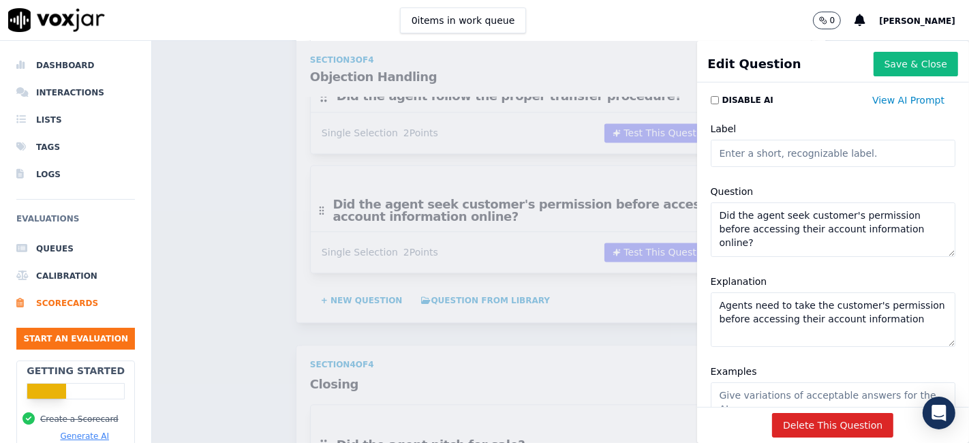
drag, startPoint x: 743, startPoint y: 244, endPoint x: 692, endPoint y: 209, distance: 61.8
click at [703, 209] on div "Question Did the agent seek customer's permission before accessing their accoun…" at bounding box center [834, 220] width 262 height 90
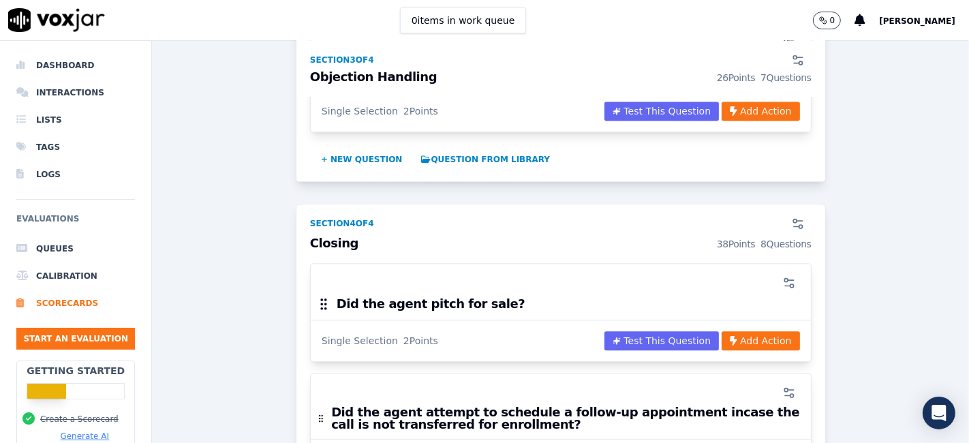
scroll to position [2650, 0]
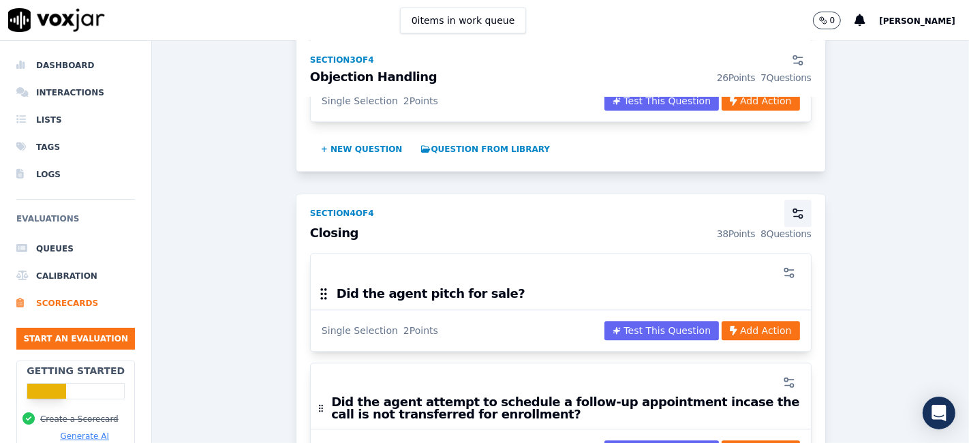
click at [791, 206] on icon "button" at bounding box center [798, 213] width 14 height 14
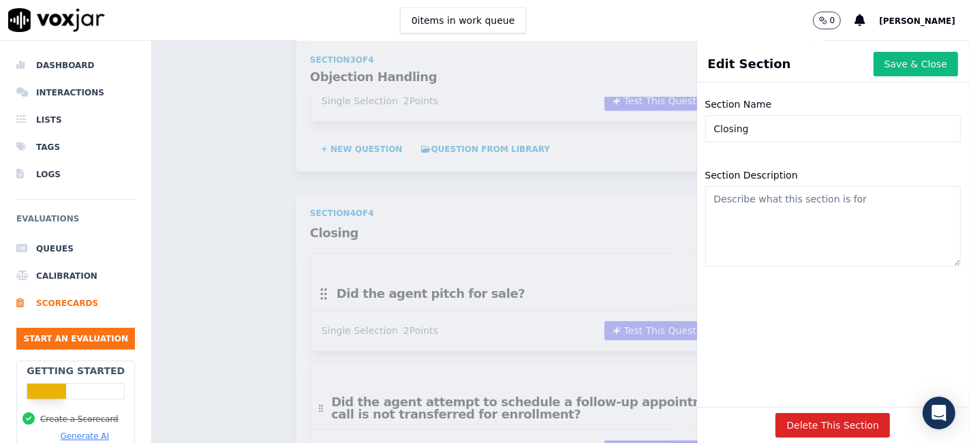
click at [557, 133] on div "Scorecards Scorecard Editor Inbound Sales Call ACTIVE A scorecard to review inb…" at bounding box center [560, 242] width 817 height 402
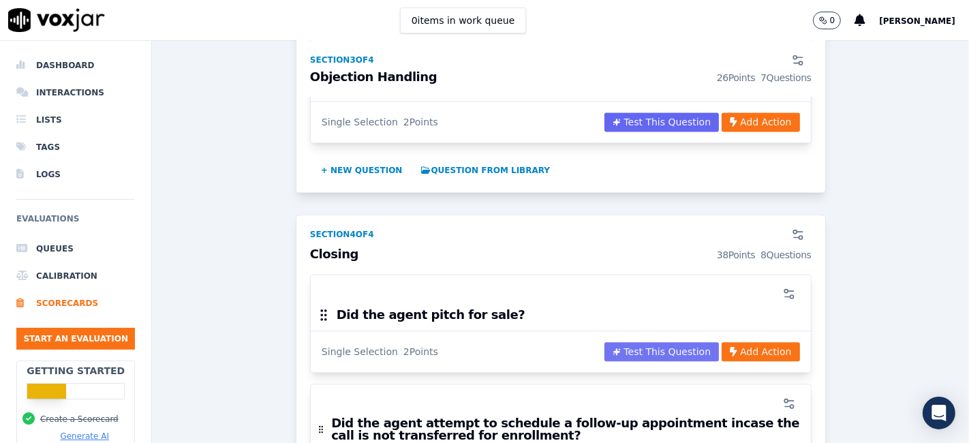
scroll to position [2574, 0]
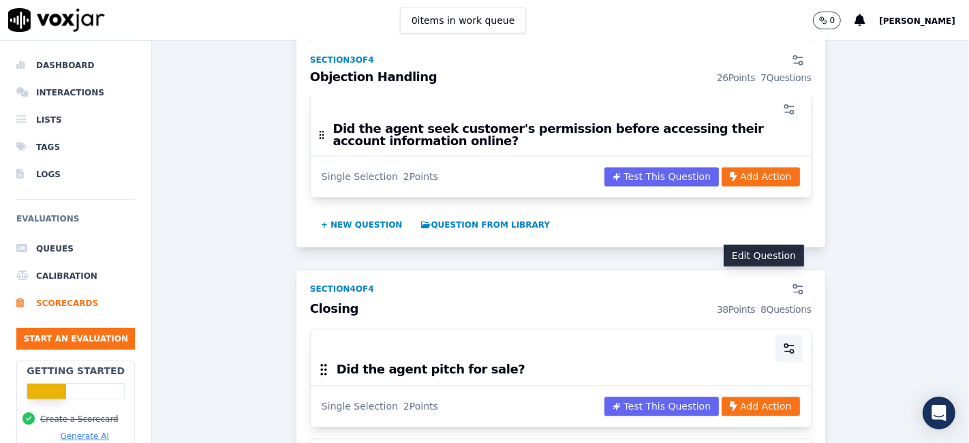
click at [782, 341] on icon "button" at bounding box center [789, 348] width 14 height 14
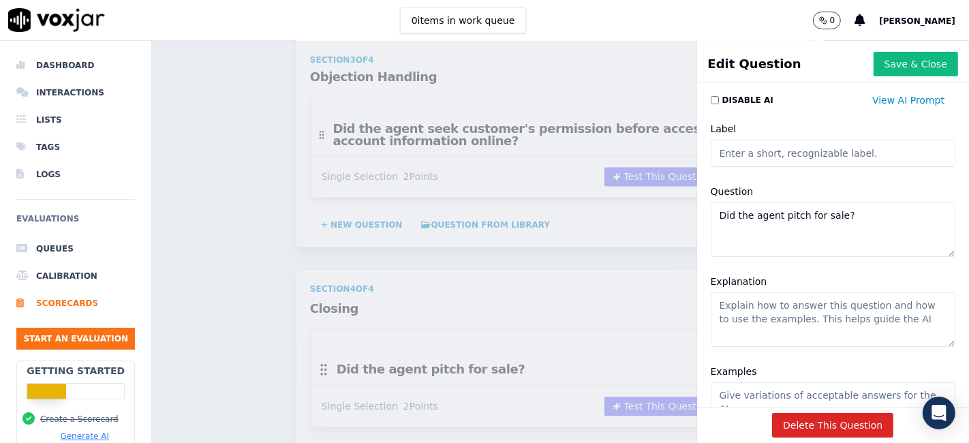
drag, startPoint x: 829, startPoint y: 213, endPoint x: 696, endPoint y: 217, distance: 133.0
click at [711, 217] on textarea "Did the agent pitch for sale?" at bounding box center [833, 229] width 245 height 55
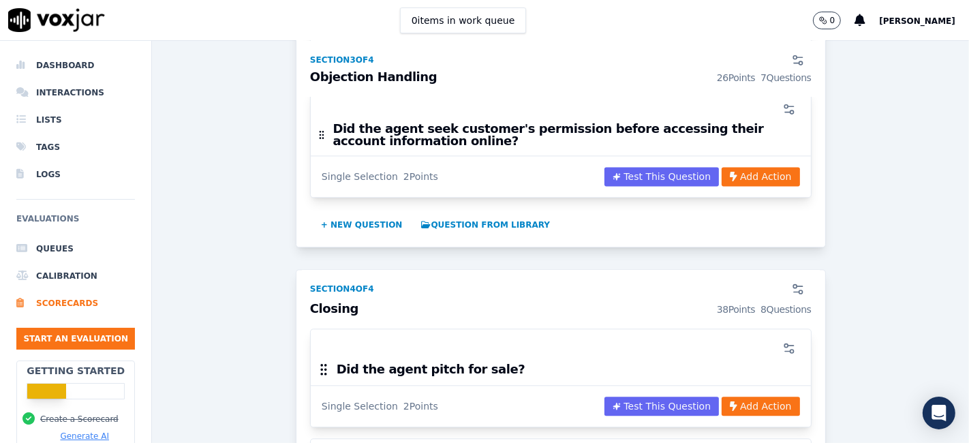
click at [412, 248] on div "Scorecards Scorecard Editor Inbound Sales Call ACTIVE A scorecard to review inb…" at bounding box center [560, 242] width 817 height 402
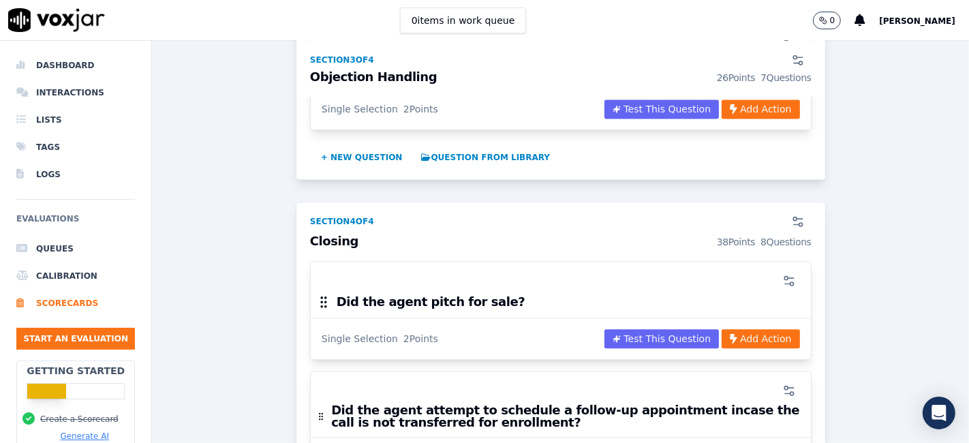
scroll to position [2801, 0]
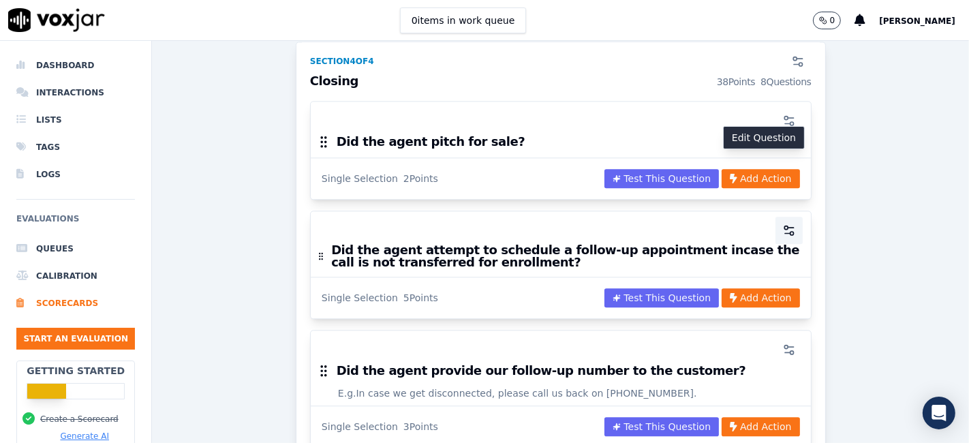
click at [785, 233] on icon "button" at bounding box center [787, 233] width 5 height 0
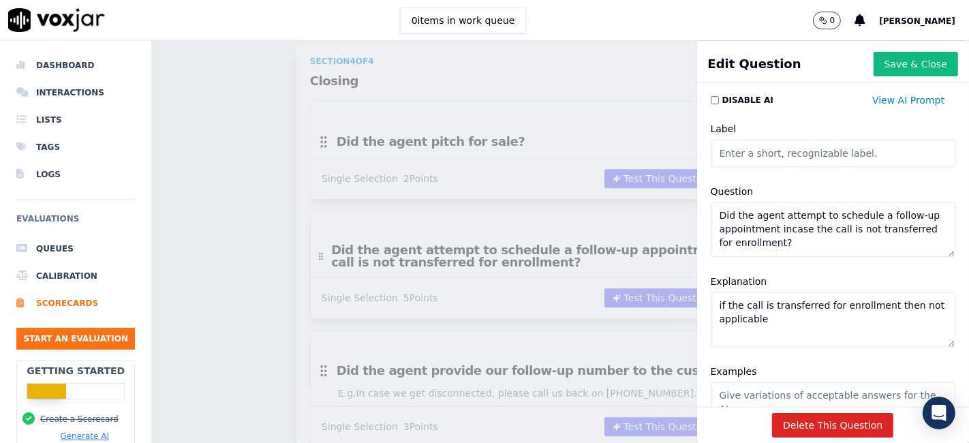
drag, startPoint x: 778, startPoint y: 247, endPoint x: 696, endPoint y: 215, distance: 88.5
click at [711, 215] on textarea "Did the agent attempt to schedule a follow-up appointment incase the call is no…" at bounding box center [833, 229] width 245 height 55
click at [455, 236] on div "Scorecards Scorecard Editor Inbound Sales Call ACTIVE A scorecard to review inb…" at bounding box center [560, 242] width 817 height 402
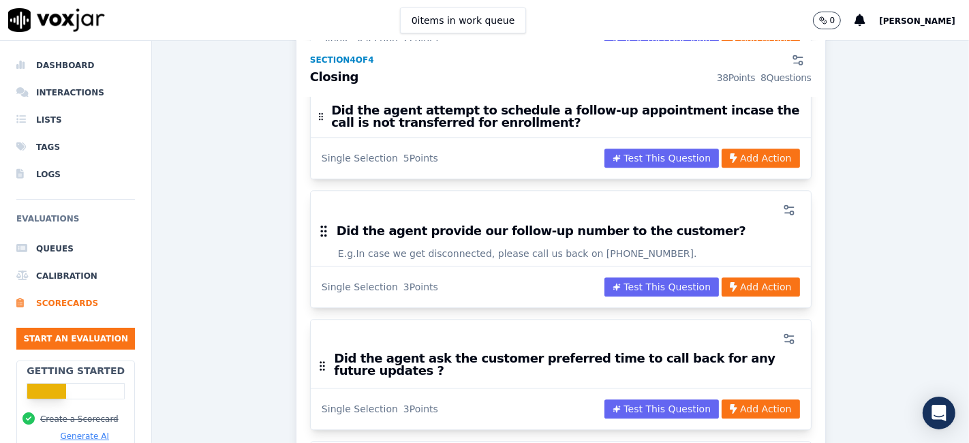
scroll to position [2953, 0]
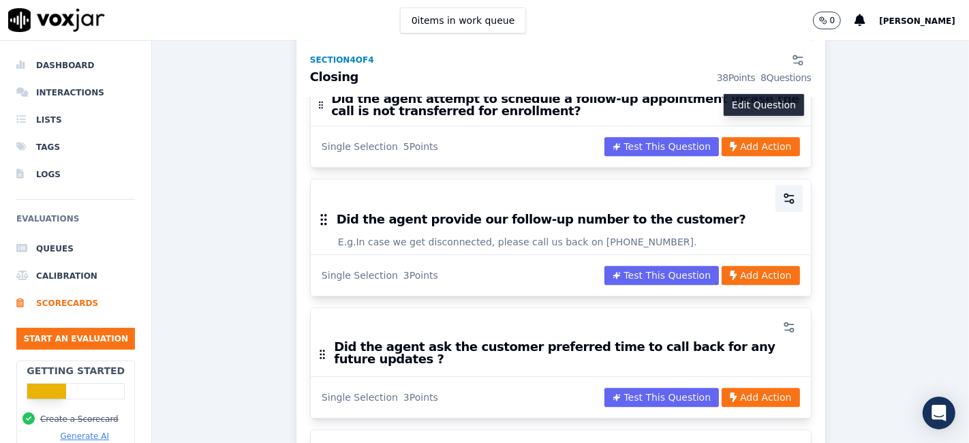
click at [790, 200] on circle "button" at bounding box center [791, 201] width 3 height 3
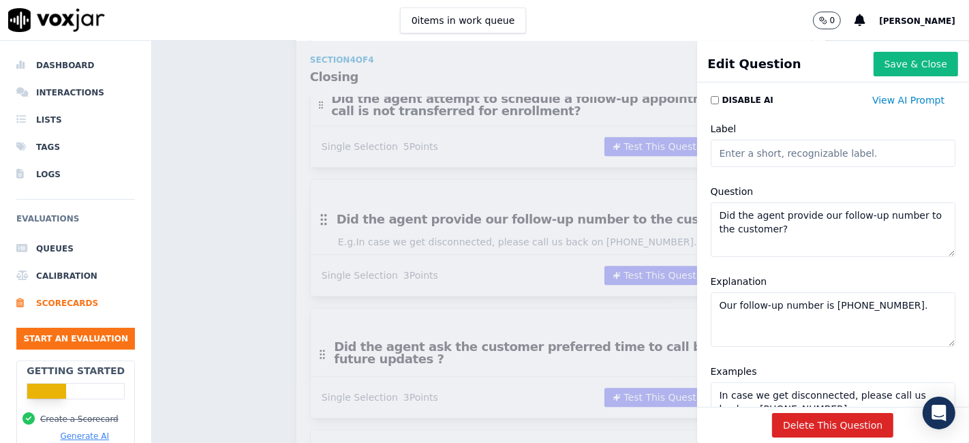
drag, startPoint x: 783, startPoint y: 230, endPoint x: 697, endPoint y: 215, distance: 87.2
click at [711, 215] on textarea "Did the agent provide our follow-up number to the customer?" at bounding box center [833, 229] width 245 height 55
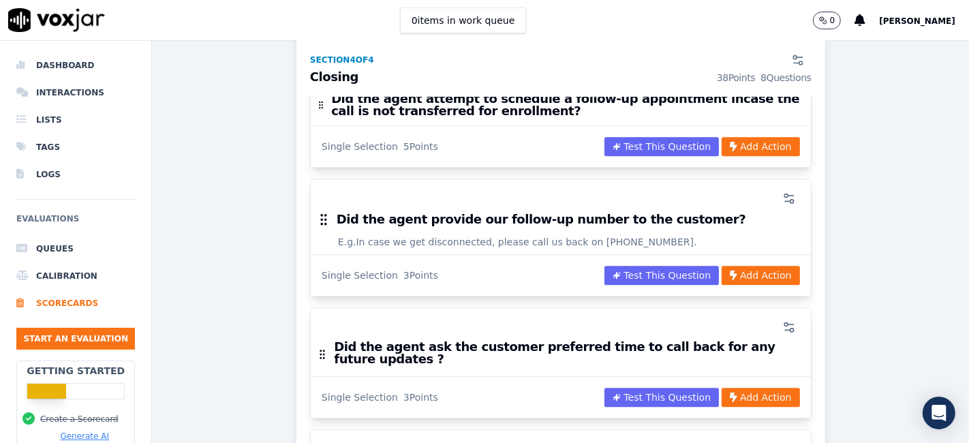
click at [255, 189] on div "Scorecards Scorecard Editor Inbound Sales Call ACTIVE A scorecard to review inb…" at bounding box center [560, 242] width 817 height 402
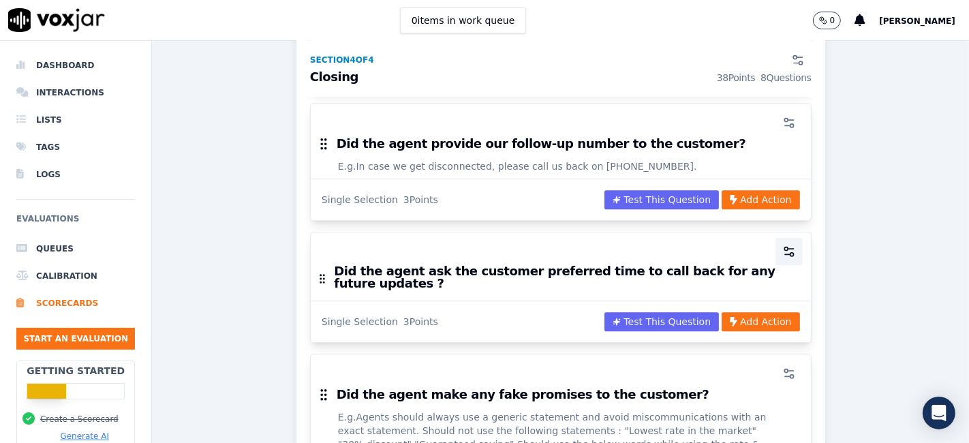
click at [790, 253] on circle "button" at bounding box center [791, 254] width 3 height 3
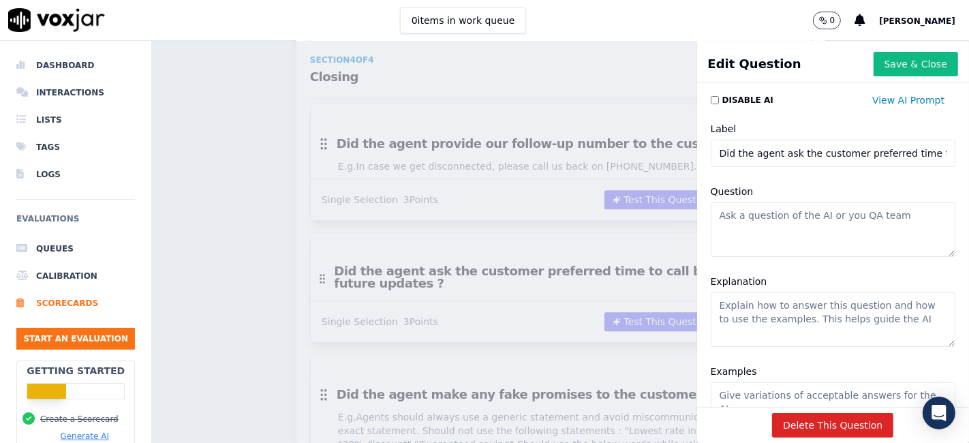
click at [724, 157] on input "Did the agent ask the customer preferred time to call back for any future updat…" at bounding box center [833, 153] width 245 height 27
drag, startPoint x: 703, startPoint y: 153, endPoint x: 968, endPoint y: 160, distance: 265.2
click at [968, 160] on div "Dashboard Interactions Lists Tags Logs Evaluations Queues Calibration Scorecard…" at bounding box center [484, 242] width 969 height 402
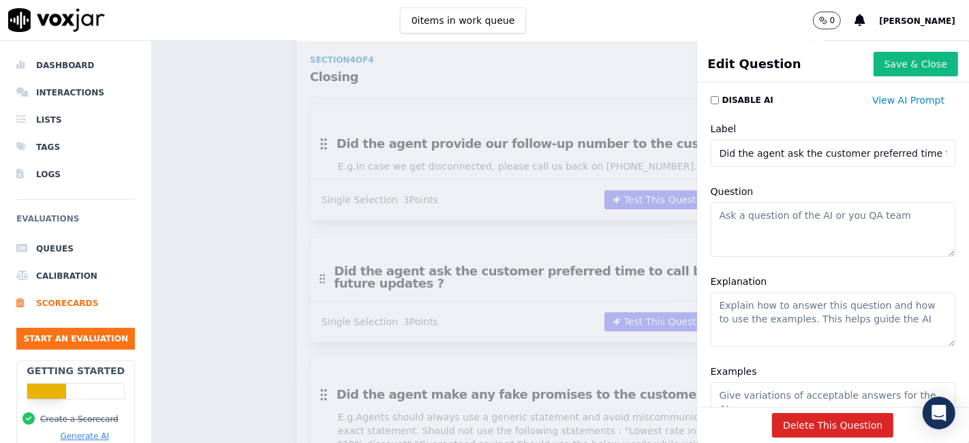
click at [273, 152] on div "Scorecards Scorecard Editor Inbound Sales Call ACTIVE A scorecard to review inb…" at bounding box center [560, 242] width 817 height 402
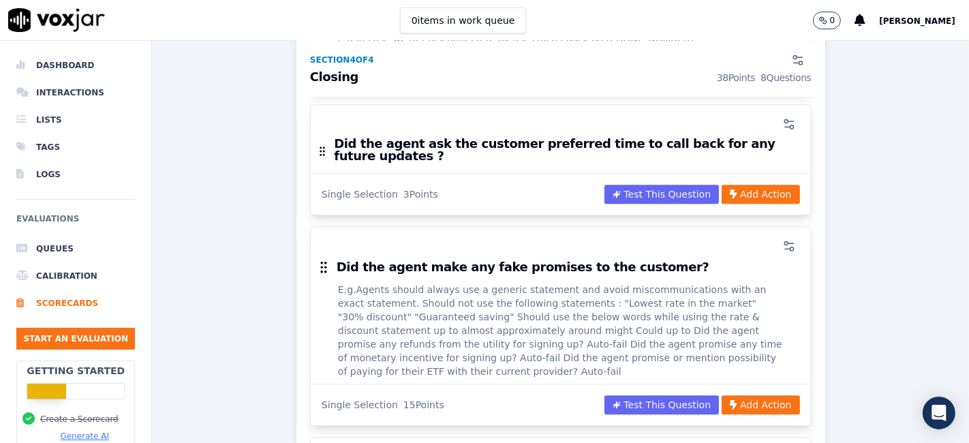
scroll to position [3180, 0]
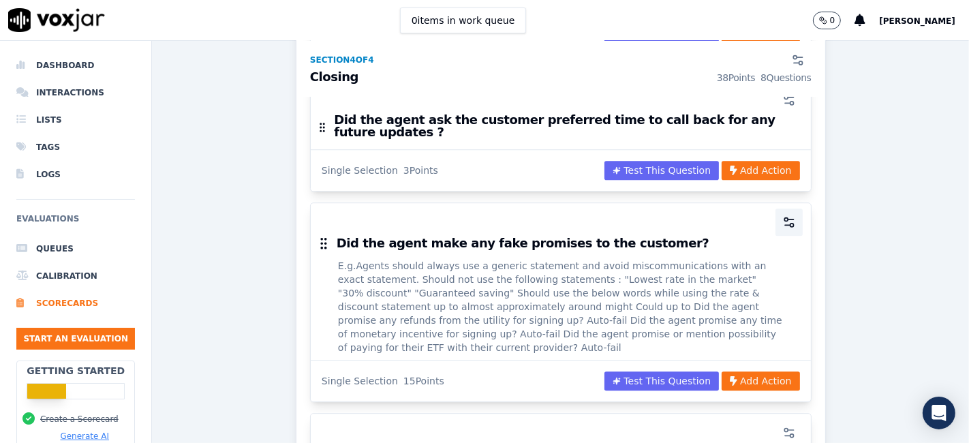
click at [782, 215] on icon "button" at bounding box center [789, 222] width 14 height 14
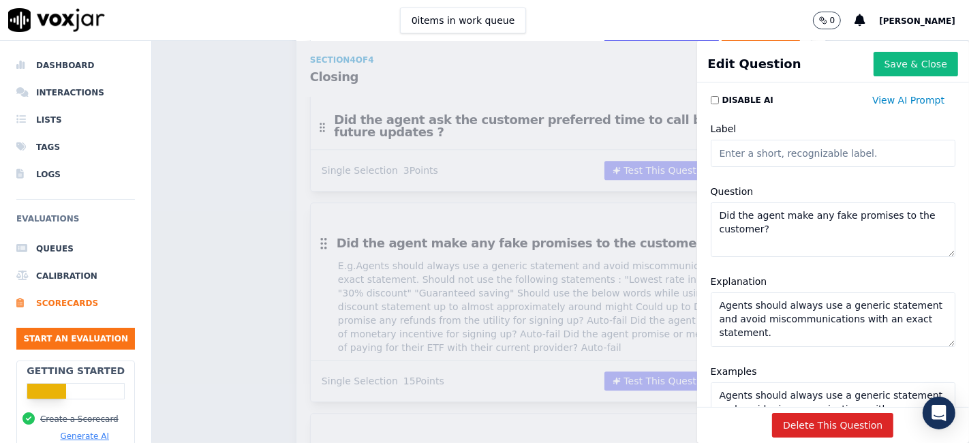
drag, startPoint x: 755, startPoint y: 234, endPoint x: 697, endPoint y: 217, distance: 60.4
click at [711, 217] on textarea "Did the agent make any fake promises to the customer?" at bounding box center [833, 229] width 245 height 55
click at [542, 139] on div "Scorecards Scorecard Editor Inbound Sales Call ACTIVE A scorecard to review inb…" at bounding box center [560, 242] width 817 height 402
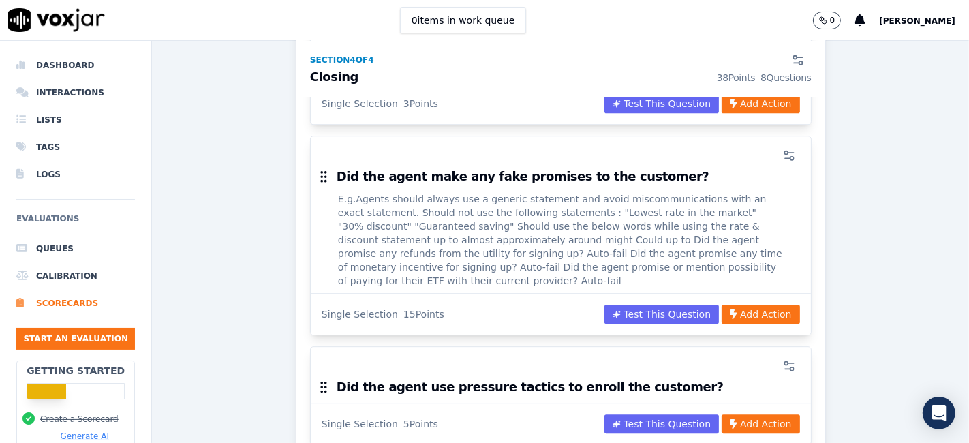
scroll to position [3331, 0]
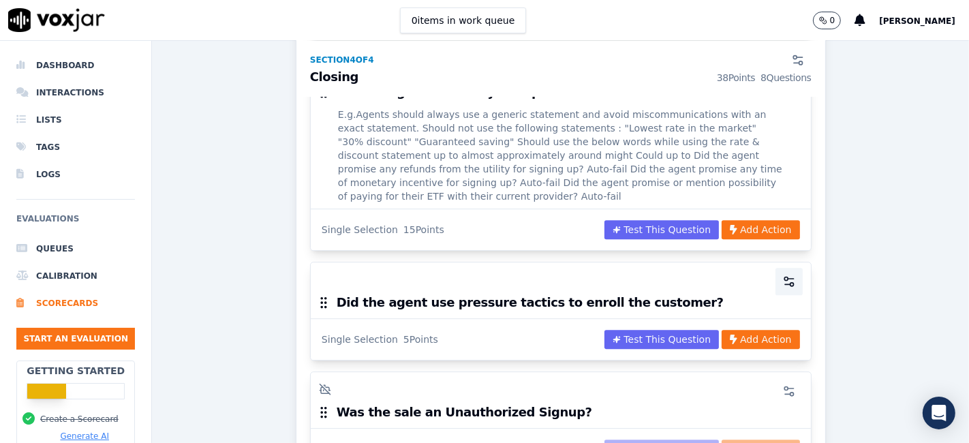
click at [782, 275] on icon "button" at bounding box center [789, 282] width 14 height 14
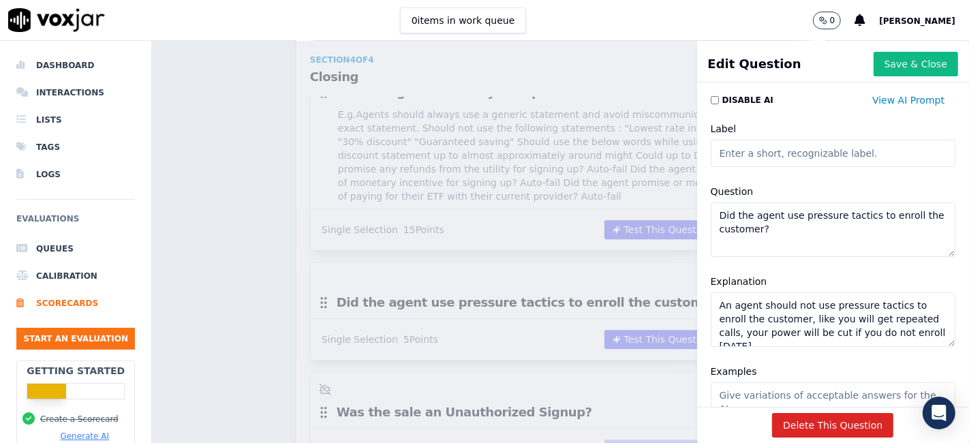
drag, startPoint x: 755, startPoint y: 230, endPoint x: 696, endPoint y: 215, distance: 60.5
click at [711, 215] on textarea "Did the agent use pressure tactics to enroll the customer?" at bounding box center [833, 229] width 245 height 55
click at [438, 293] on div "Scorecards Scorecard Editor Inbound Sales Call ACTIVE A scorecard to review inb…" at bounding box center [560, 242] width 817 height 402
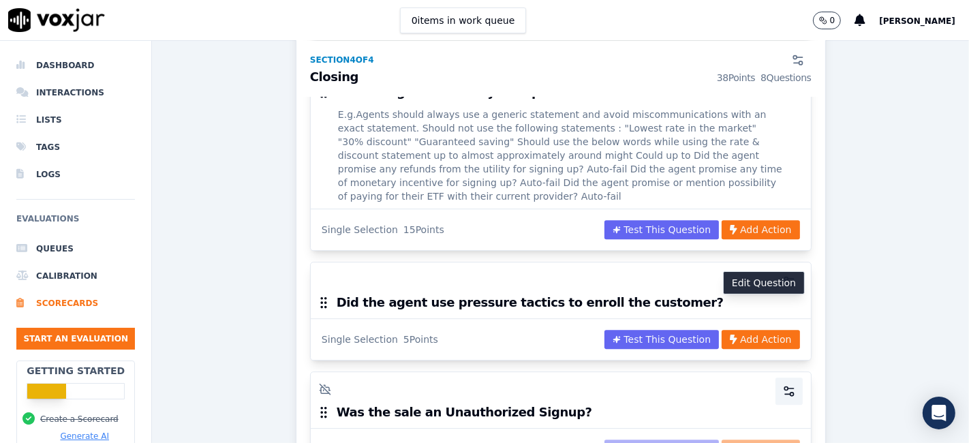
click at [782, 384] on icon "button" at bounding box center [789, 391] width 14 height 14
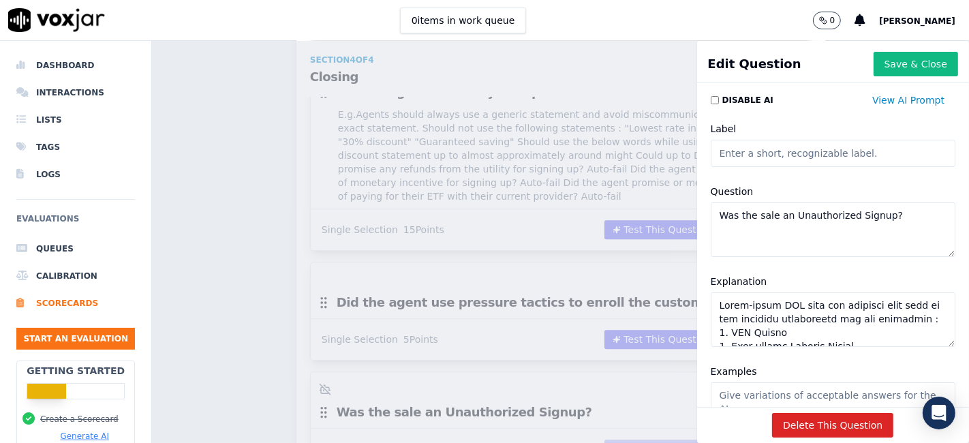
drag, startPoint x: 873, startPoint y: 219, endPoint x: 696, endPoint y: 217, distance: 176.5
click at [711, 217] on textarea "Was the sale an Unauthorized Signup?" at bounding box center [833, 229] width 245 height 55
click at [605, 121] on div "Scorecards Scorecard Editor Inbound Sales Call ACTIVE A scorecard to review inb…" at bounding box center [560, 242] width 817 height 402
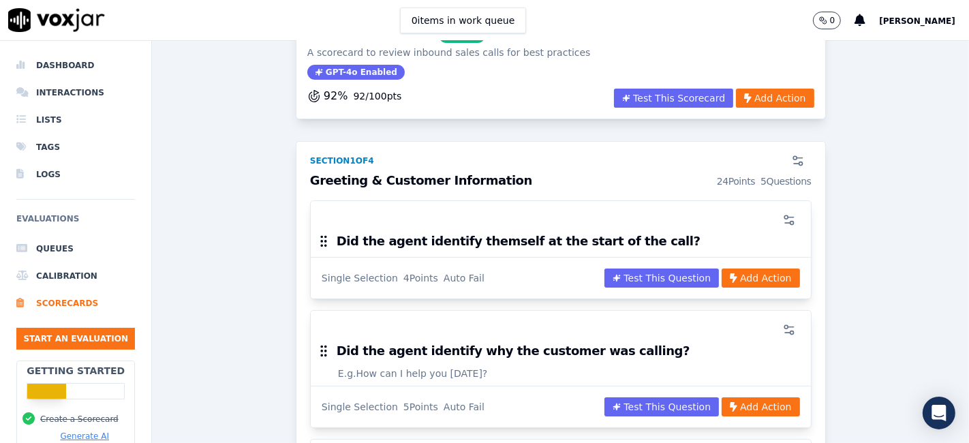
scroll to position [0, 0]
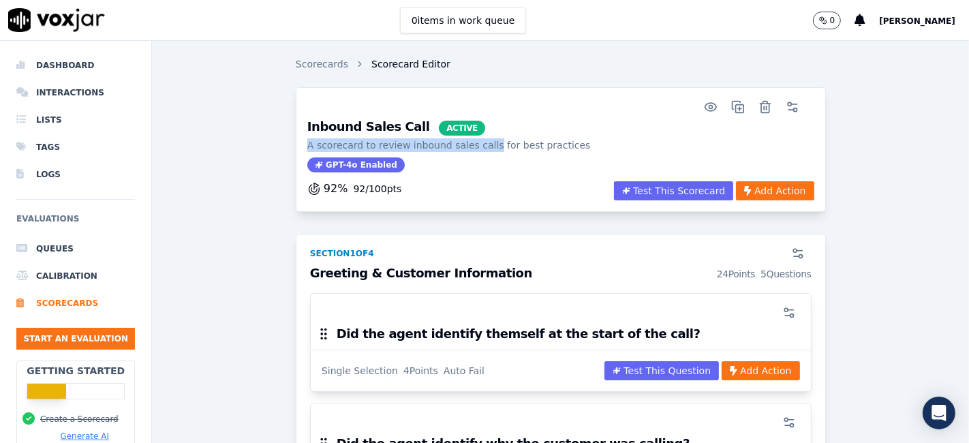
drag, startPoint x: 301, startPoint y: 147, endPoint x: 473, endPoint y: 144, distance: 171.8
click at [473, 144] on p "A scorecard to review inbound sales calls for best practices" at bounding box center [448, 145] width 283 height 14
copy p "A scorecard to review inbound sales calls"
click at [420, 267] on h3 "Greeting & Customer Information 24 Points 5 Questions" at bounding box center [561, 274] width 502 height 14
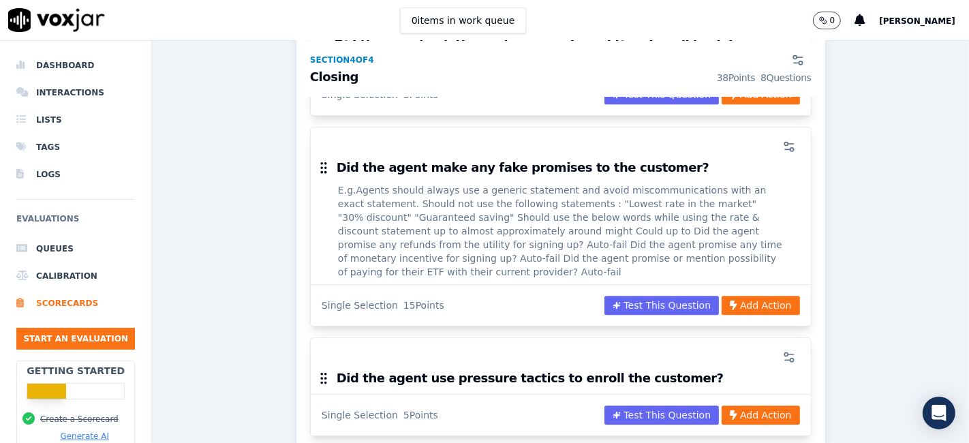
scroll to position [3180, 0]
